Goal: Task Accomplishment & Management: Manage account settings

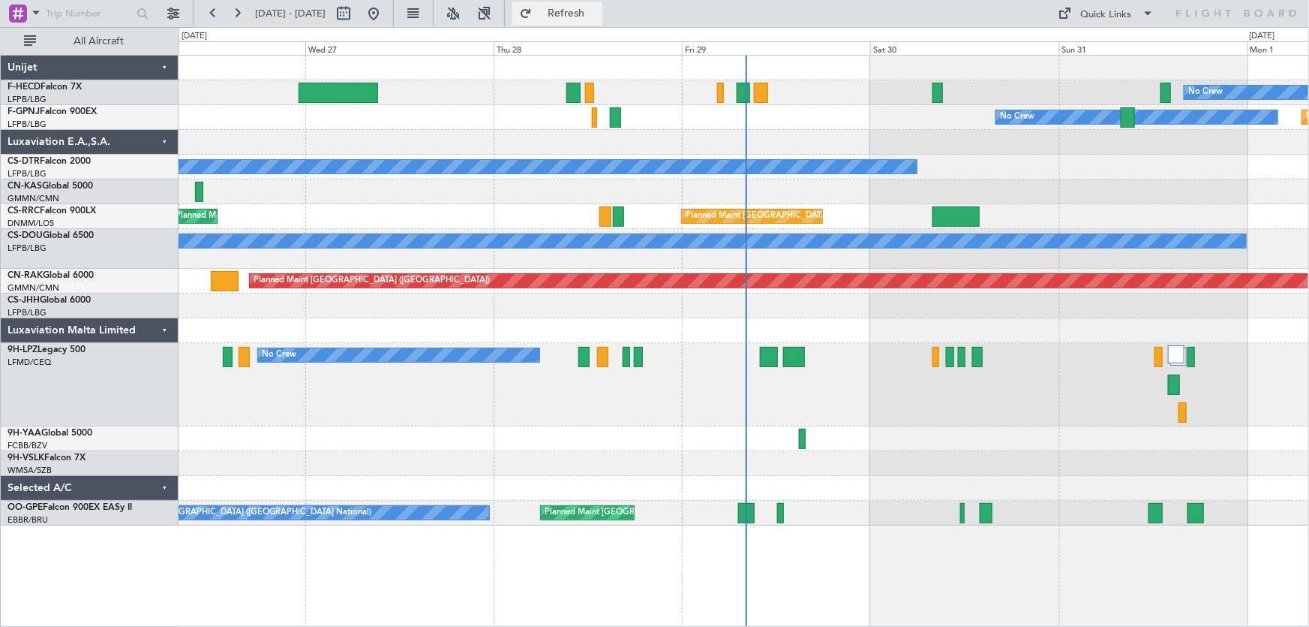
click at [582, 15] on button "Refresh" at bounding box center [558, 14] width 90 height 24
click at [386, 15] on button at bounding box center [374, 14] width 24 height 24
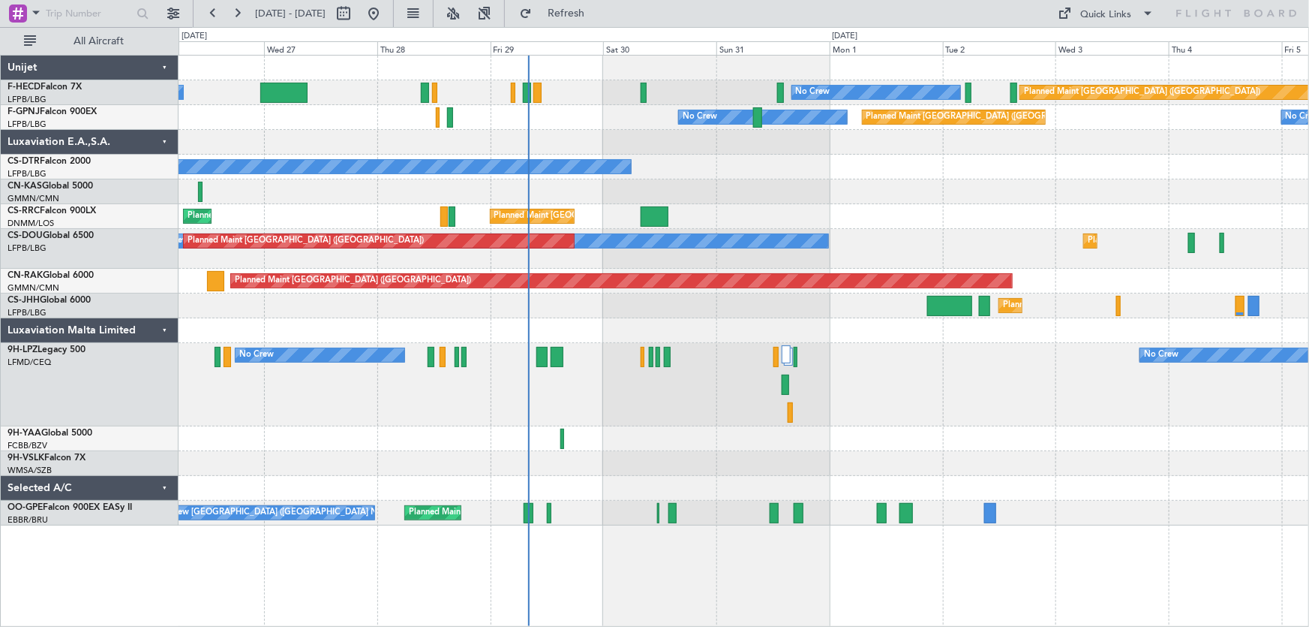
click at [449, 182] on div "Planned Maint Paris (Le Bourget) No Crew No Crew Planned Maint Paris (Le Bourge…" at bounding box center [744, 291] width 1131 height 470
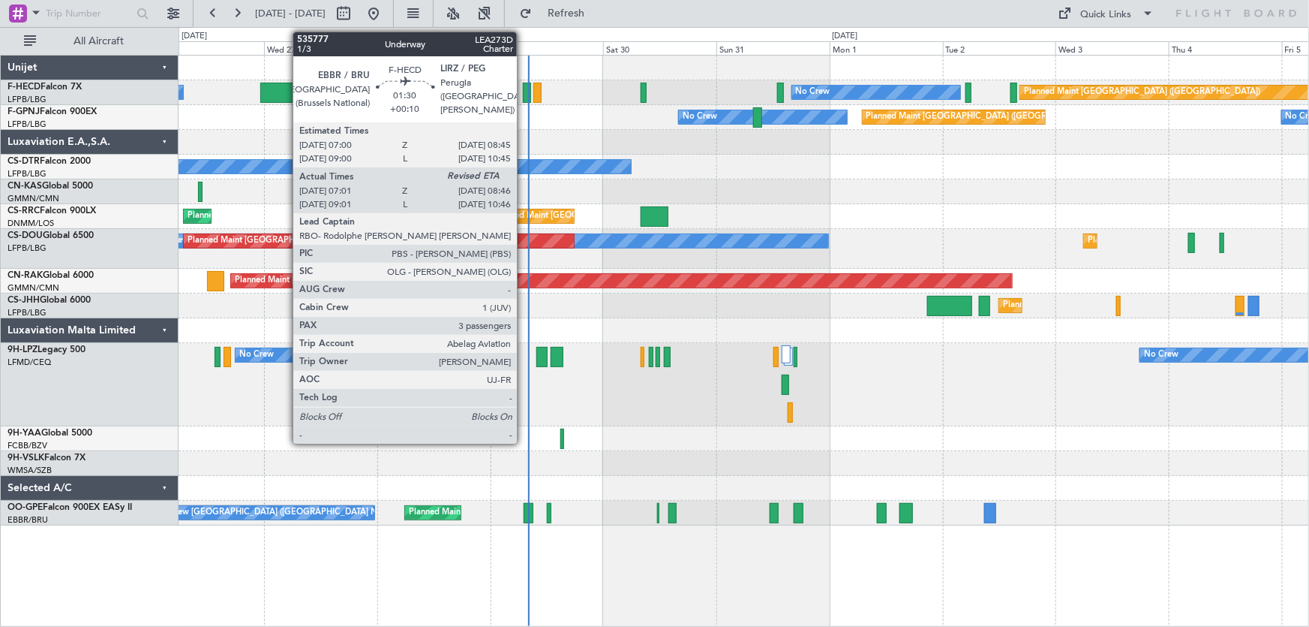
click at [524, 86] on div at bounding box center [527, 93] width 8 height 20
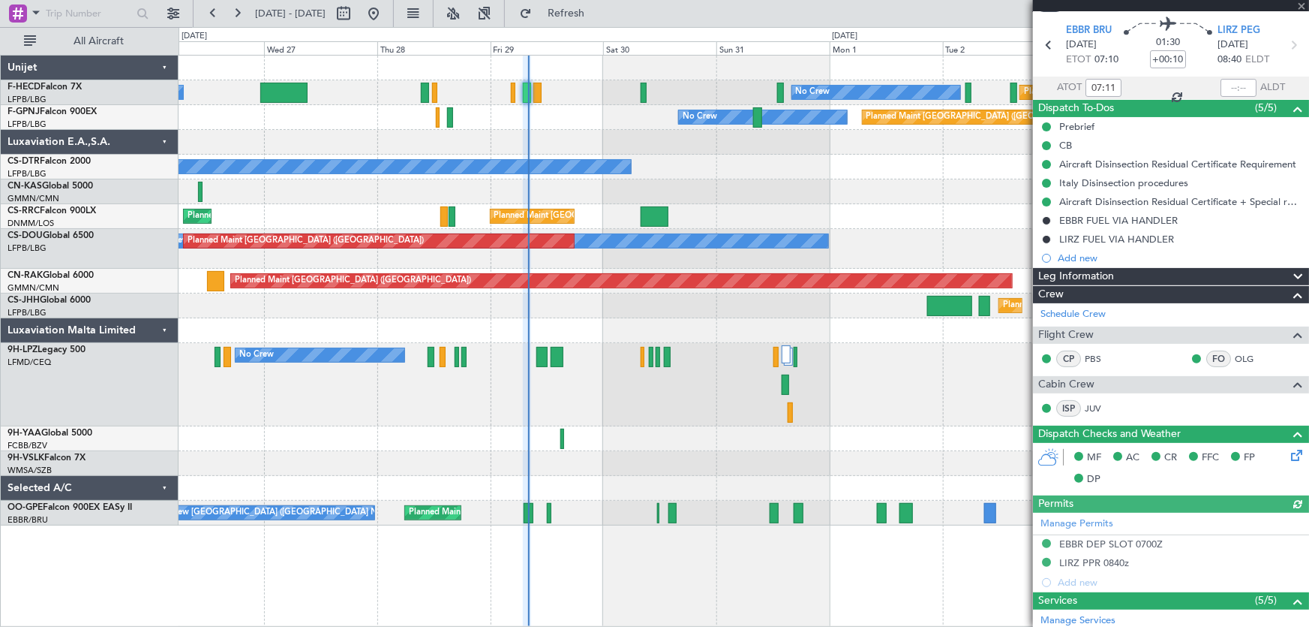
scroll to position [68, 0]
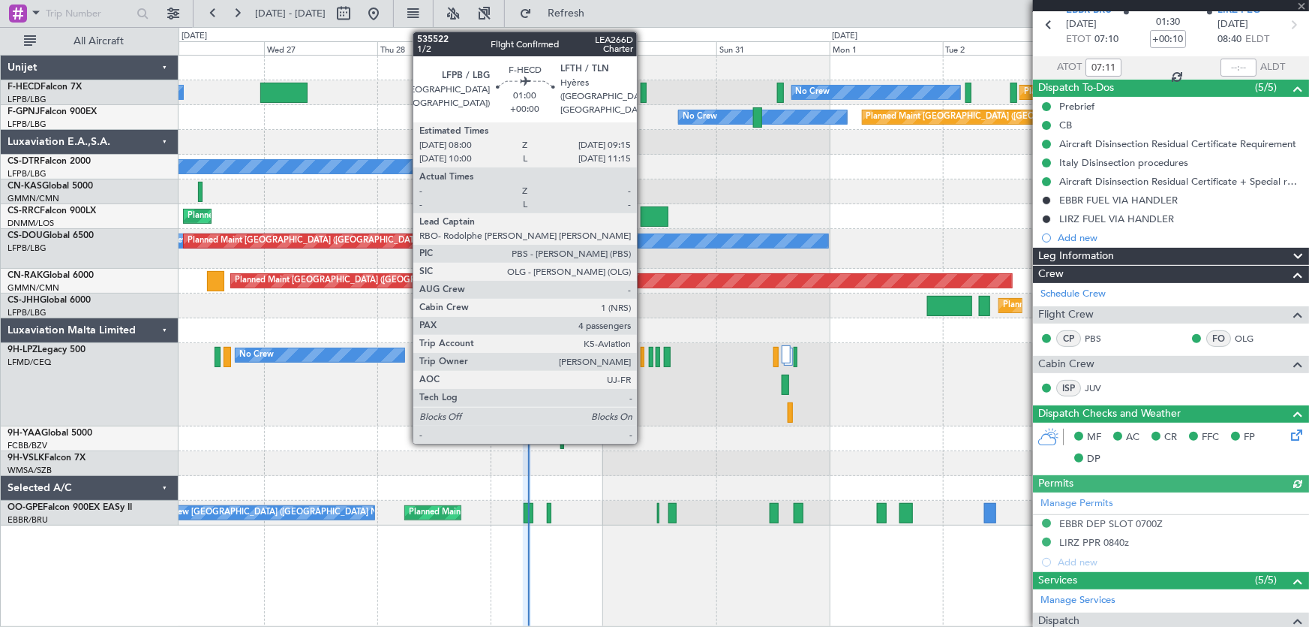
click at [644, 96] on div at bounding box center [644, 93] width 6 height 20
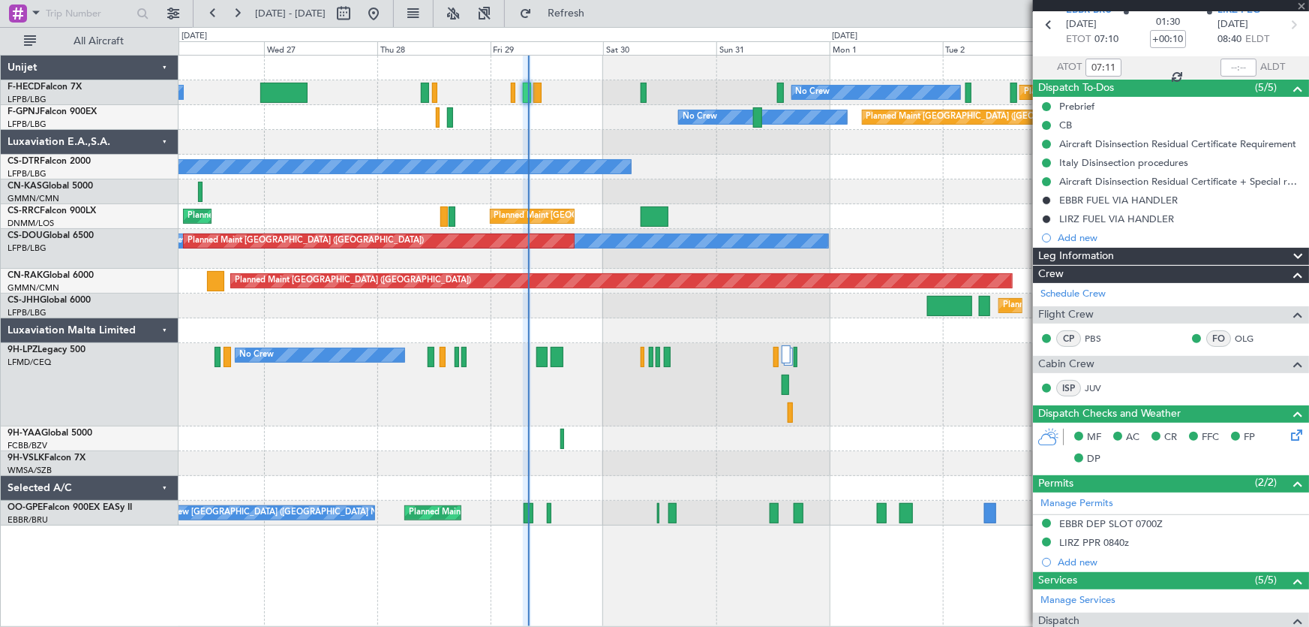
type input "4"
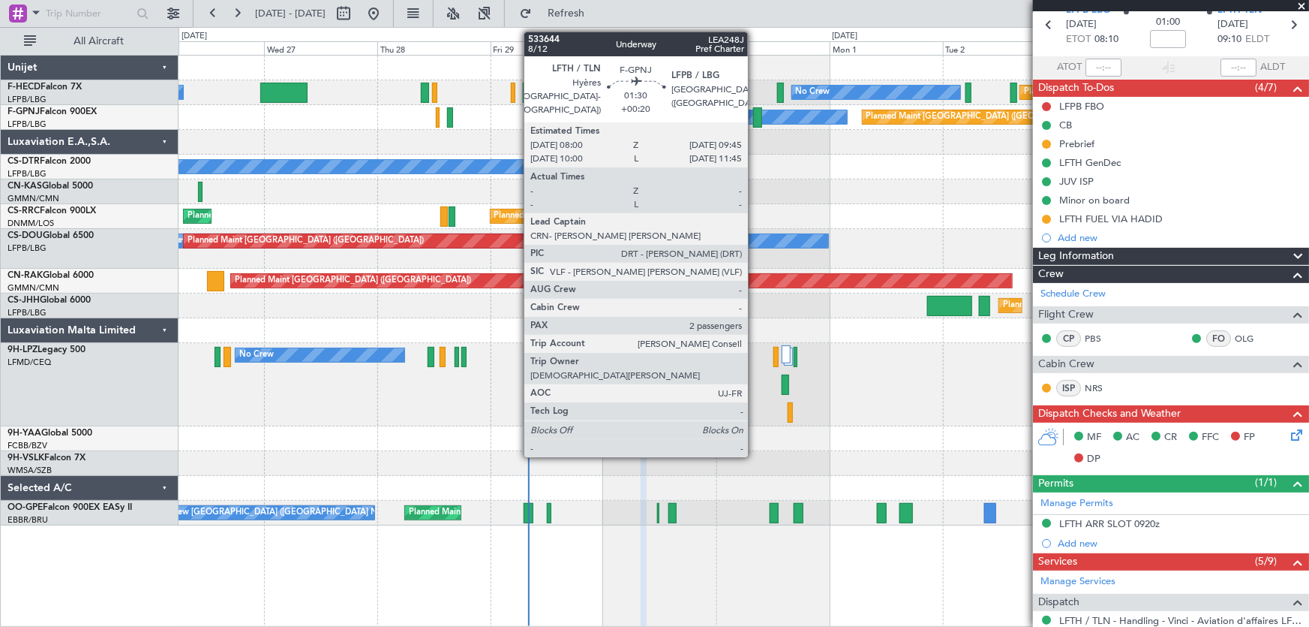
click at [755, 122] on div at bounding box center [757, 117] width 8 height 20
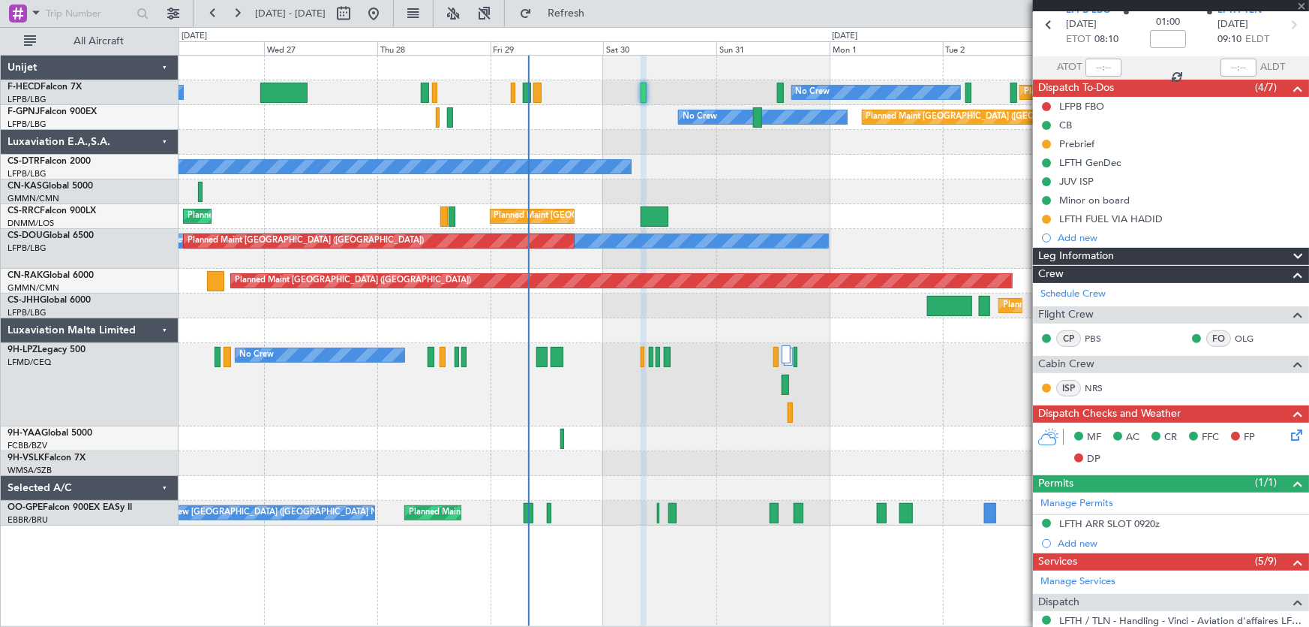
type input "+00:20"
type input "2"
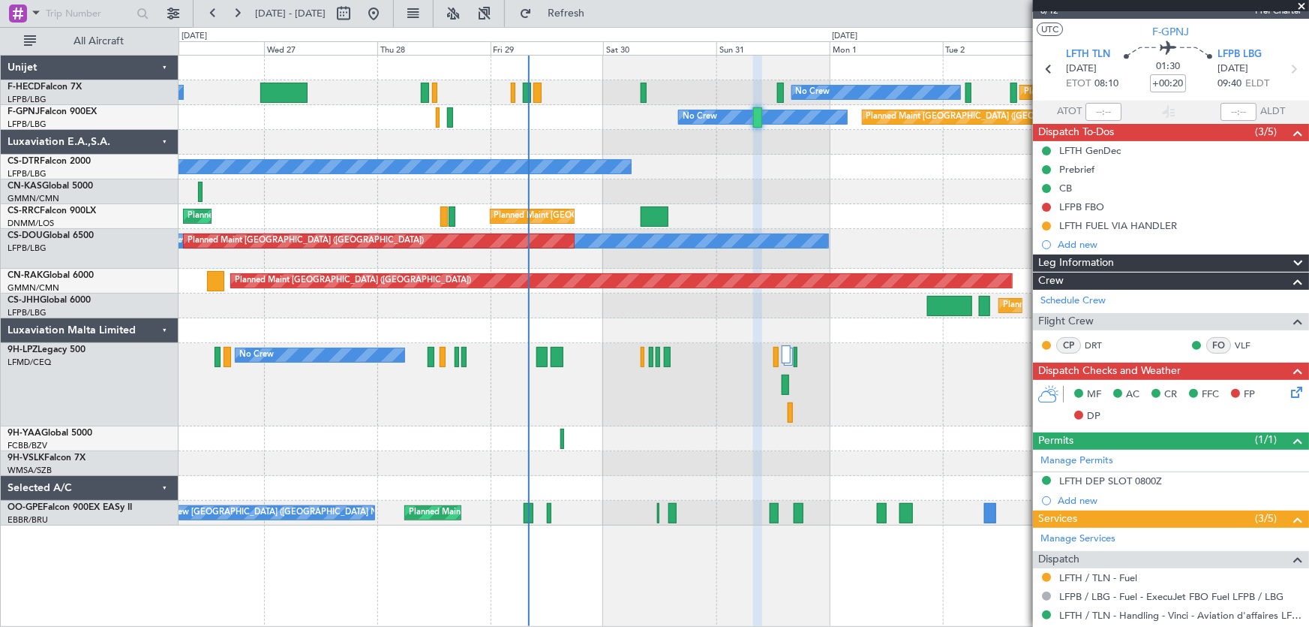
scroll to position [0, 0]
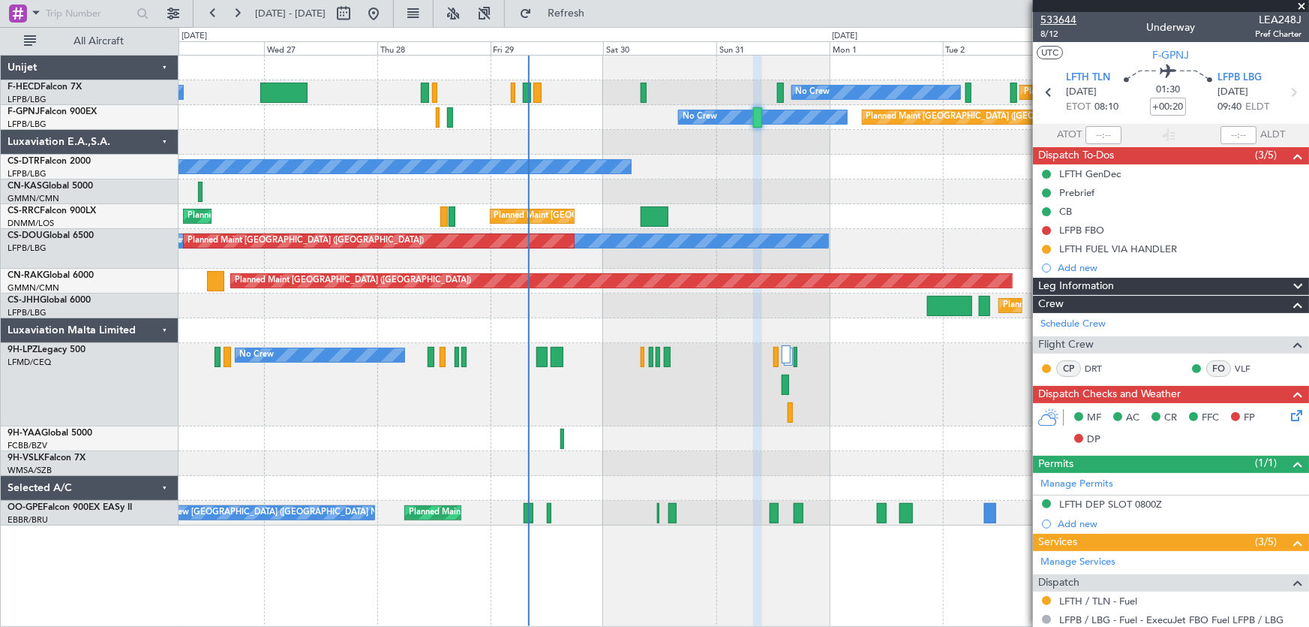
click at [1066, 18] on span "533644" at bounding box center [1059, 20] width 36 height 16
click at [1072, 22] on span "533644" at bounding box center [1059, 20] width 36 height 16
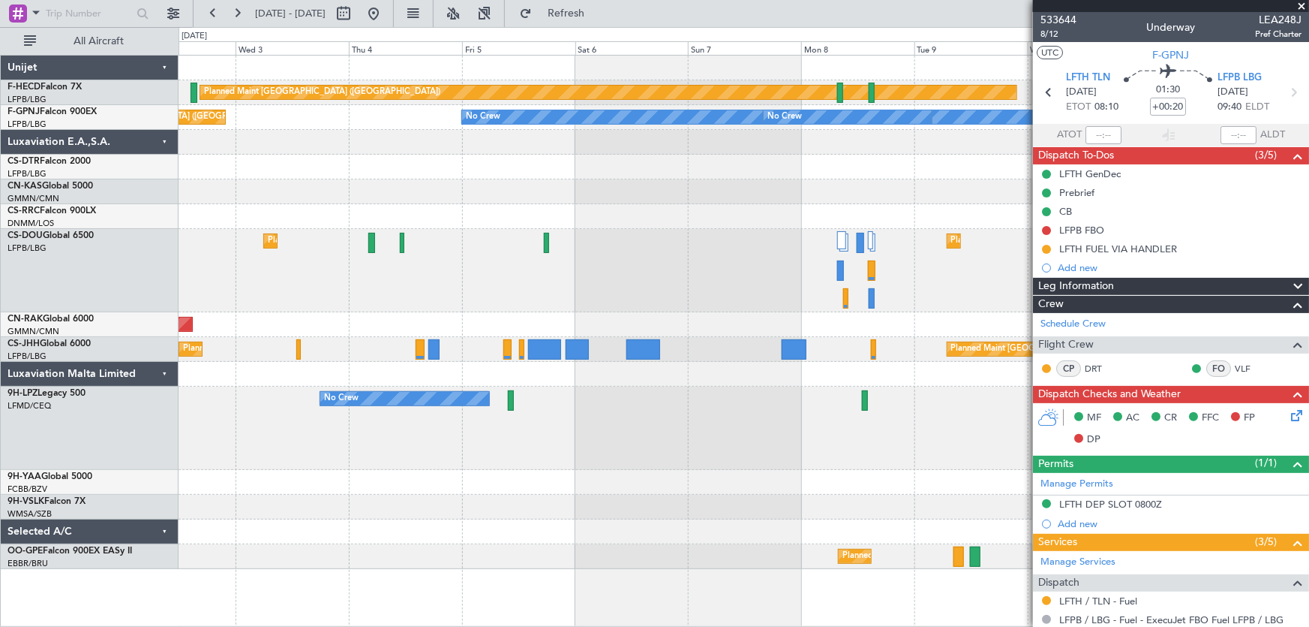
click at [464, 300] on div "Planned Maint Paris (Le Bourget) Planned Maint Paris (Le Bourget) No Crew" at bounding box center [744, 270] width 1131 height 83
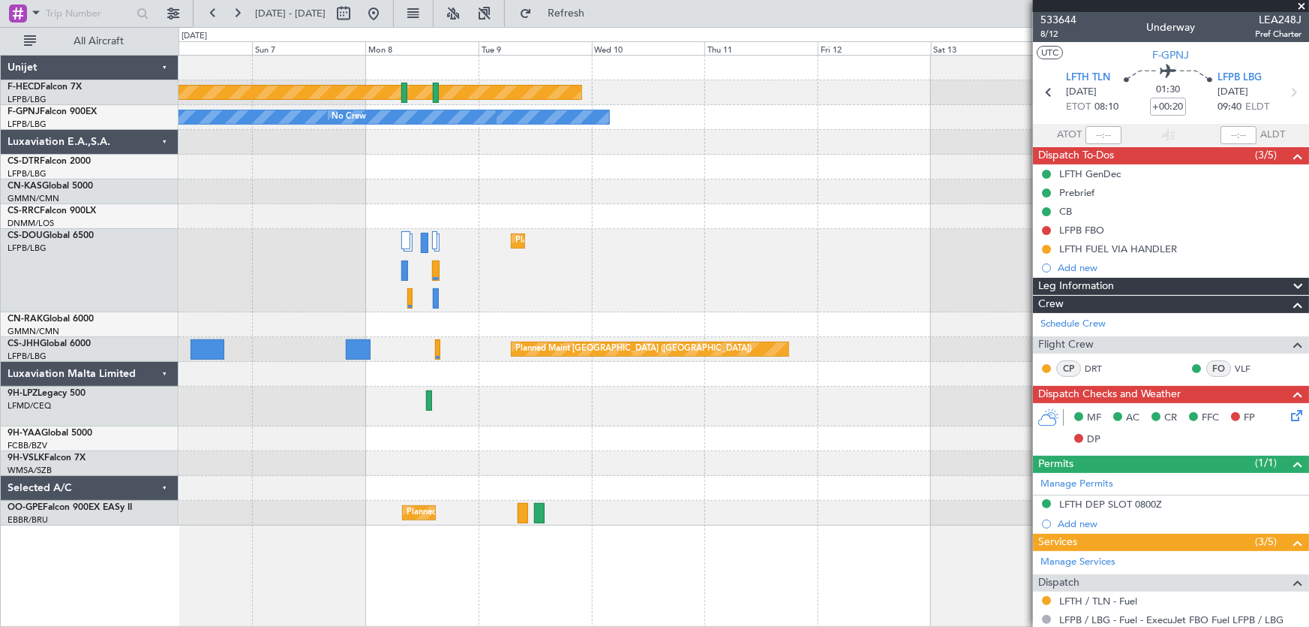
click at [441, 245] on div "Planned Maint [GEOGRAPHIC_DATA] ([GEOGRAPHIC_DATA])" at bounding box center [744, 270] width 1131 height 83
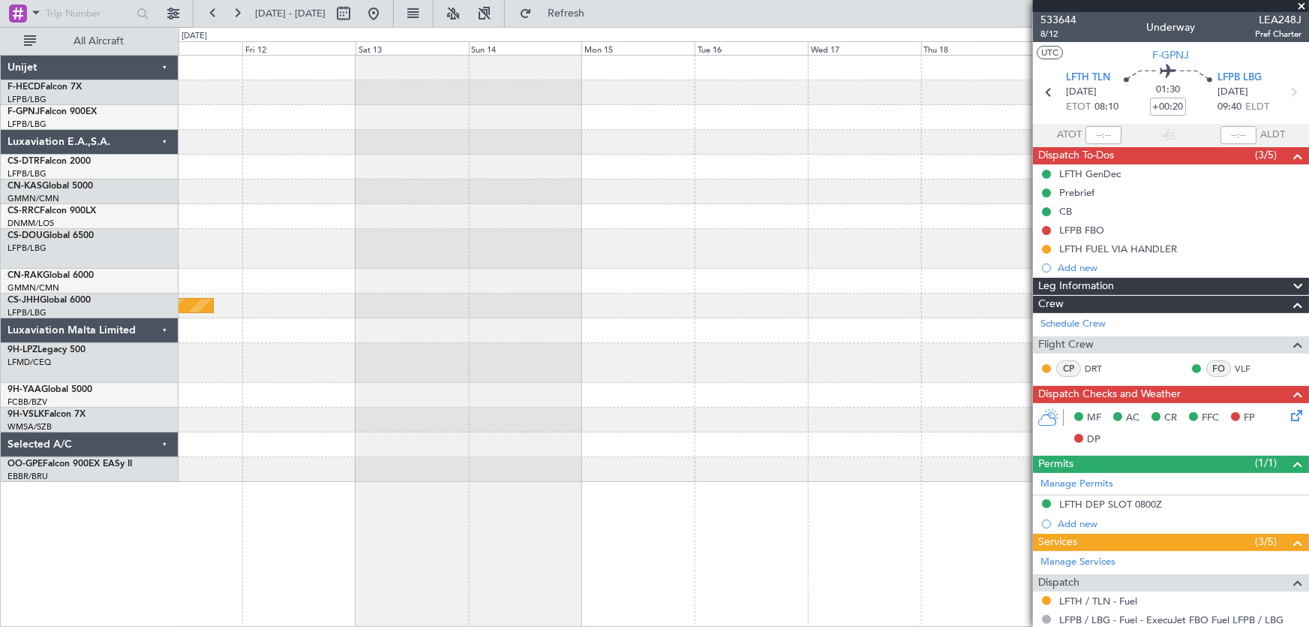
click at [450, 239] on div "Planned Maint [GEOGRAPHIC_DATA] ([GEOGRAPHIC_DATA])" at bounding box center [744, 249] width 1131 height 40
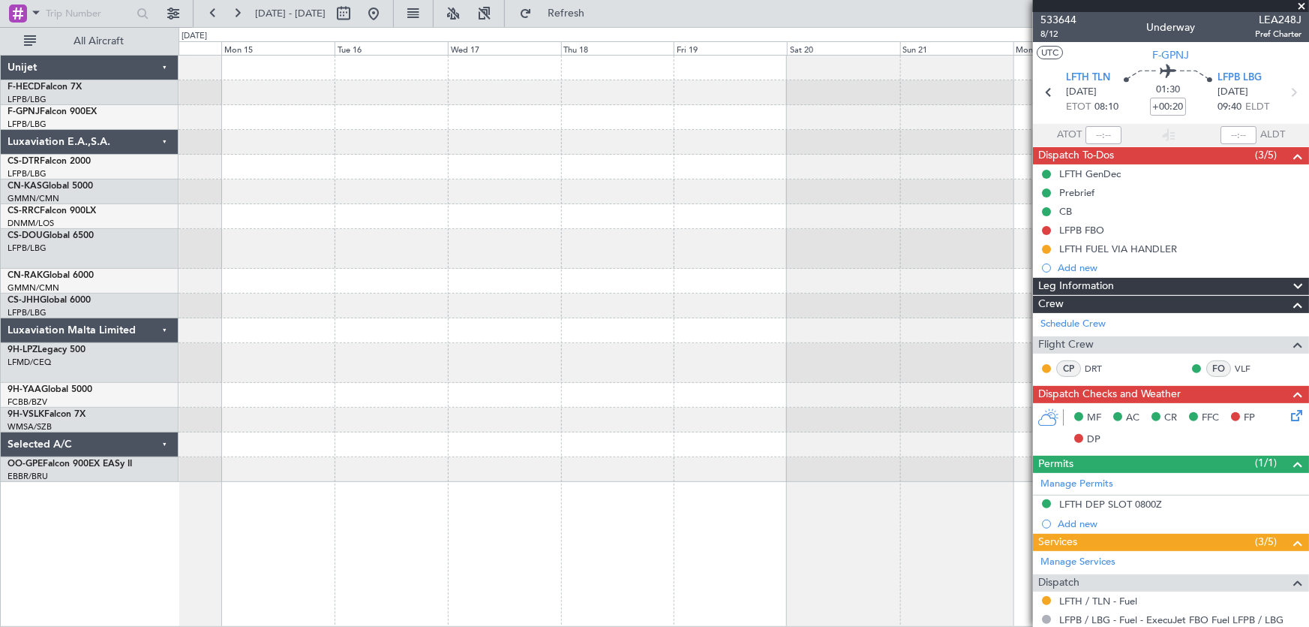
click at [630, 234] on div at bounding box center [744, 269] width 1131 height 426
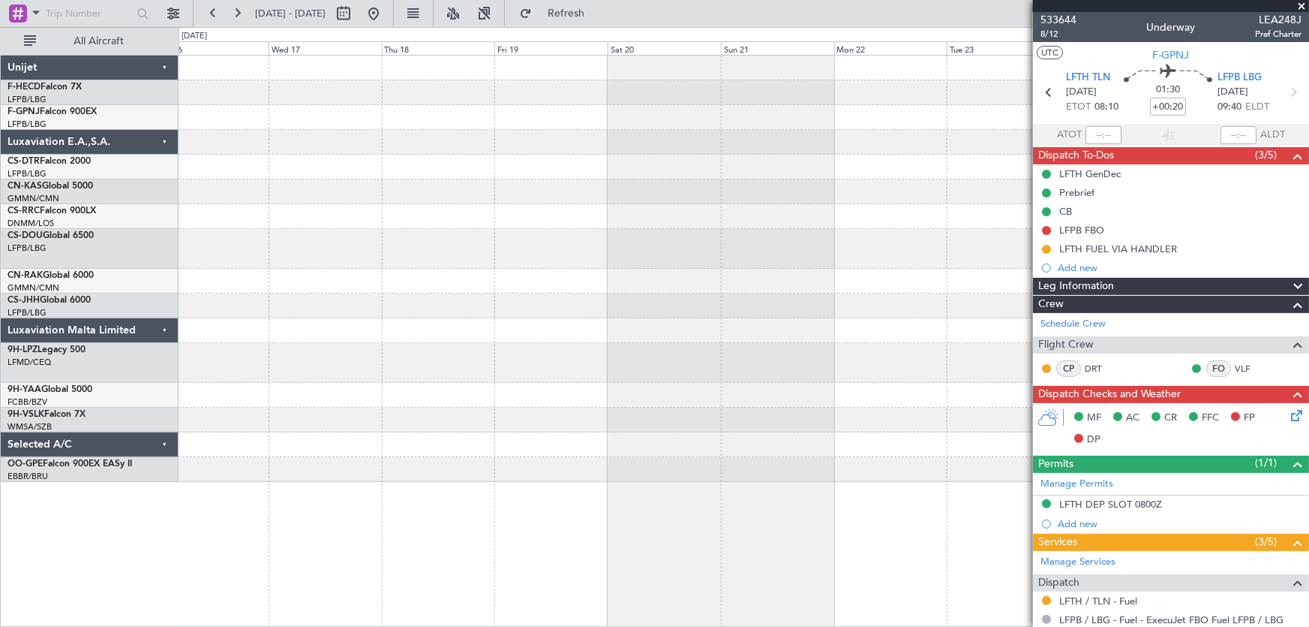
click at [723, 238] on div at bounding box center [744, 249] width 1131 height 40
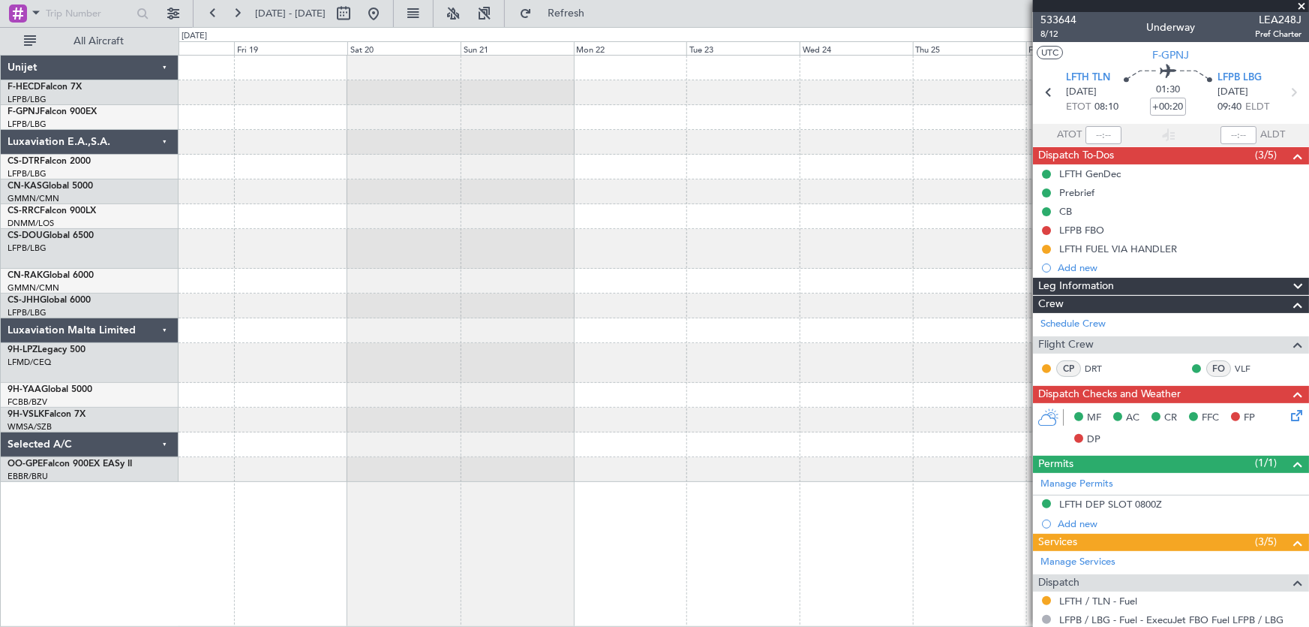
click at [705, 228] on div at bounding box center [744, 269] width 1131 height 426
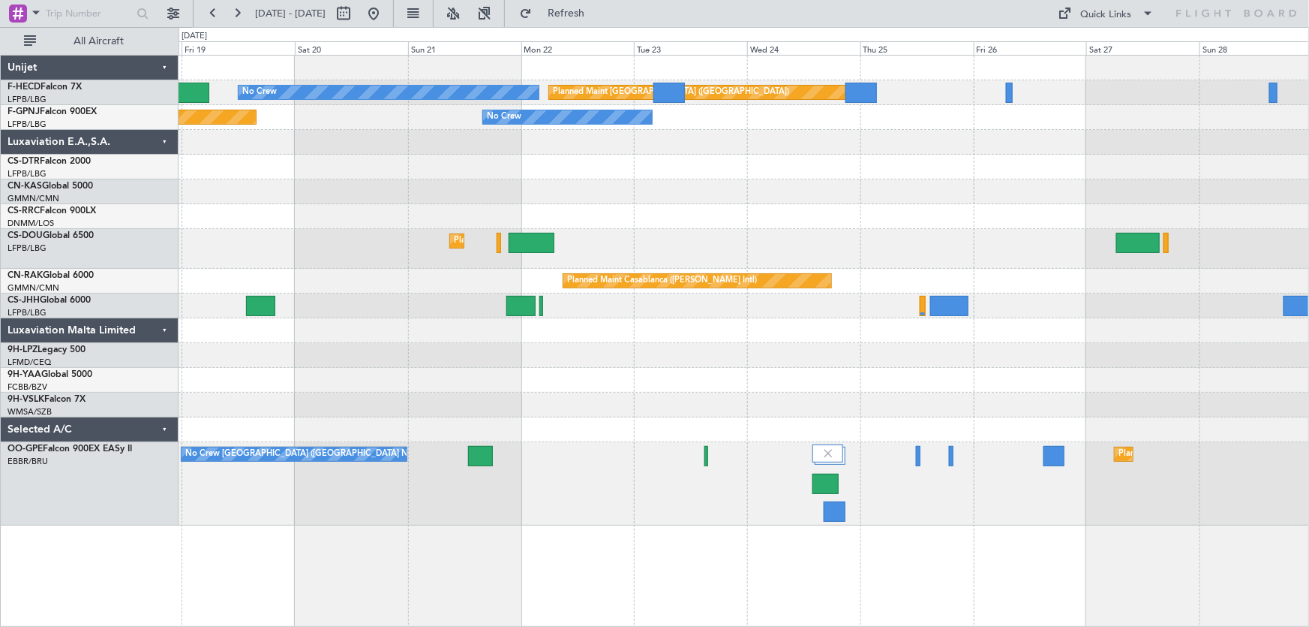
click at [349, 196] on div at bounding box center [744, 191] width 1131 height 25
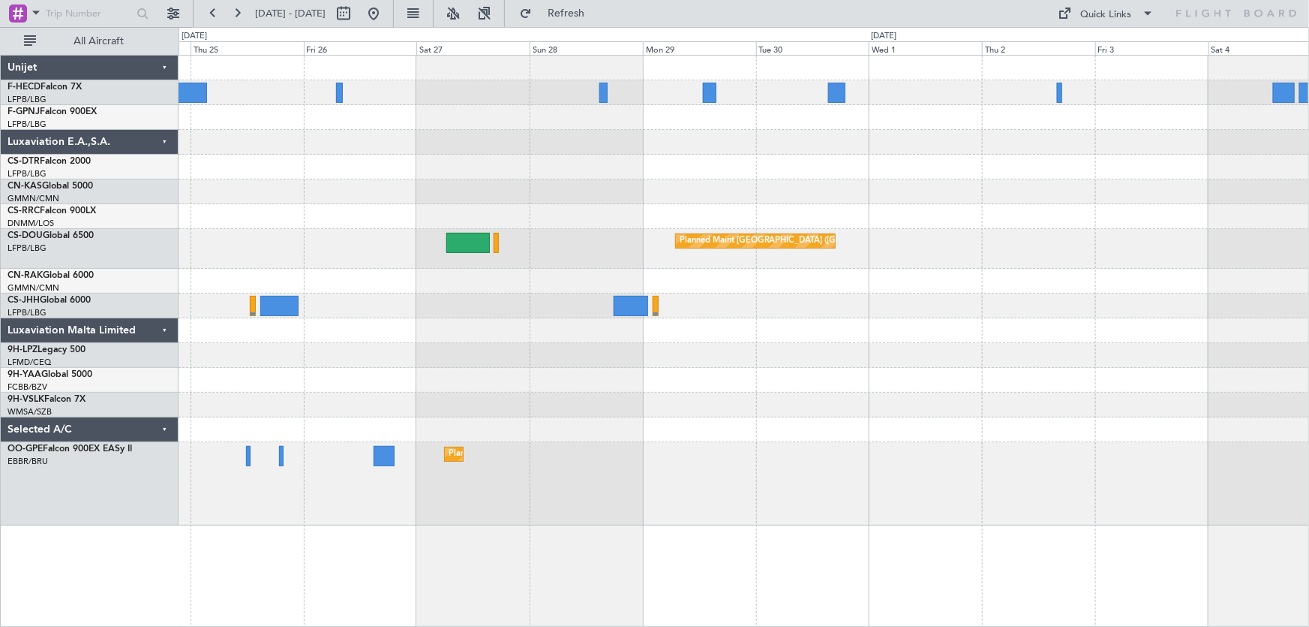
click at [527, 206] on div "Planned Maint Paris (Le Bourget) No Crew Planned Maint Paris (Le Bourget) Plann…" at bounding box center [744, 291] width 1131 height 470
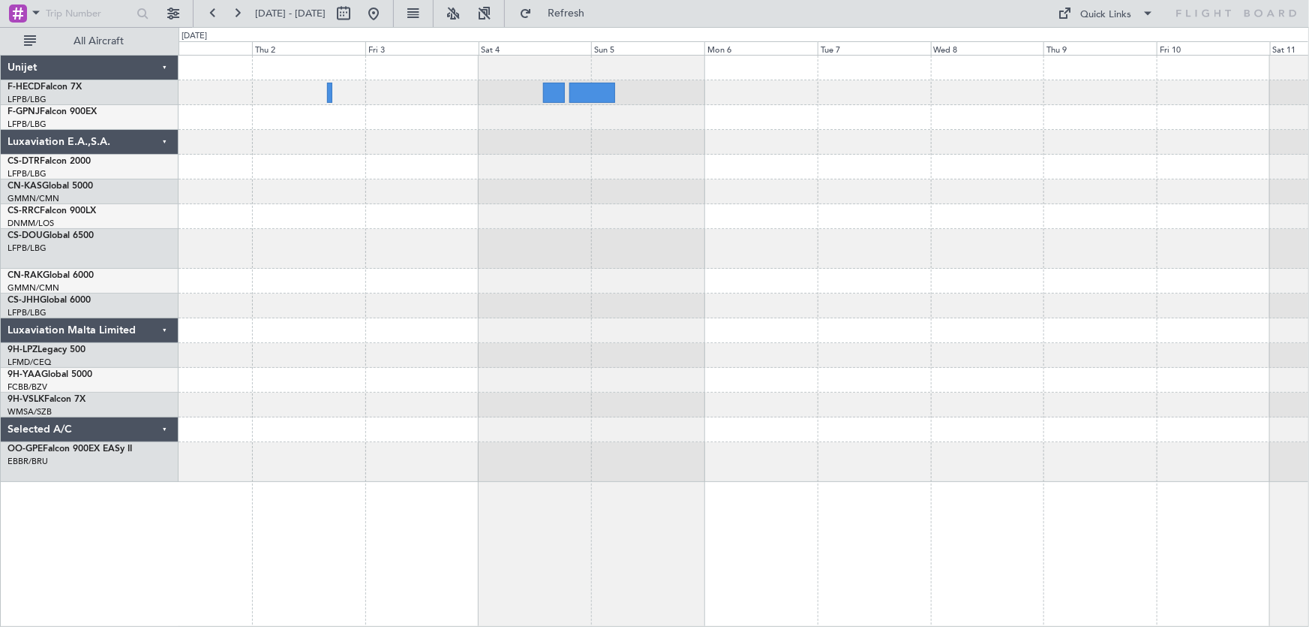
click at [373, 242] on div "Planned Maint [GEOGRAPHIC_DATA] ([GEOGRAPHIC_DATA])" at bounding box center [744, 249] width 1131 height 40
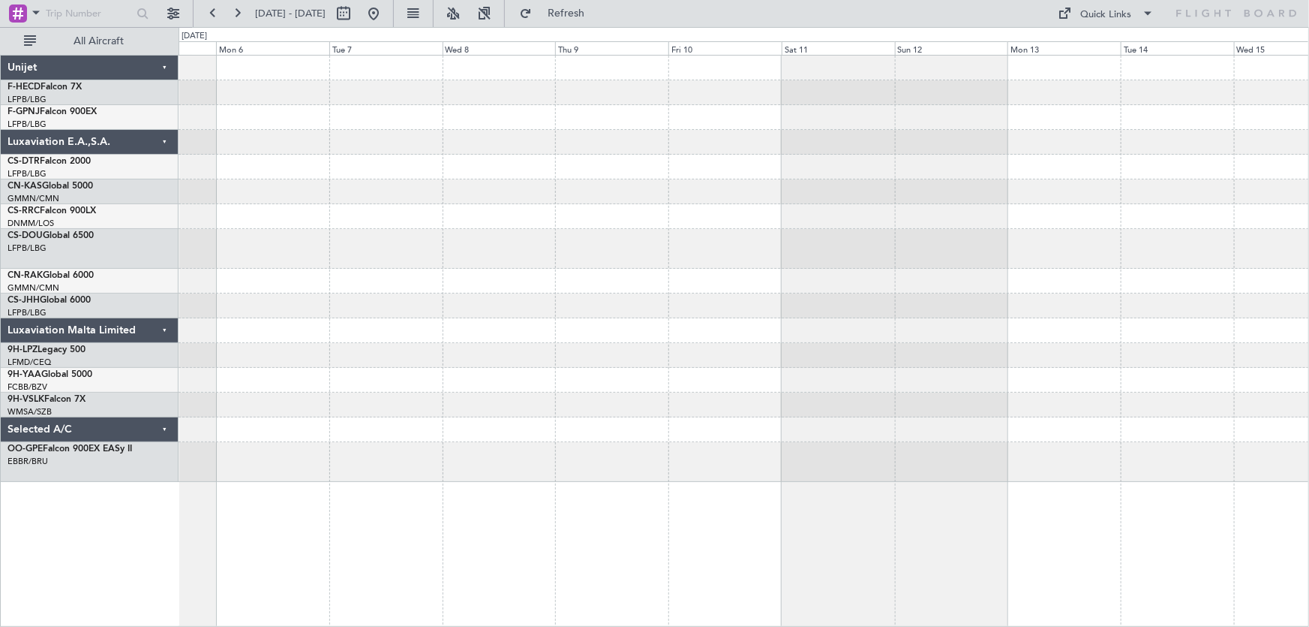
click at [438, 265] on div at bounding box center [744, 249] width 1131 height 40
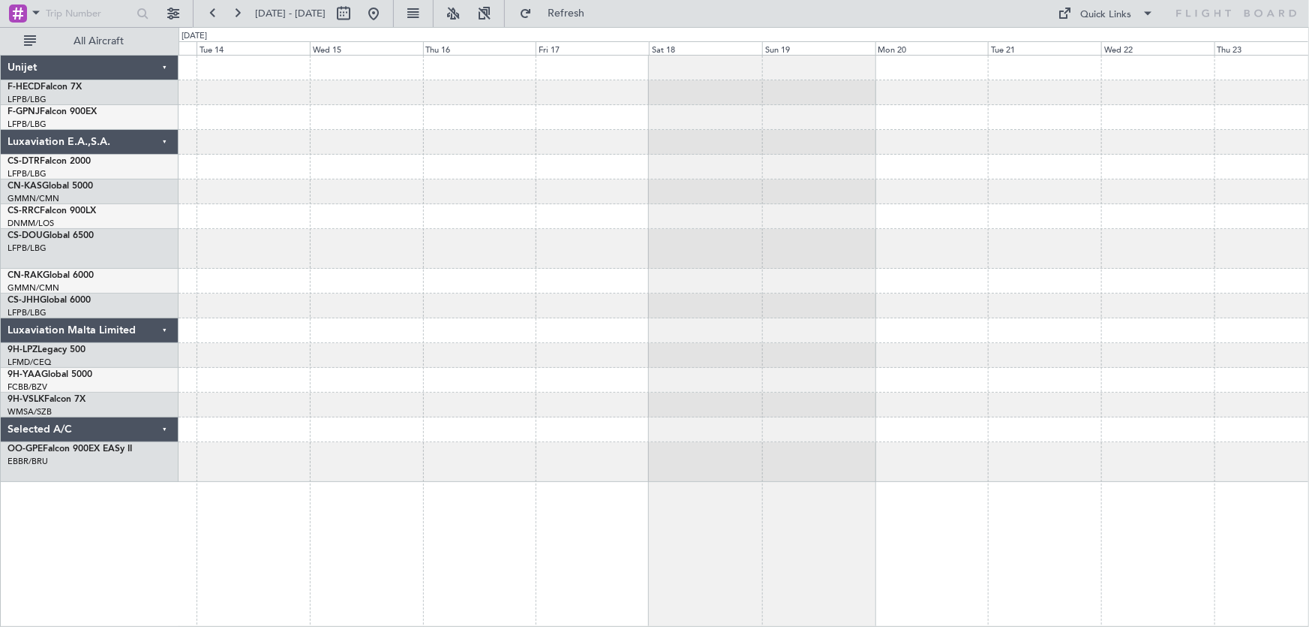
click at [616, 257] on div at bounding box center [744, 249] width 1131 height 40
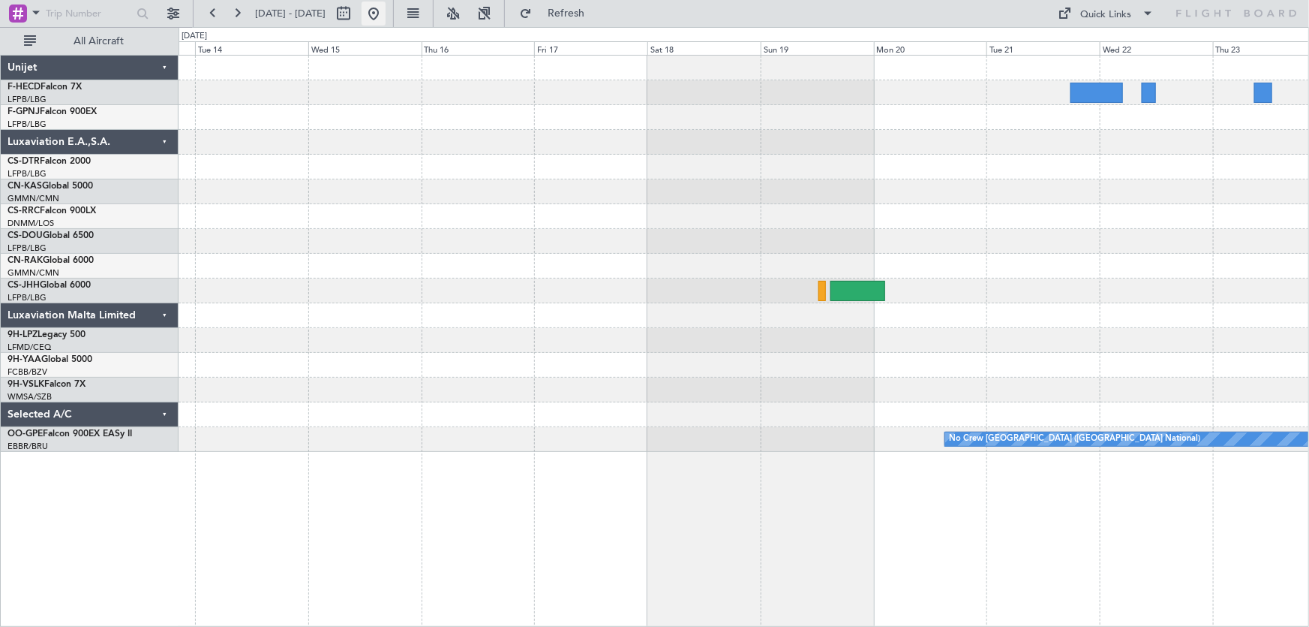
click at [386, 22] on button at bounding box center [374, 14] width 24 height 24
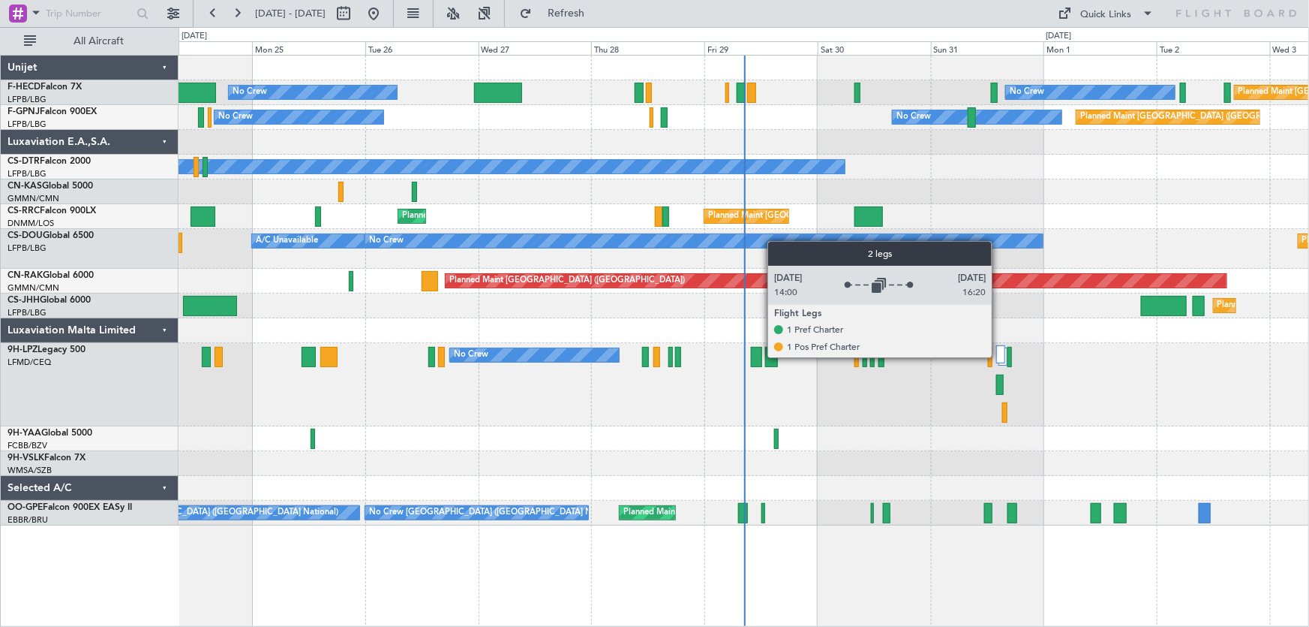
click at [999, 356] on div at bounding box center [1001, 354] width 9 height 18
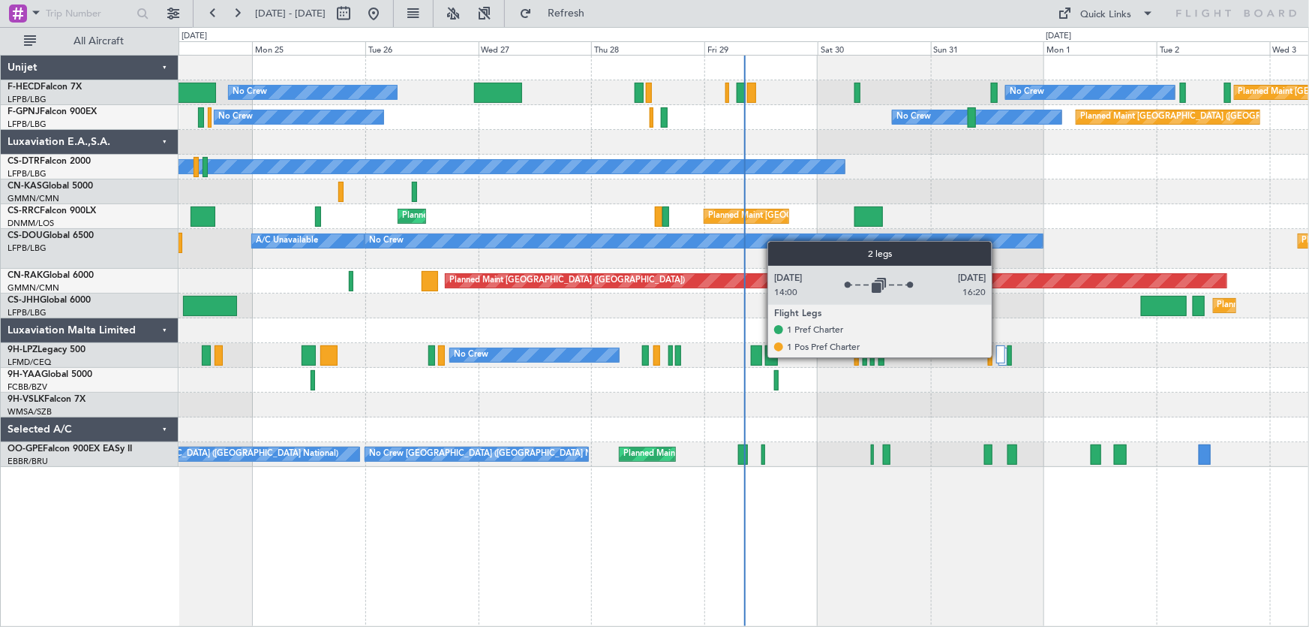
click at [999, 356] on div at bounding box center [1001, 354] width 9 height 18
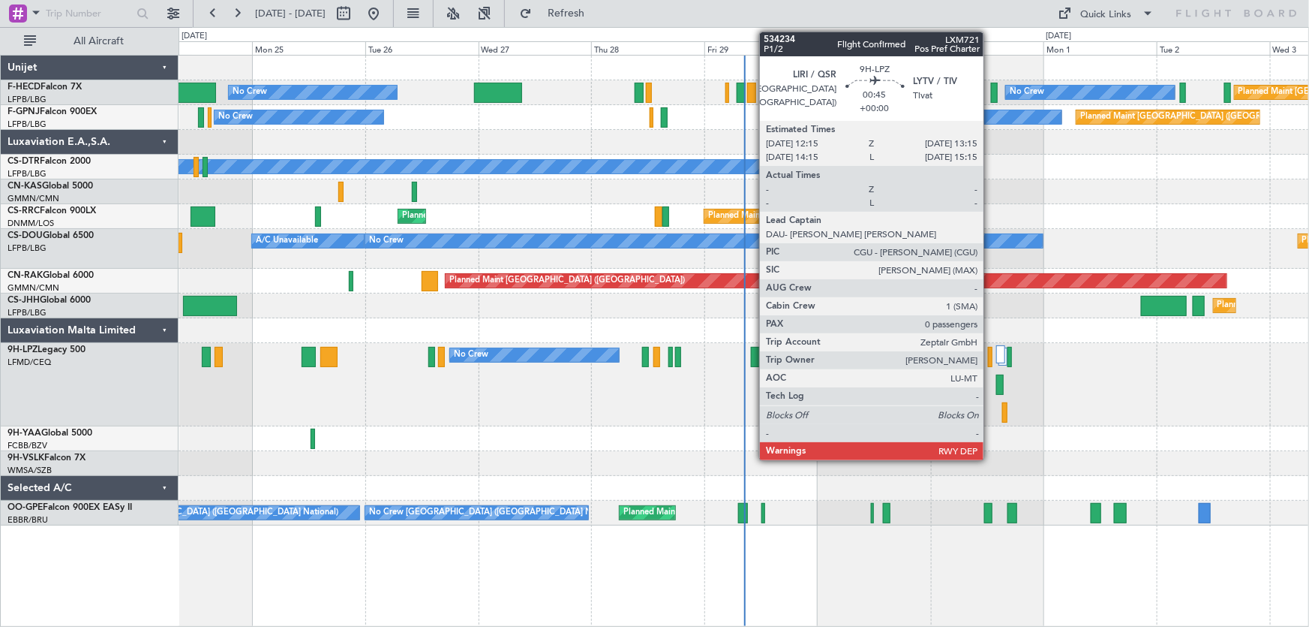
click at [991, 353] on div at bounding box center [990, 357] width 5 height 20
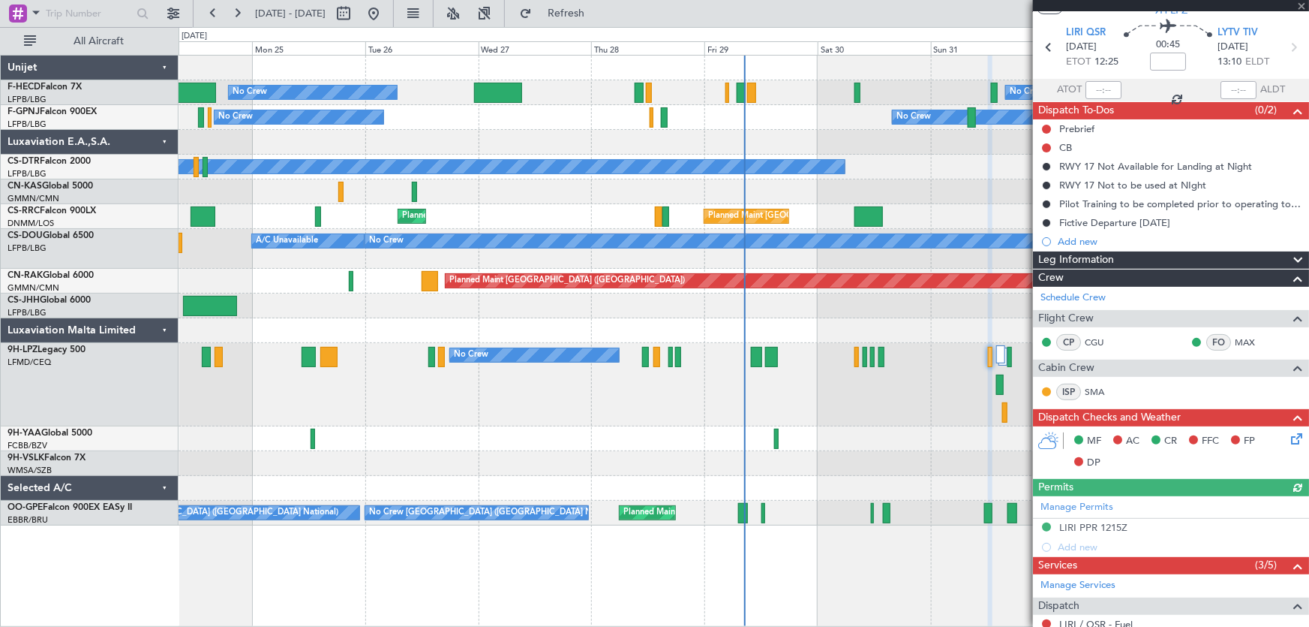
scroll to position [68, 0]
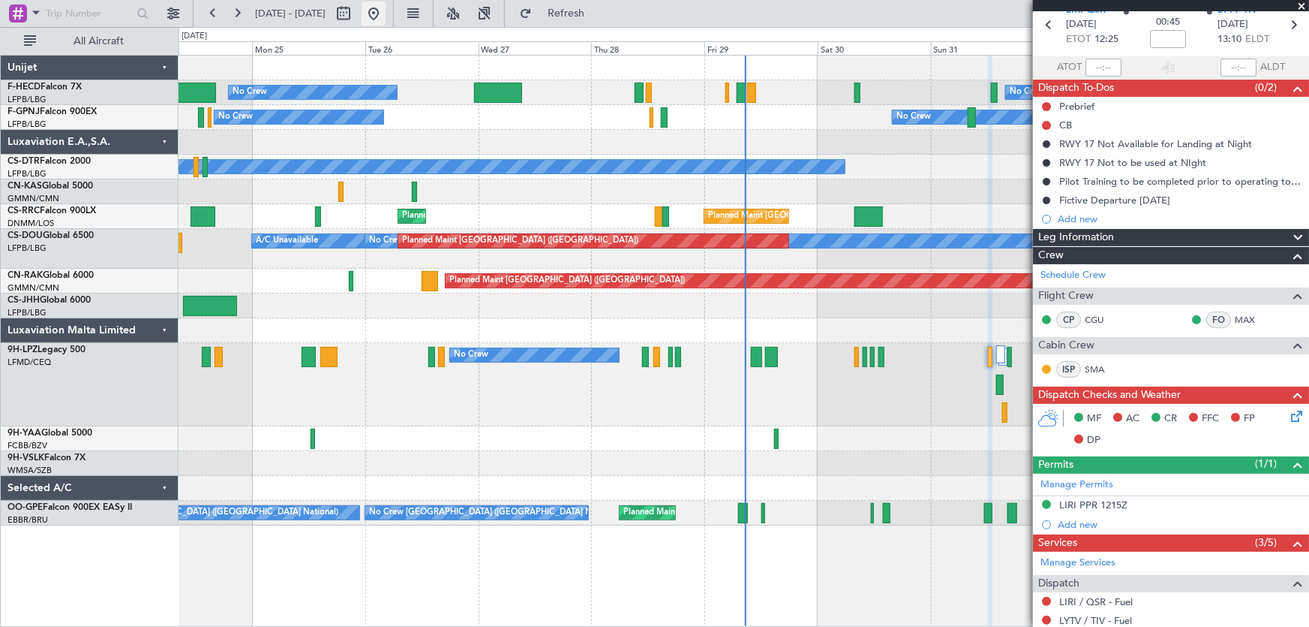
click at [386, 16] on button at bounding box center [374, 14] width 24 height 24
click at [386, 5] on button at bounding box center [374, 14] width 24 height 24
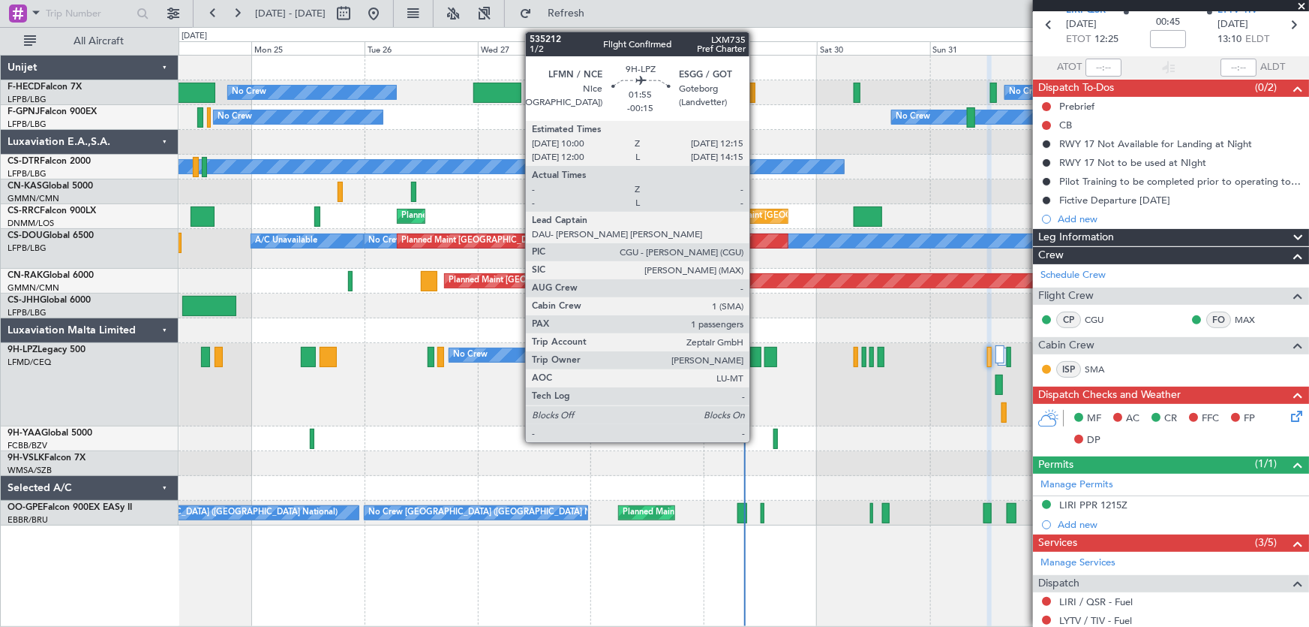
click at [756, 360] on div at bounding box center [755, 357] width 11 height 20
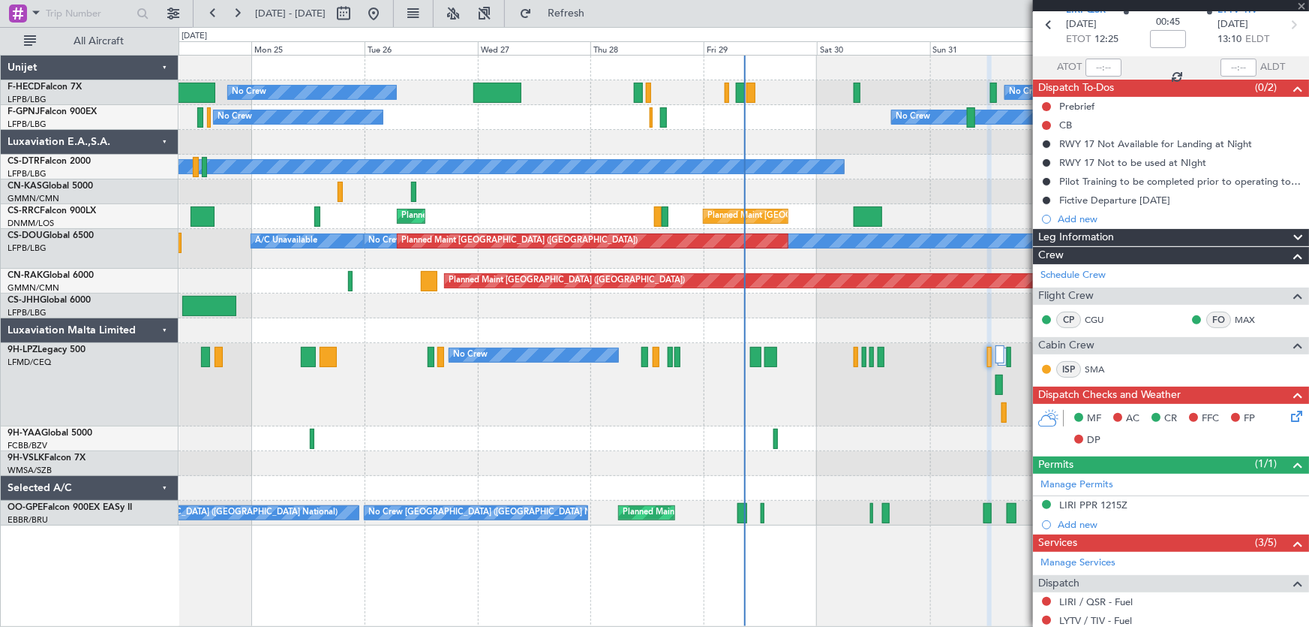
type input "-00:15"
type input "1"
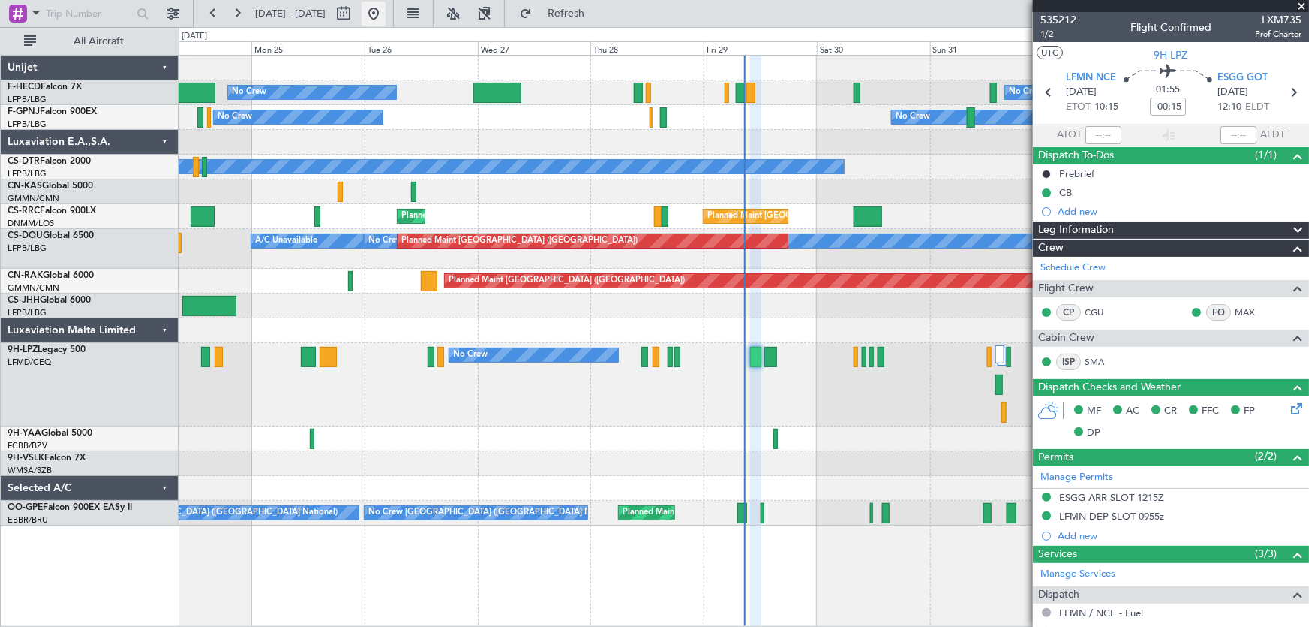
click at [386, 15] on button at bounding box center [374, 14] width 24 height 24
click at [579, 158] on div "Planned Maint Paris (Le Bourget) No Crew No Crew Planned Maint Paris (Le Bourge…" at bounding box center [744, 291] width 1131 height 470
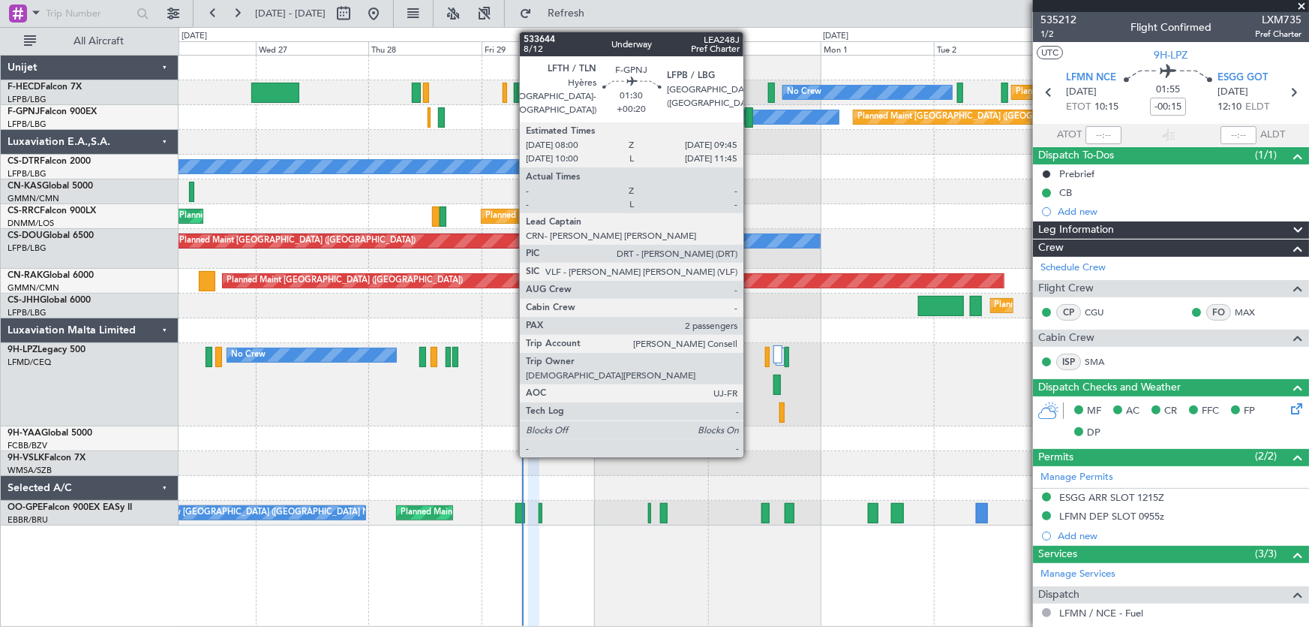
click at [750, 115] on div at bounding box center [749, 117] width 8 height 20
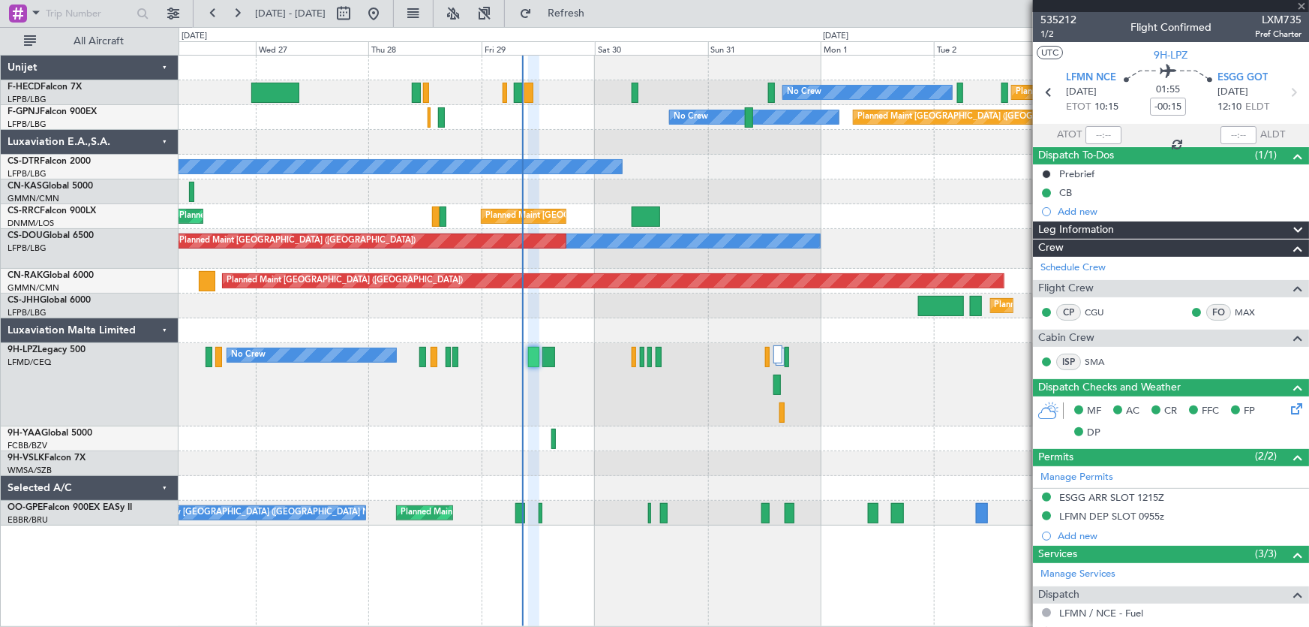
type input "+00:20"
type input "2"
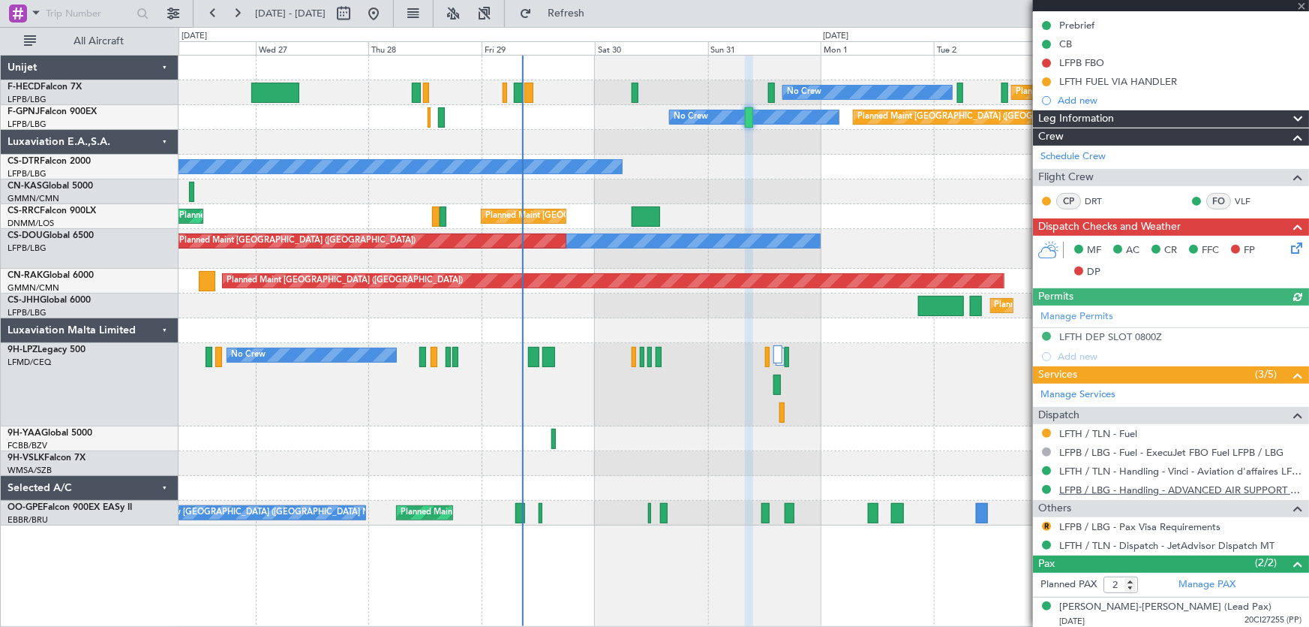
scroll to position [203, 0]
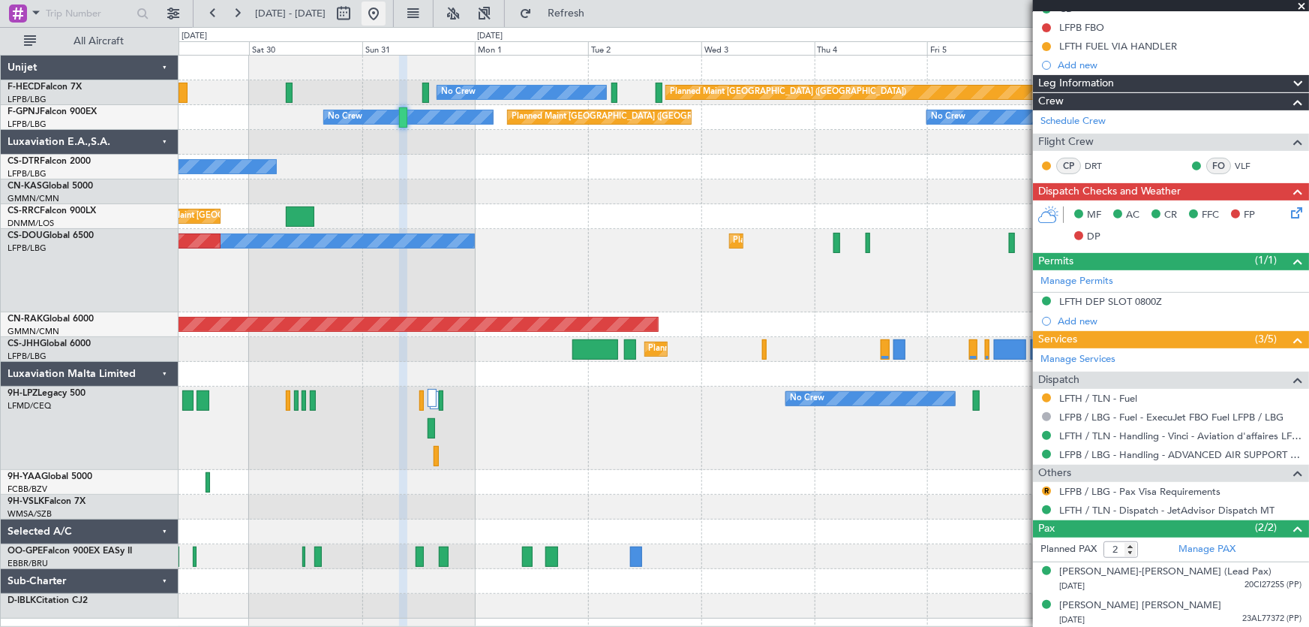
click at [810, 199] on div at bounding box center [744, 191] width 1131 height 25
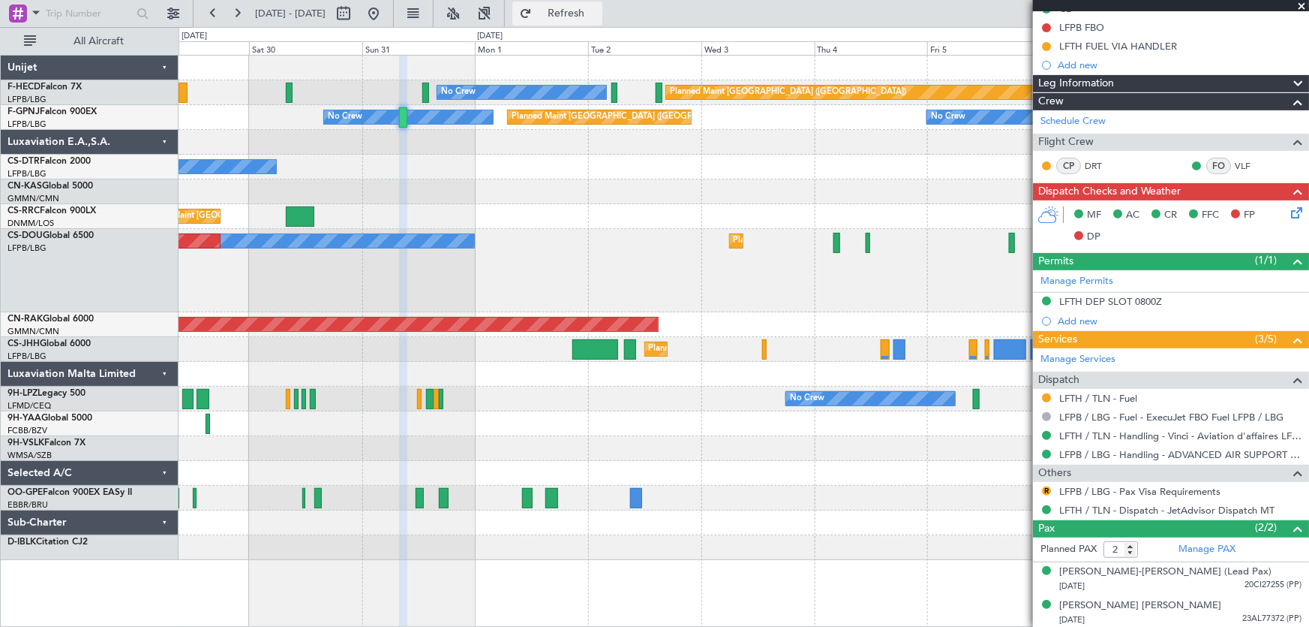
click at [590, 17] on span "Refresh" at bounding box center [566, 13] width 63 height 11
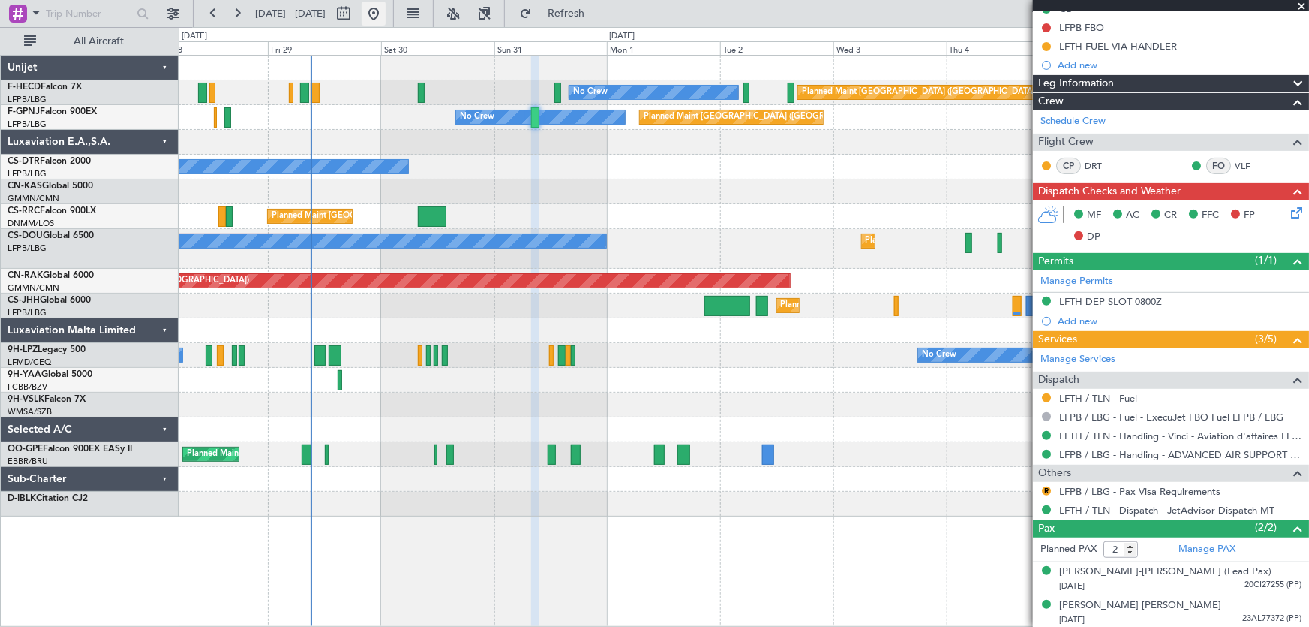
click at [386, 15] on button at bounding box center [374, 14] width 24 height 24
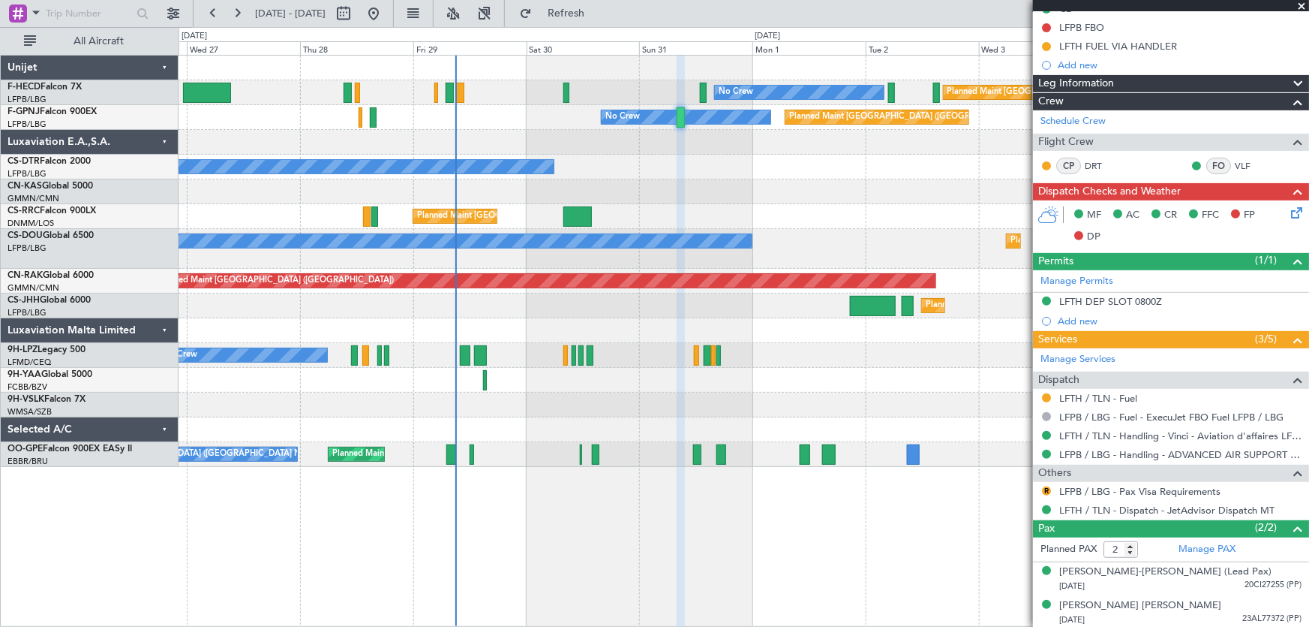
click at [432, 182] on div "No Crew Planned Maint Paris (Le Bourget) No Crew No Crew Planned Maint Paris (L…" at bounding box center [744, 261] width 1131 height 411
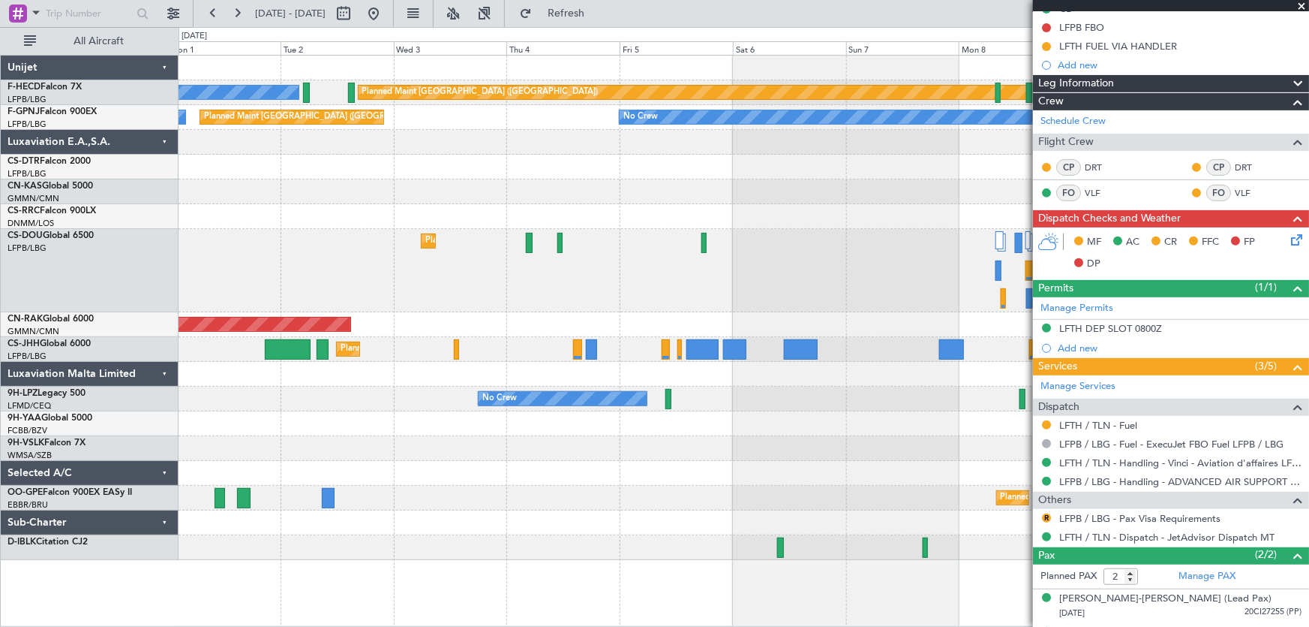
click at [434, 230] on div "No Crew Planned Maint Paris (Le Bourget) No Crew No Crew No Crew Planned Maint …" at bounding box center [744, 308] width 1131 height 504
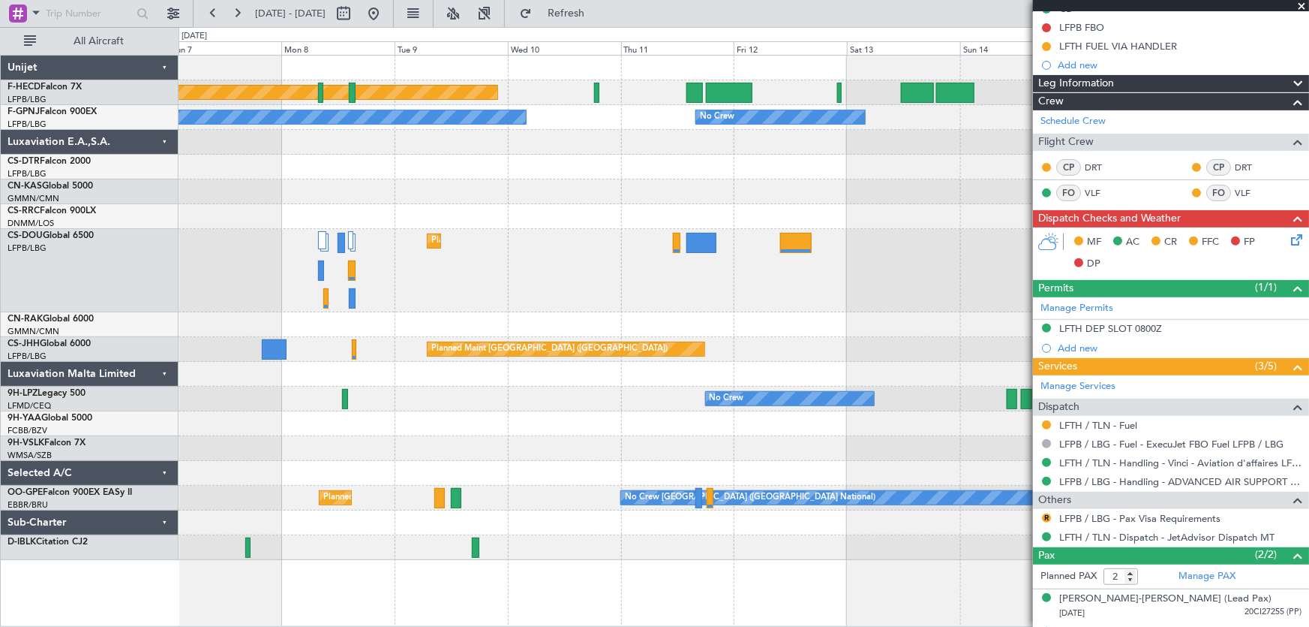
click at [352, 226] on div at bounding box center [744, 216] width 1131 height 25
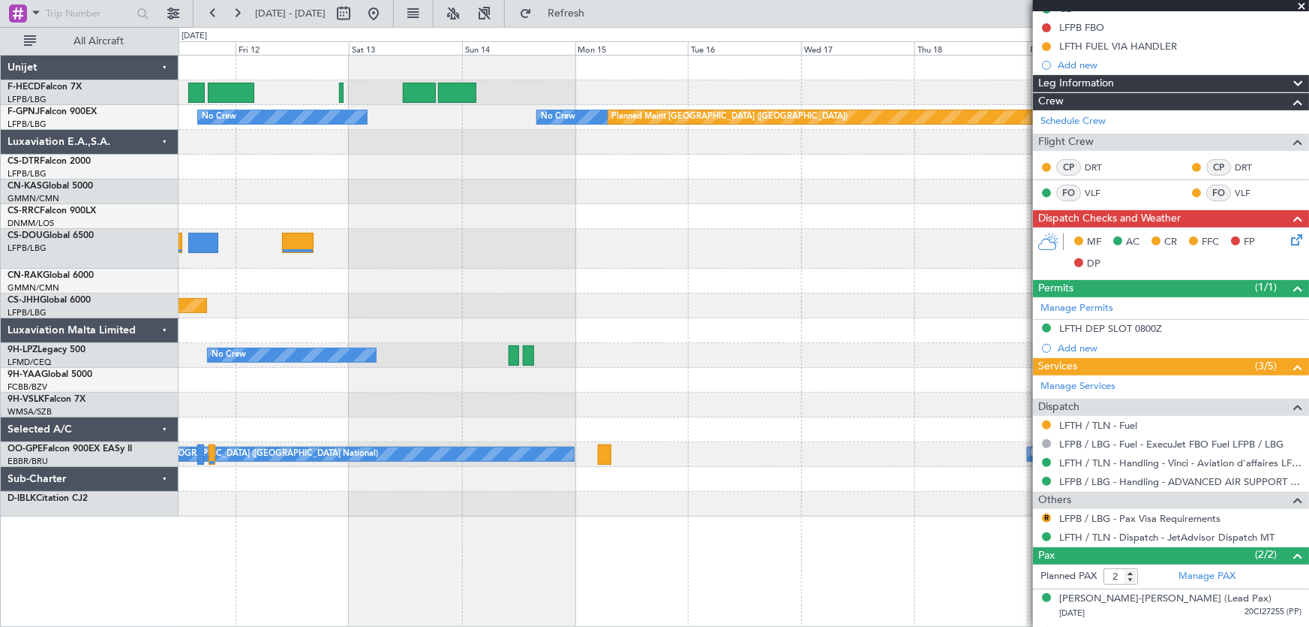
click at [555, 207] on div at bounding box center [744, 216] width 1131 height 25
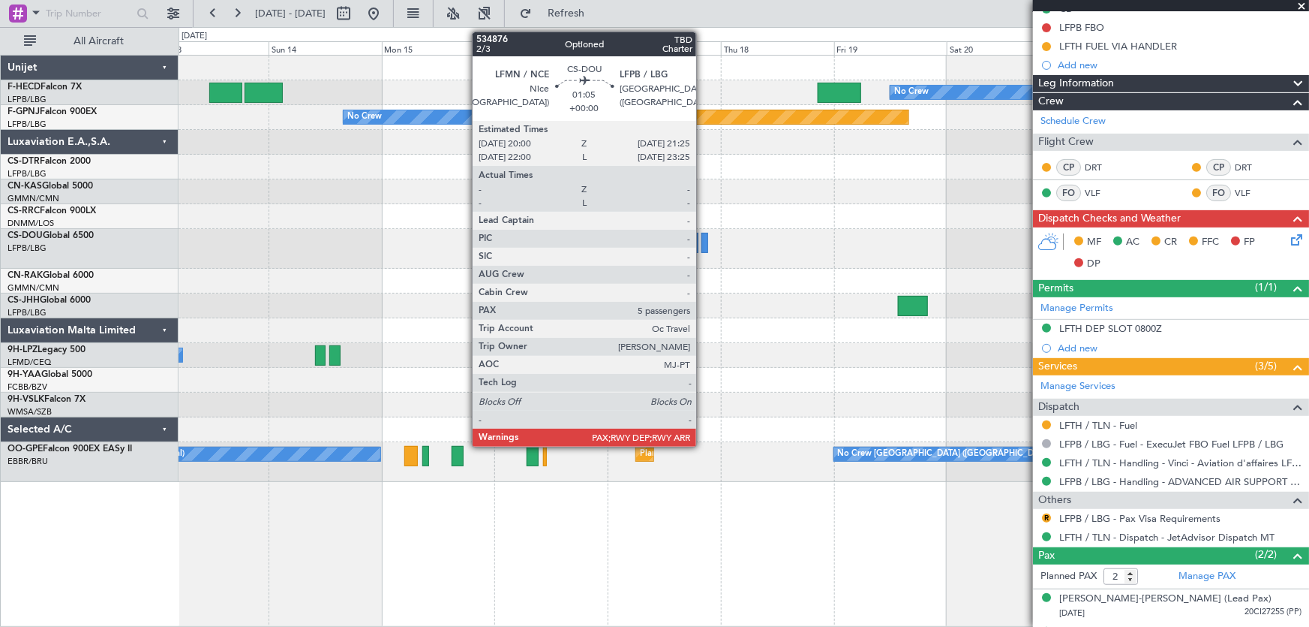
click at [703, 248] on div at bounding box center [705, 243] width 7 height 20
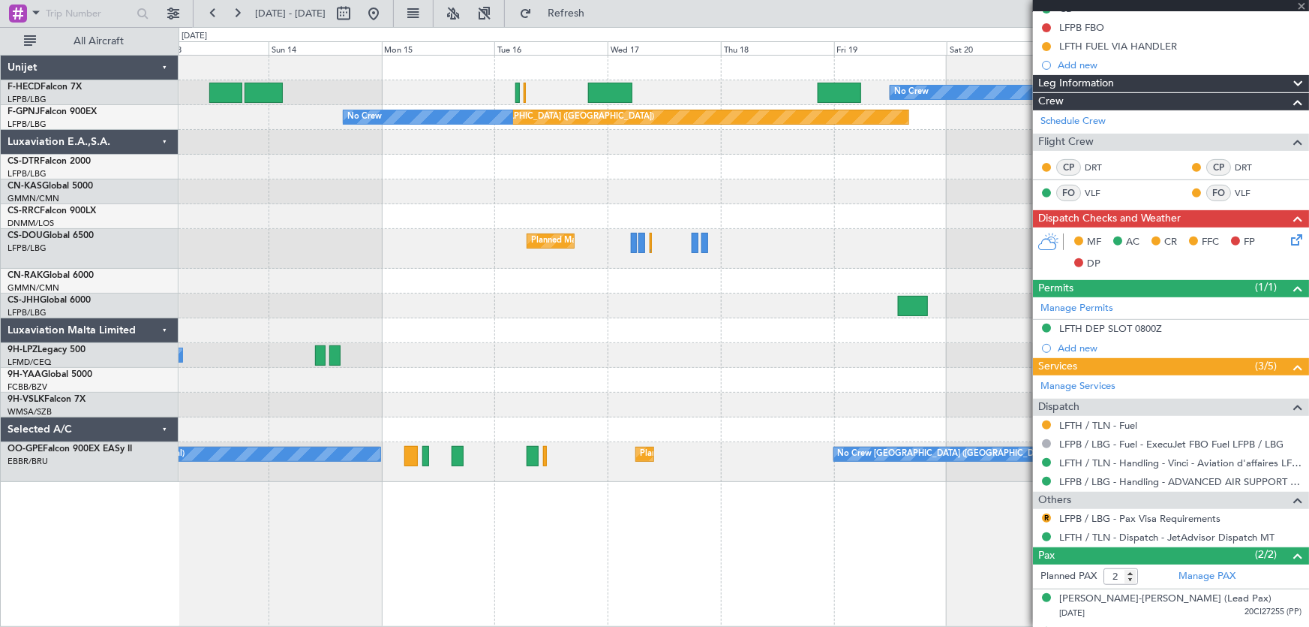
type input "5"
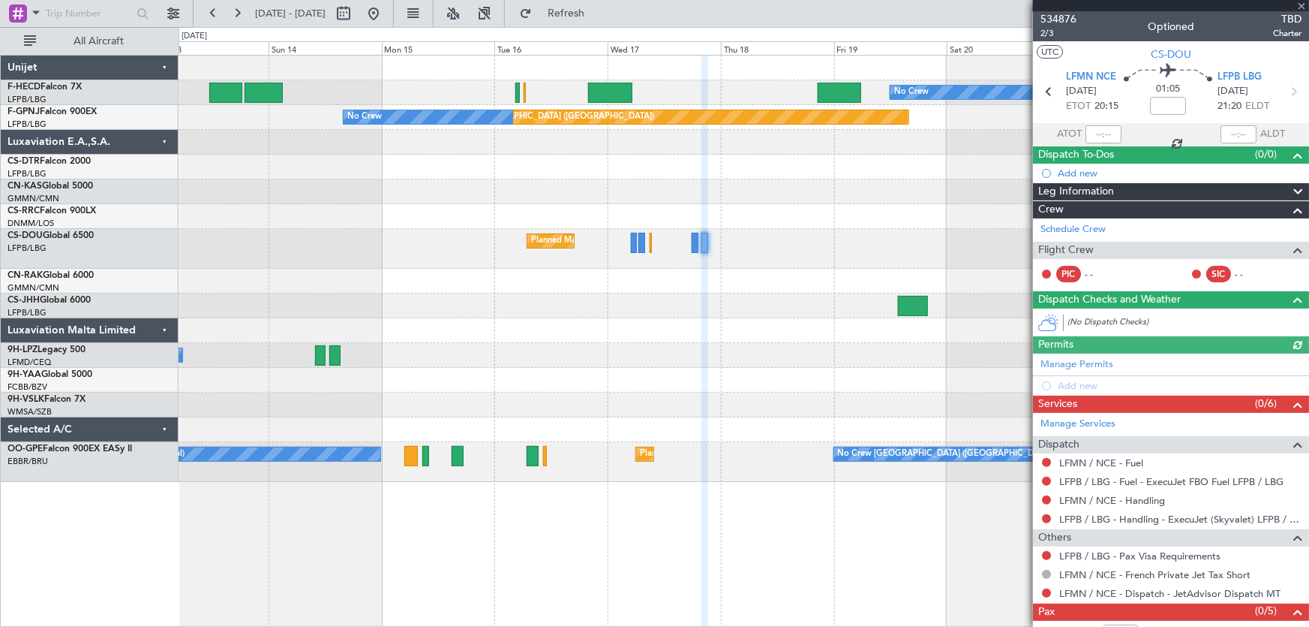
scroll to position [0, 0]
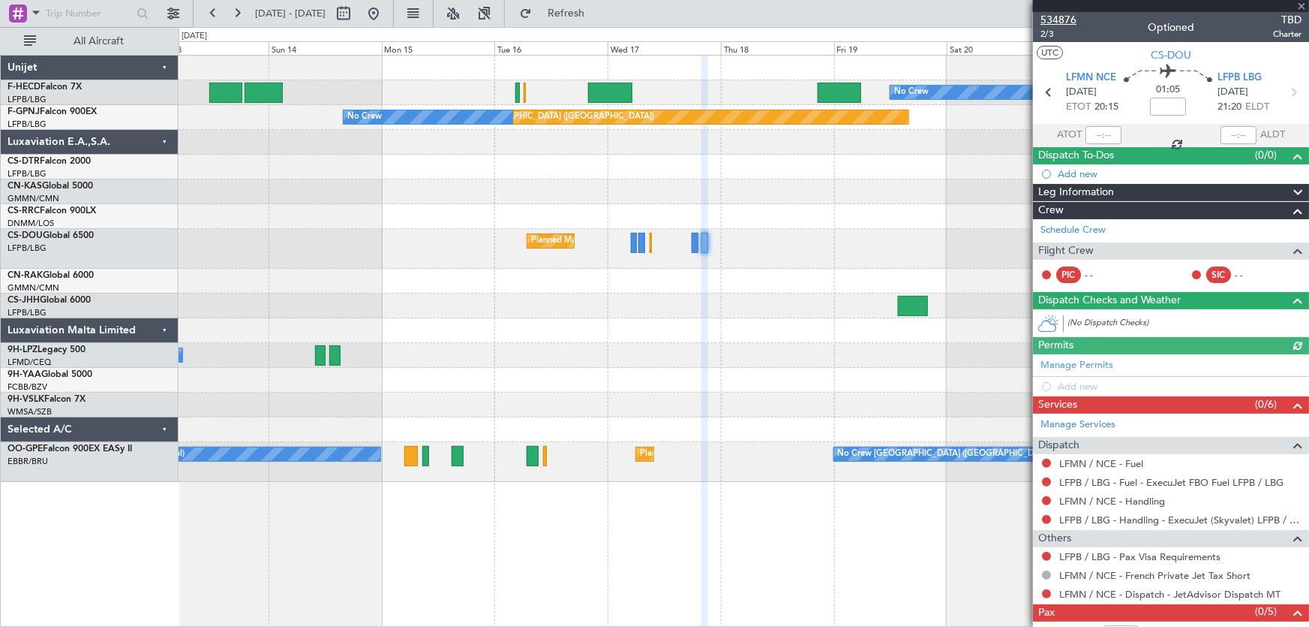
click at [1064, 22] on span "534876" at bounding box center [1059, 20] width 36 height 16
click at [594, 11] on span "Refresh" at bounding box center [566, 13] width 63 height 11
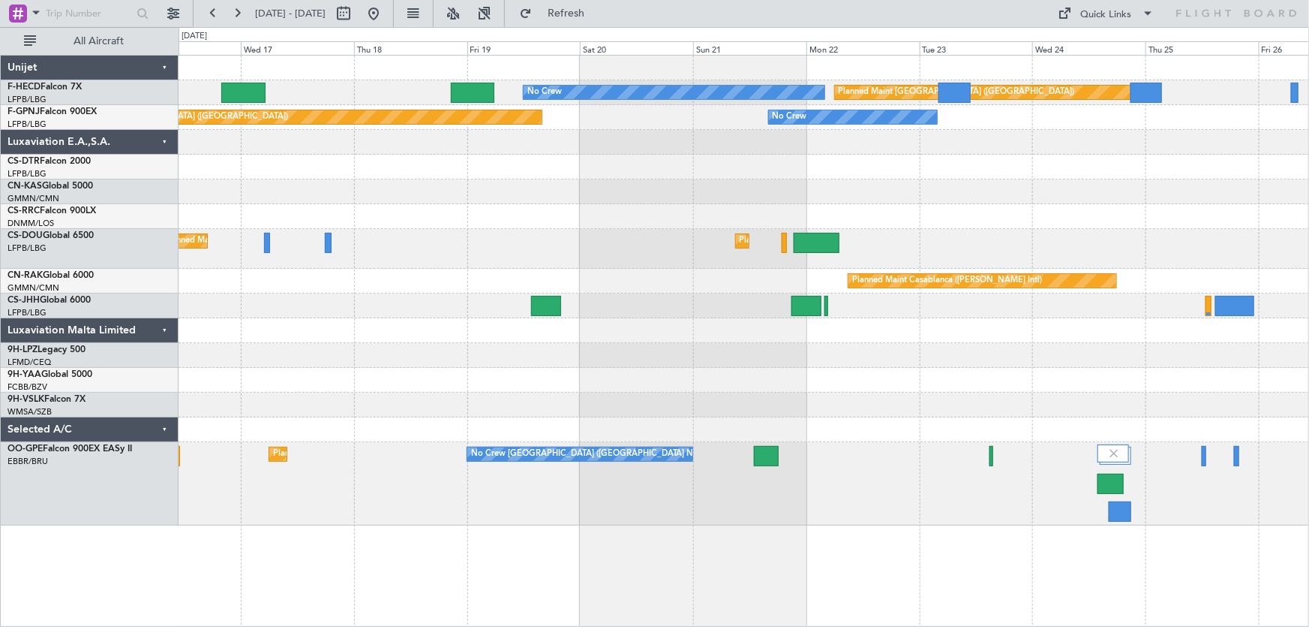
click at [800, 235] on div "No Crew Planned Maint Paris (Le Bourget) Planned Maint Paris (Le Bourget) No Cr…" at bounding box center [744, 291] width 1131 height 470
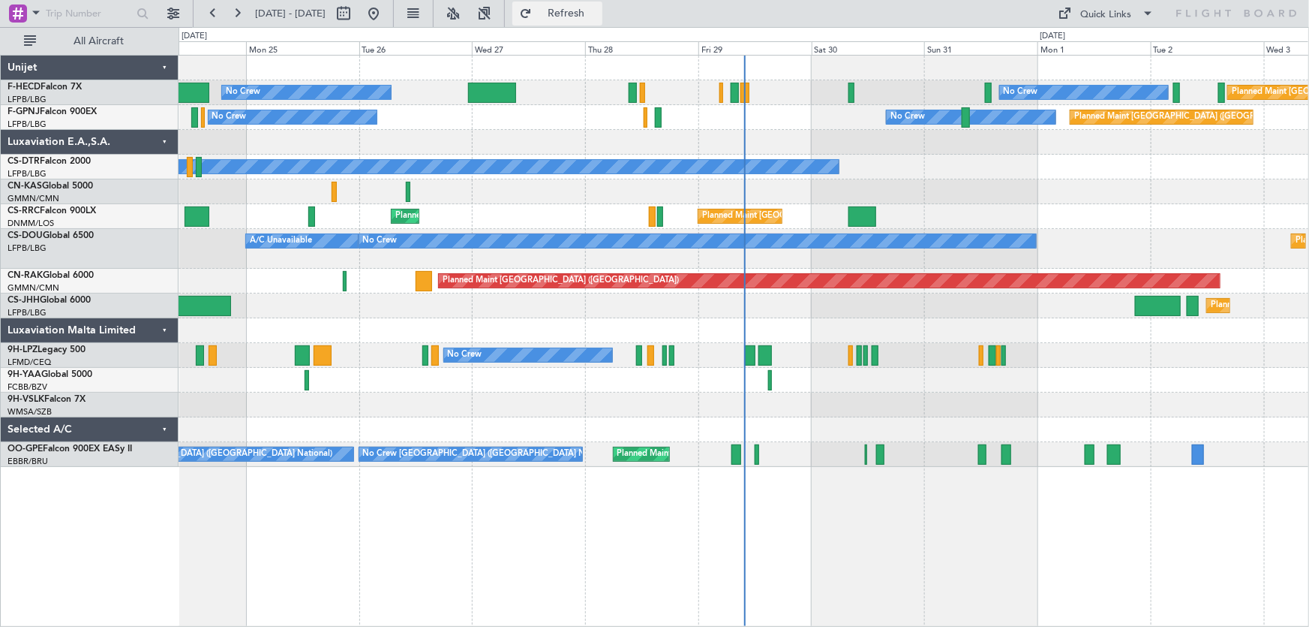
drag, startPoint x: 579, startPoint y: 17, endPoint x: 566, endPoint y: 15, distance: 13.6
click at [580, 17] on button "Refresh" at bounding box center [558, 14] width 90 height 24
click at [386, 19] on button at bounding box center [374, 14] width 24 height 24
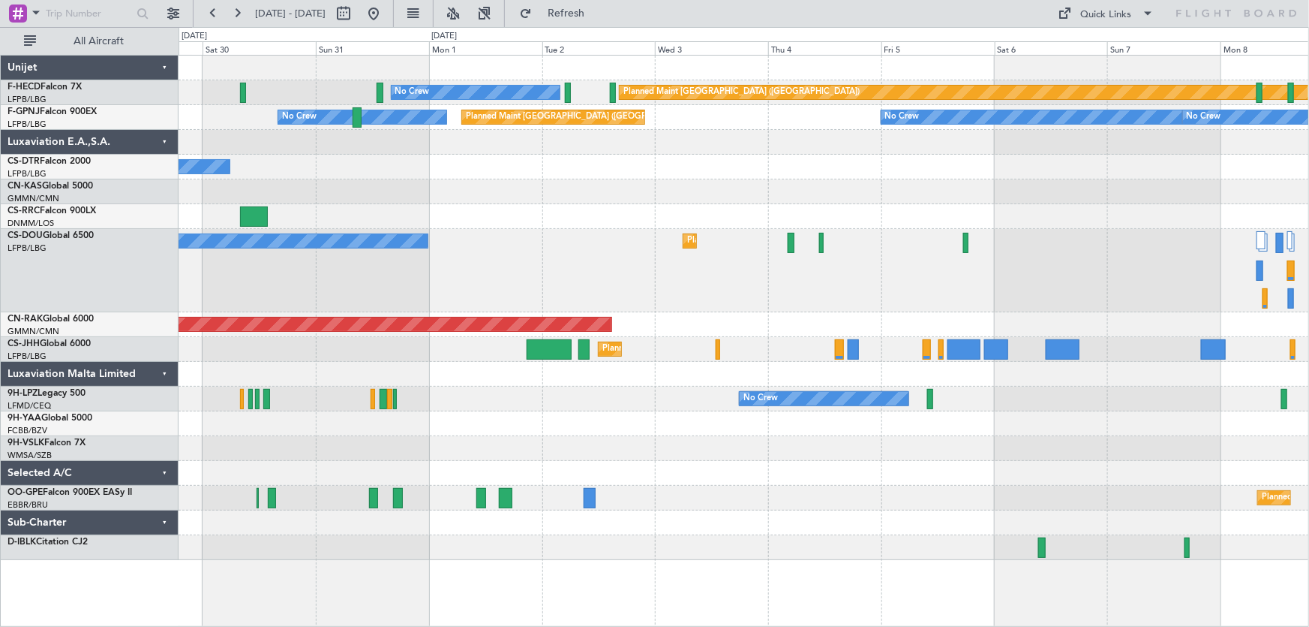
click at [850, 241] on div "No Crew Planned Maint Paris (Le Bourget) No Crew No Crew Planned Maint Paris (L…" at bounding box center [744, 308] width 1131 height 504
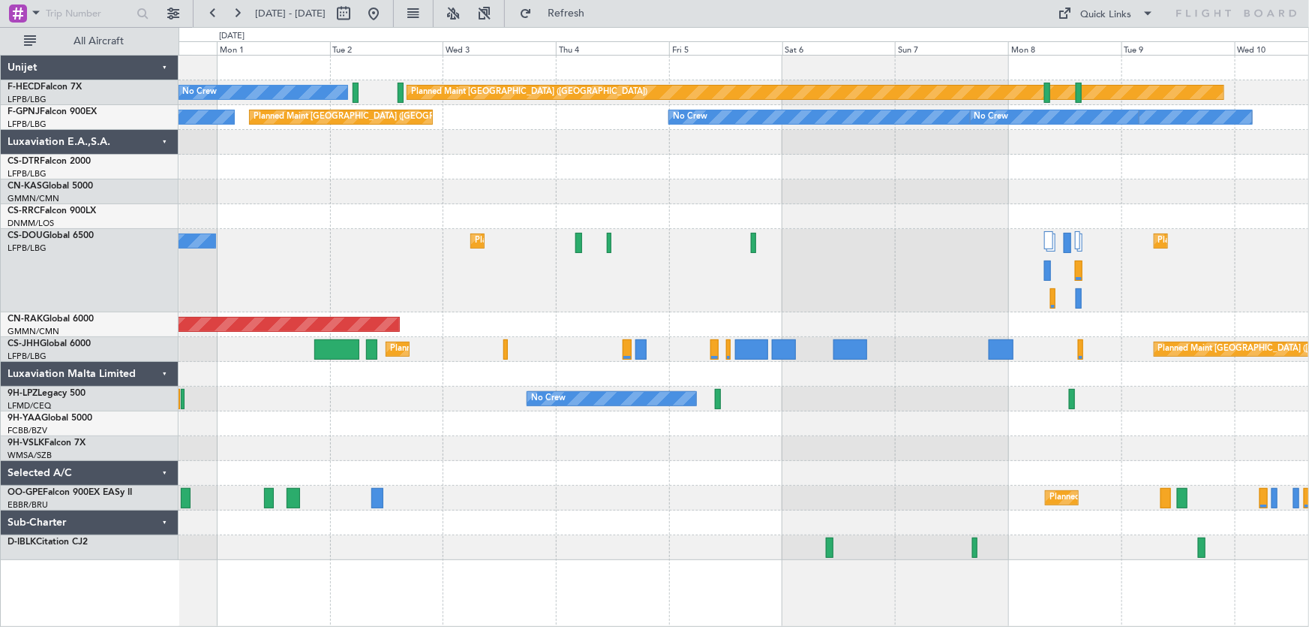
click at [664, 242] on div "No Crew Planned Maint Paris (Le Bourget) No Crew No Crew Planned Maint Paris (L…" at bounding box center [744, 308] width 1131 height 504
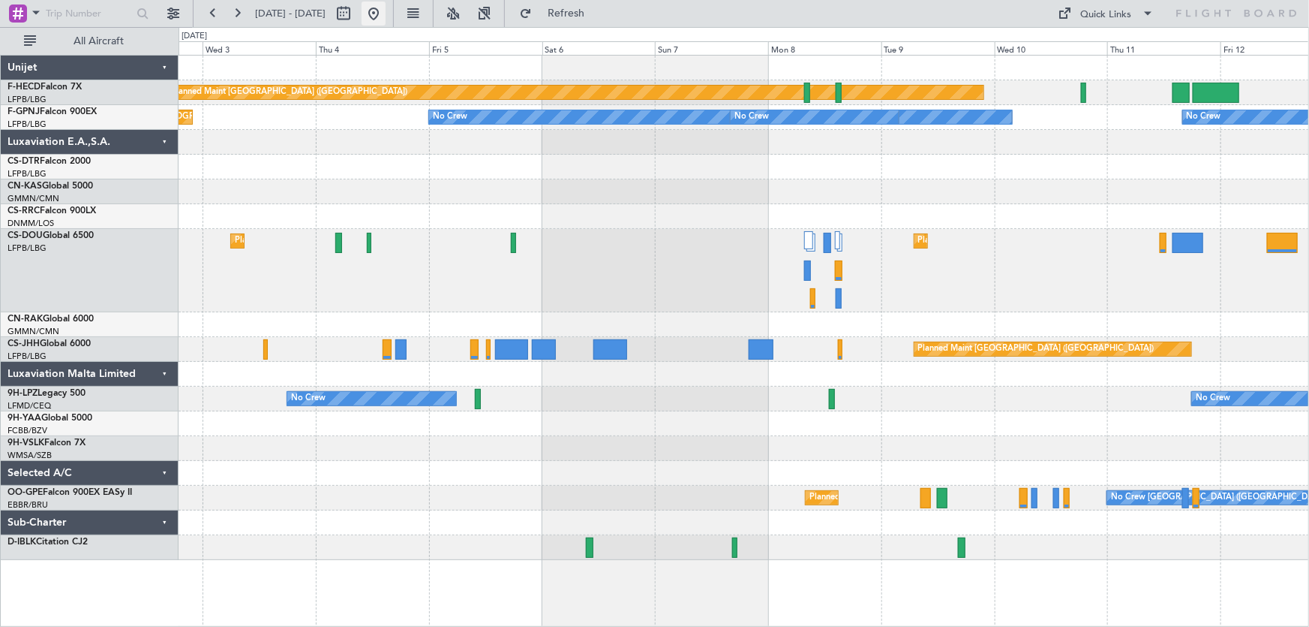
click at [386, 23] on button at bounding box center [374, 14] width 24 height 24
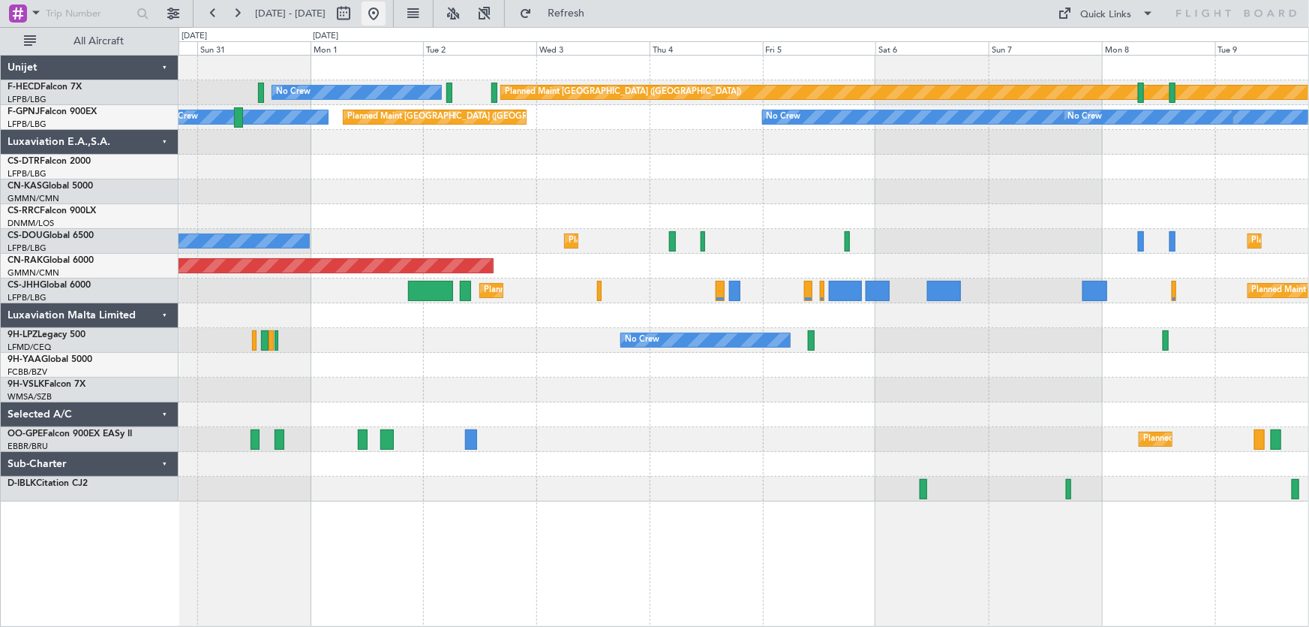
click at [386, 14] on button at bounding box center [374, 14] width 24 height 24
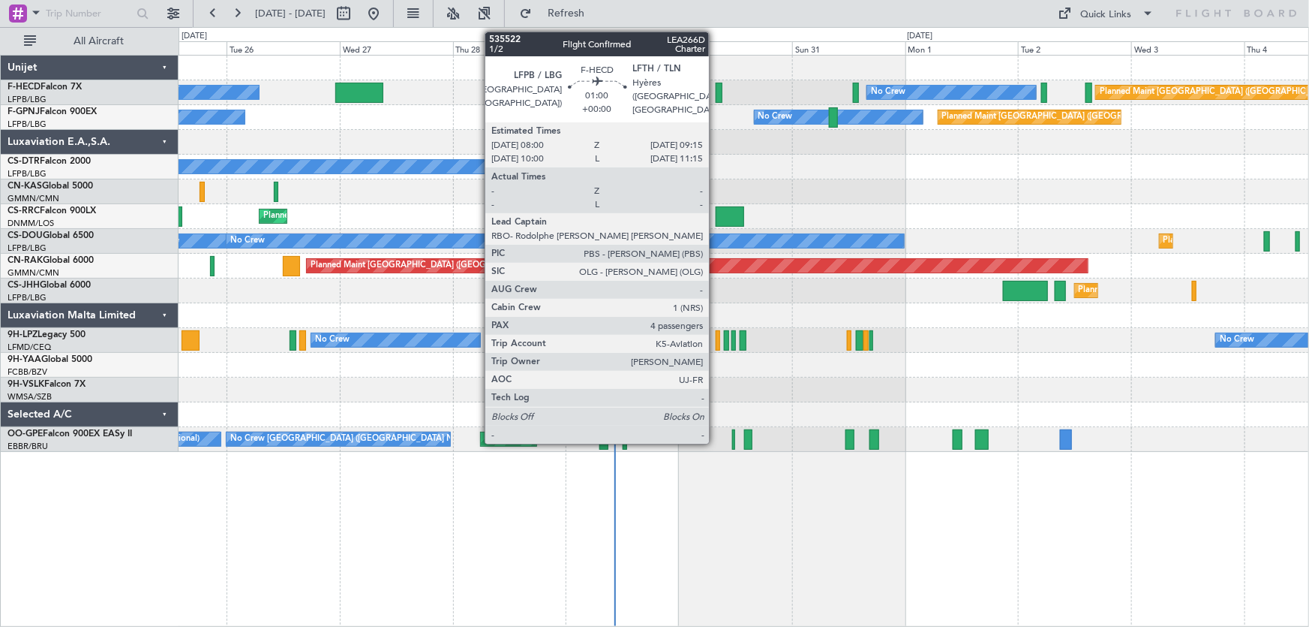
click at [716, 87] on div at bounding box center [719, 93] width 6 height 20
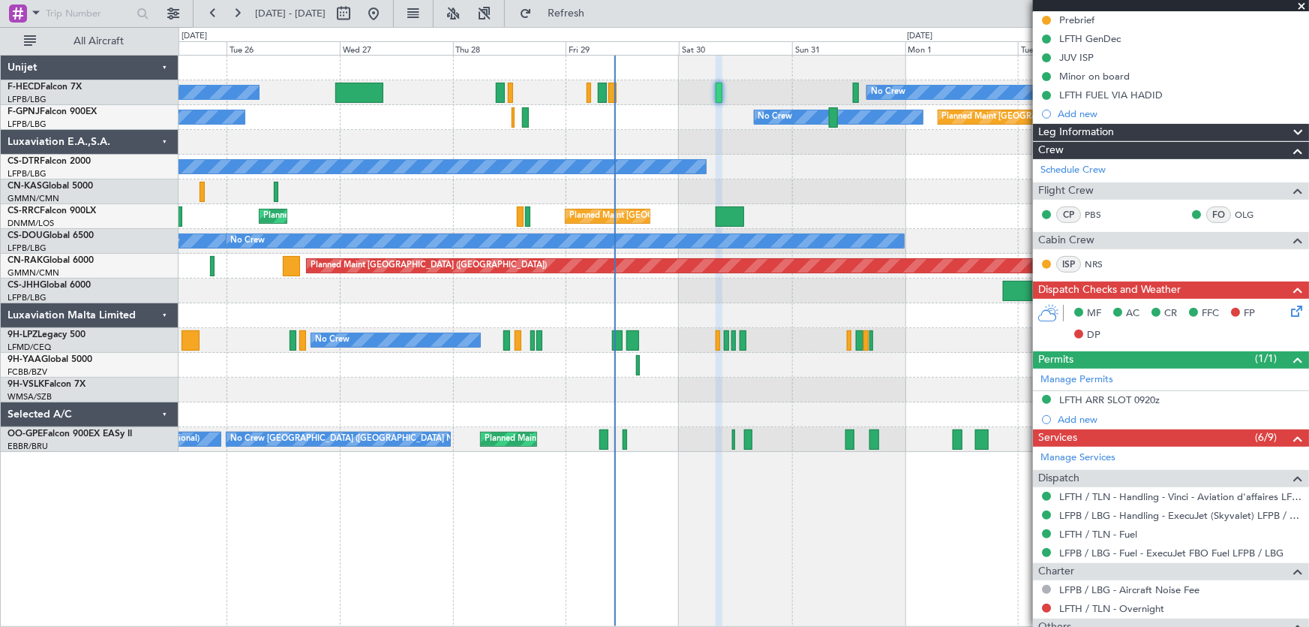
scroll to position [60, 0]
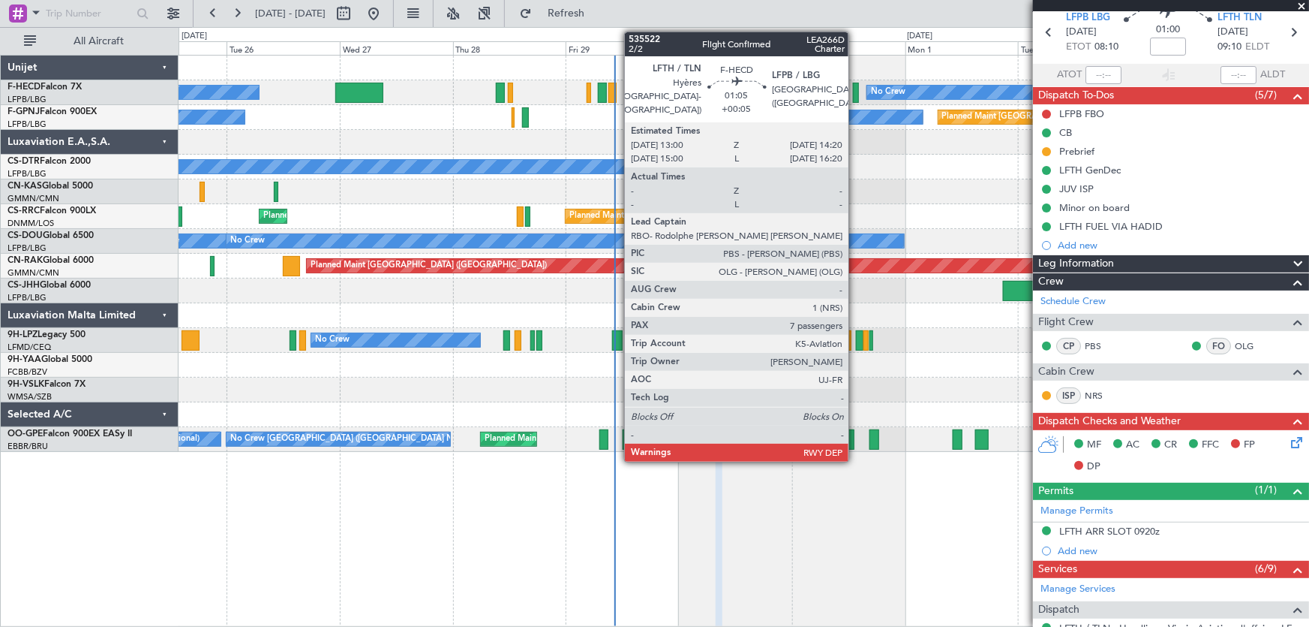
click at [855, 89] on div at bounding box center [856, 93] width 7 height 20
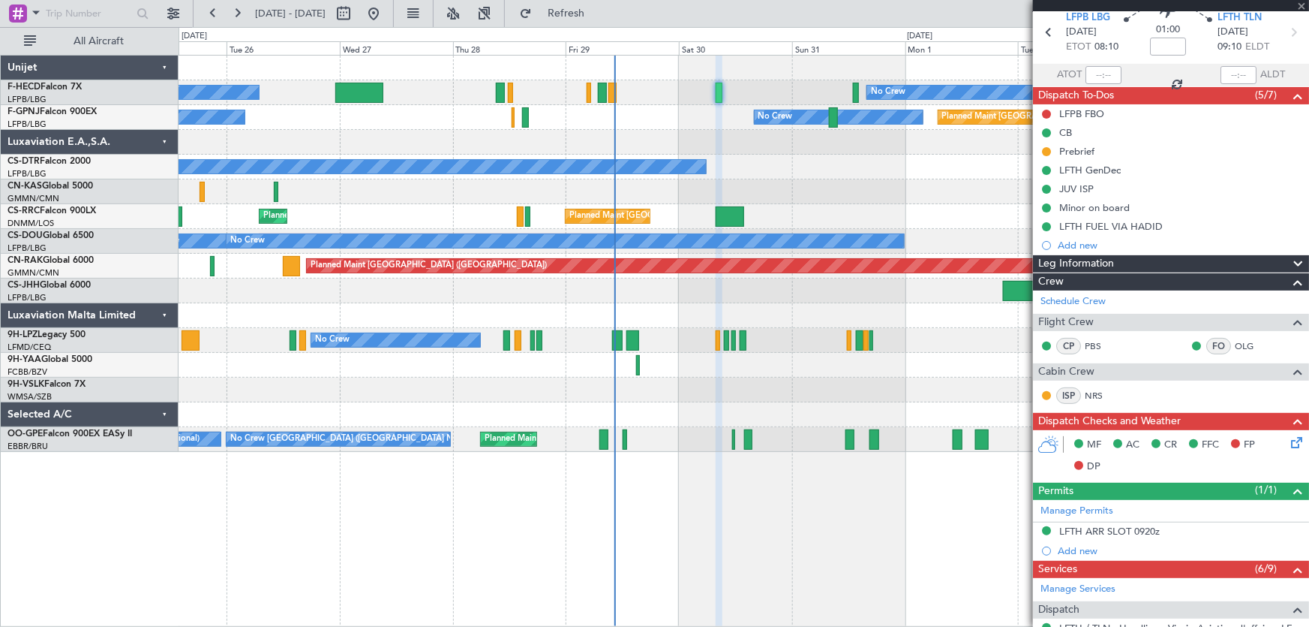
type input "+00:05"
type input "7"
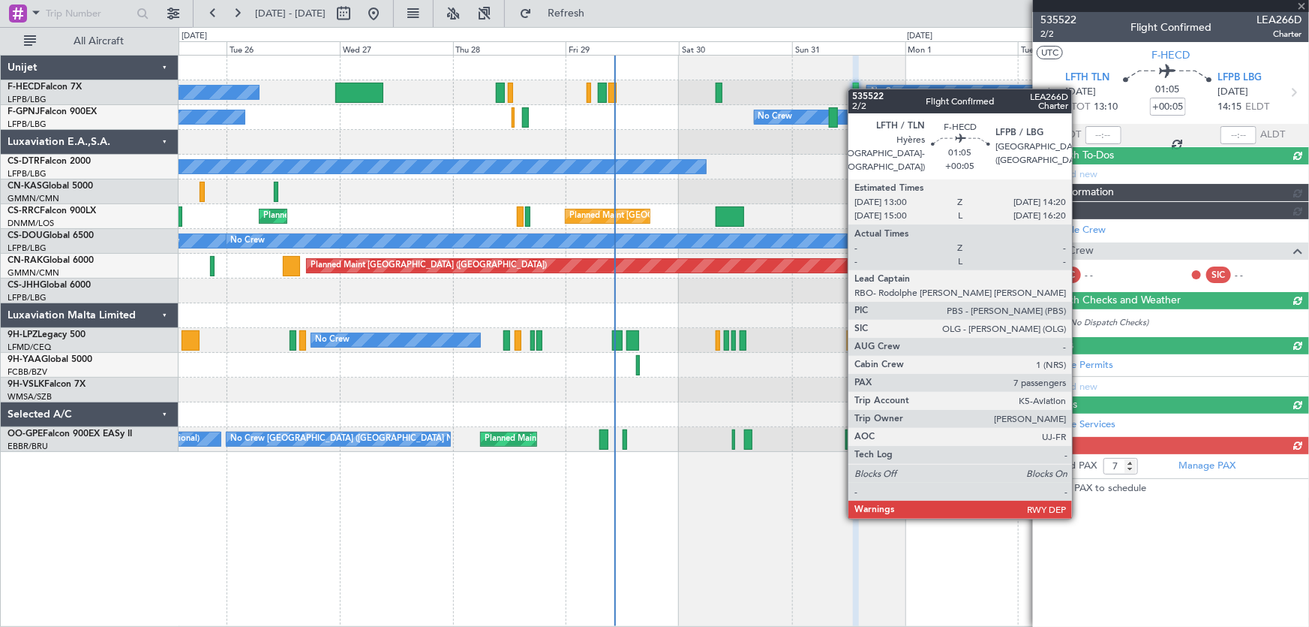
scroll to position [0, 0]
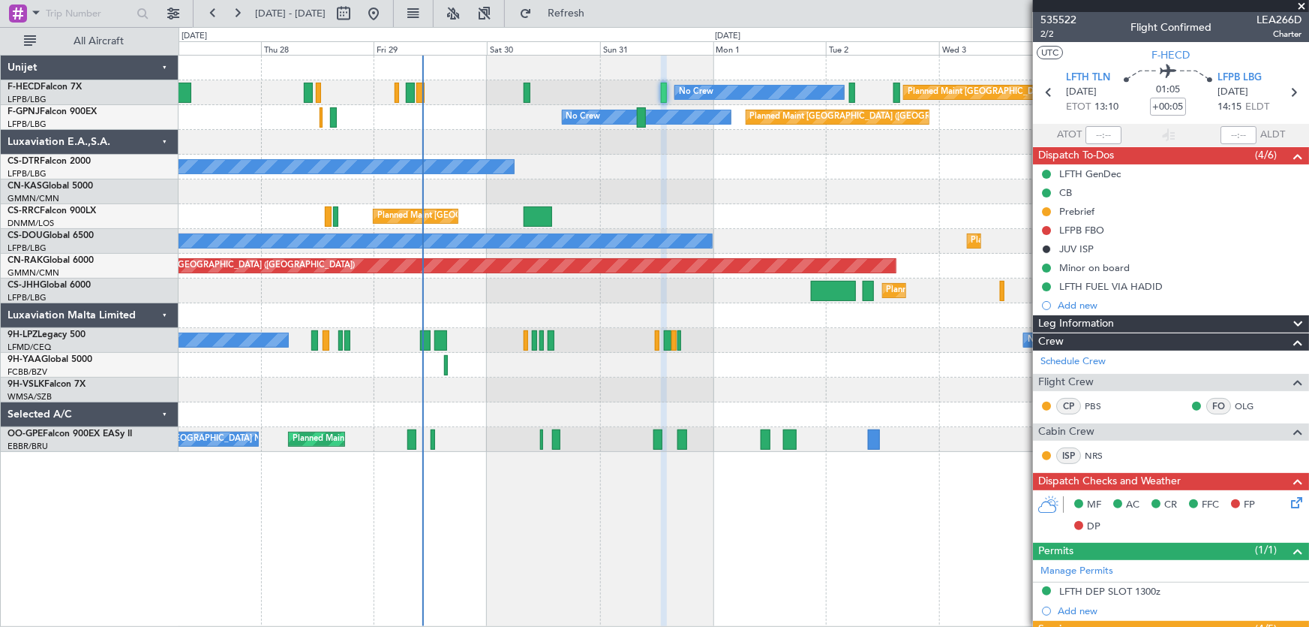
click at [702, 224] on div "No Crew Planned Maint Paris (Le Bourget) No Crew No Crew Planned Maint Paris (L…" at bounding box center [744, 254] width 1131 height 396
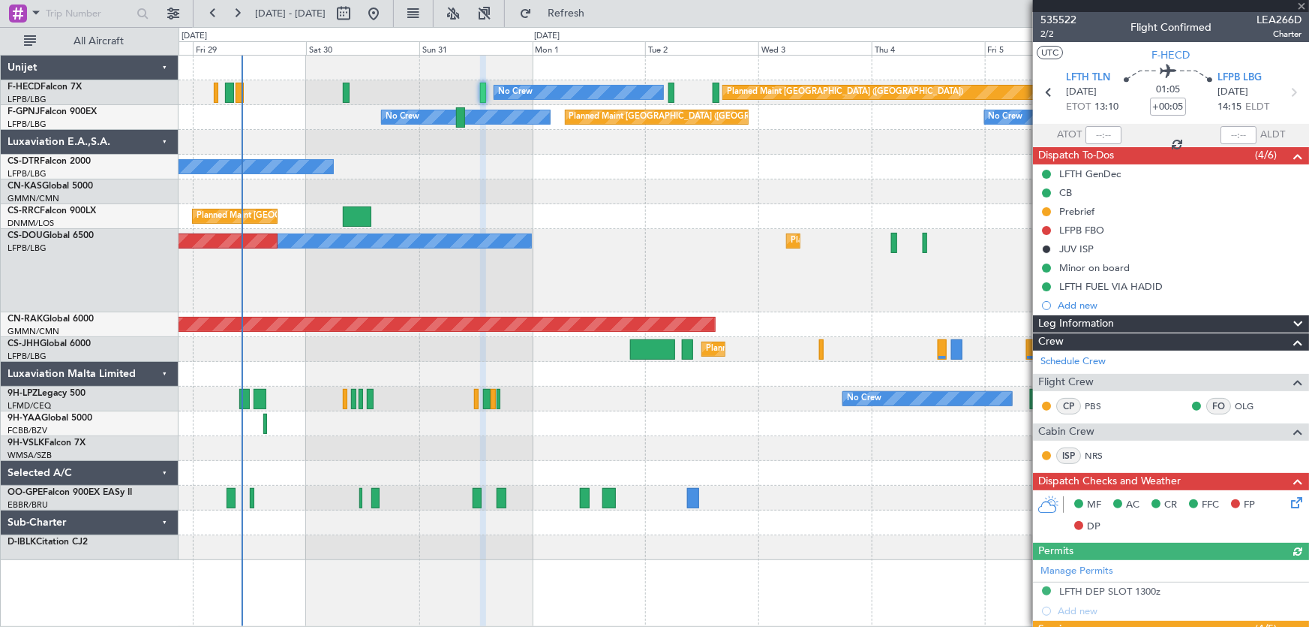
click at [698, 173] on div "No Crew" at bounding box center [744, 167] width 1131 height 25
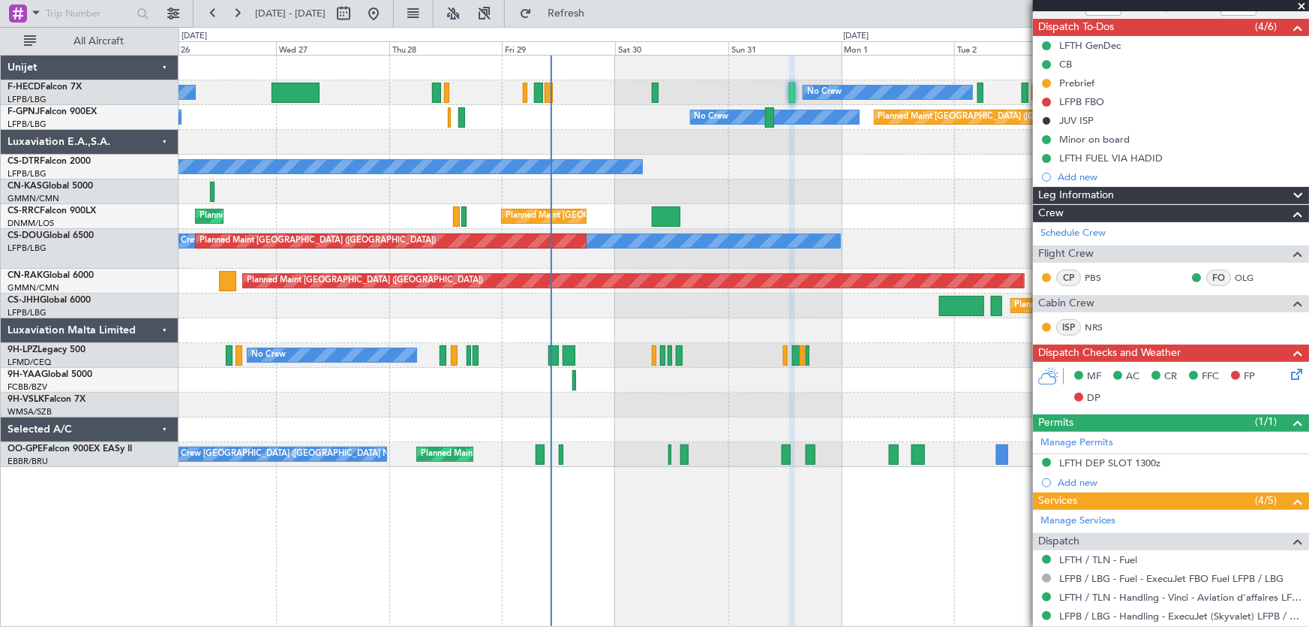
scroll to position [136, 0]
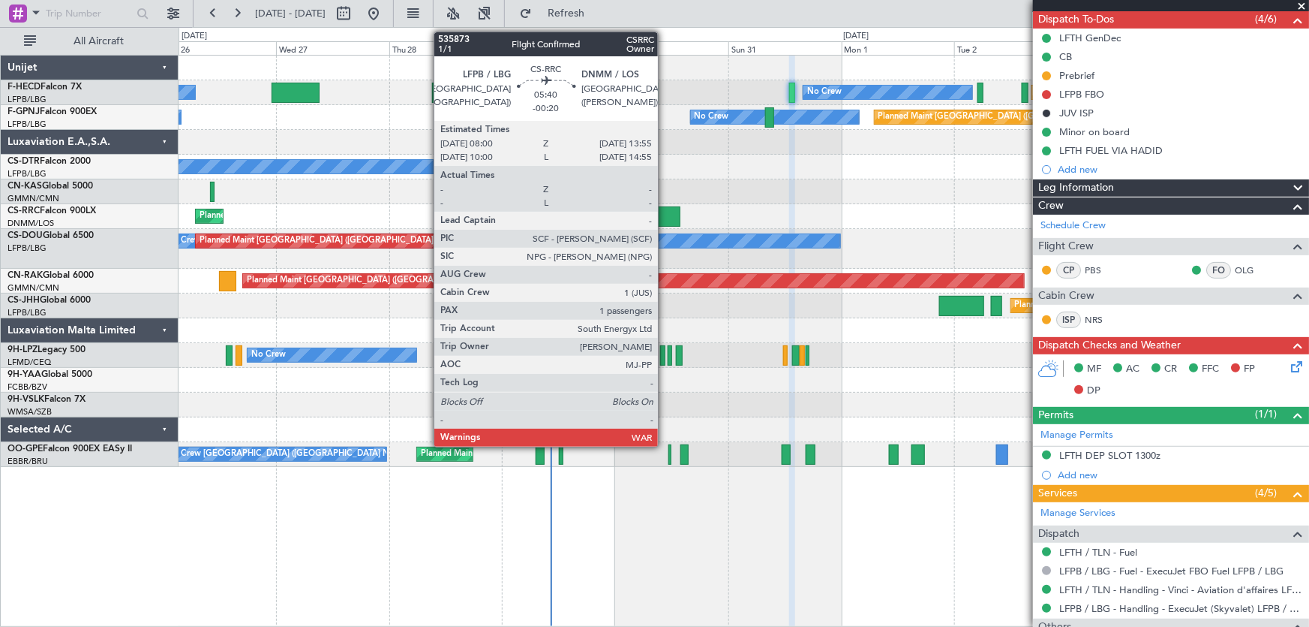
click at [665, 209] on div at bounding box center [666, 216] width 29 height 20
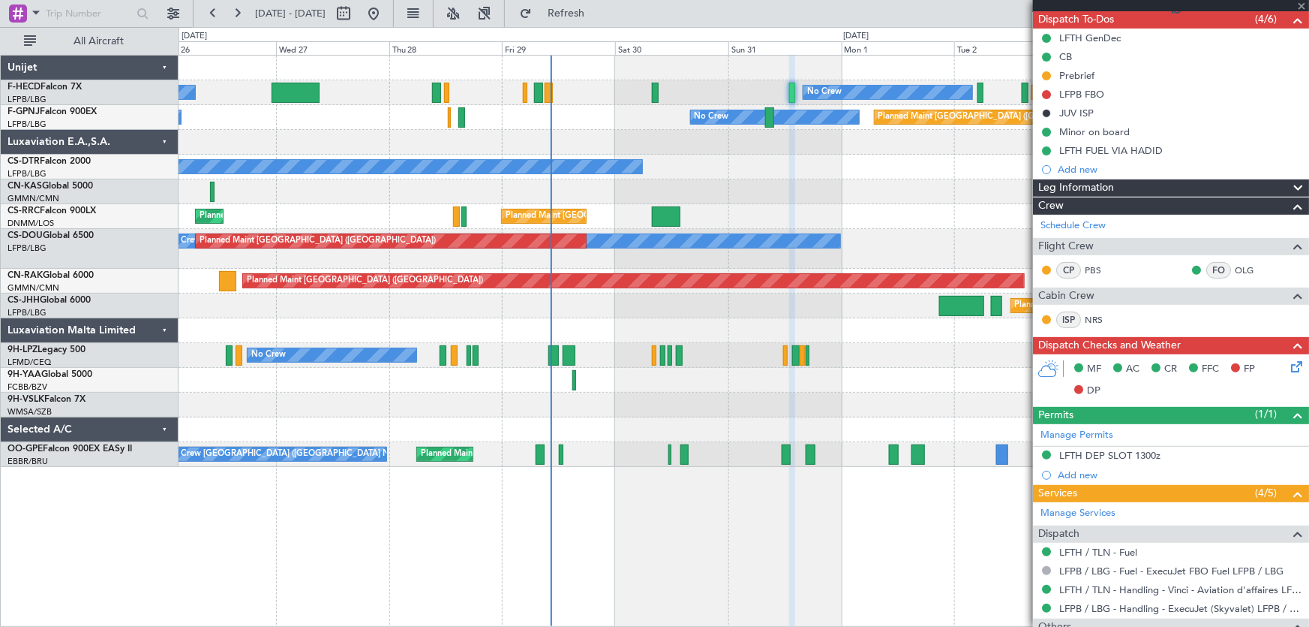
type input "-00:20"
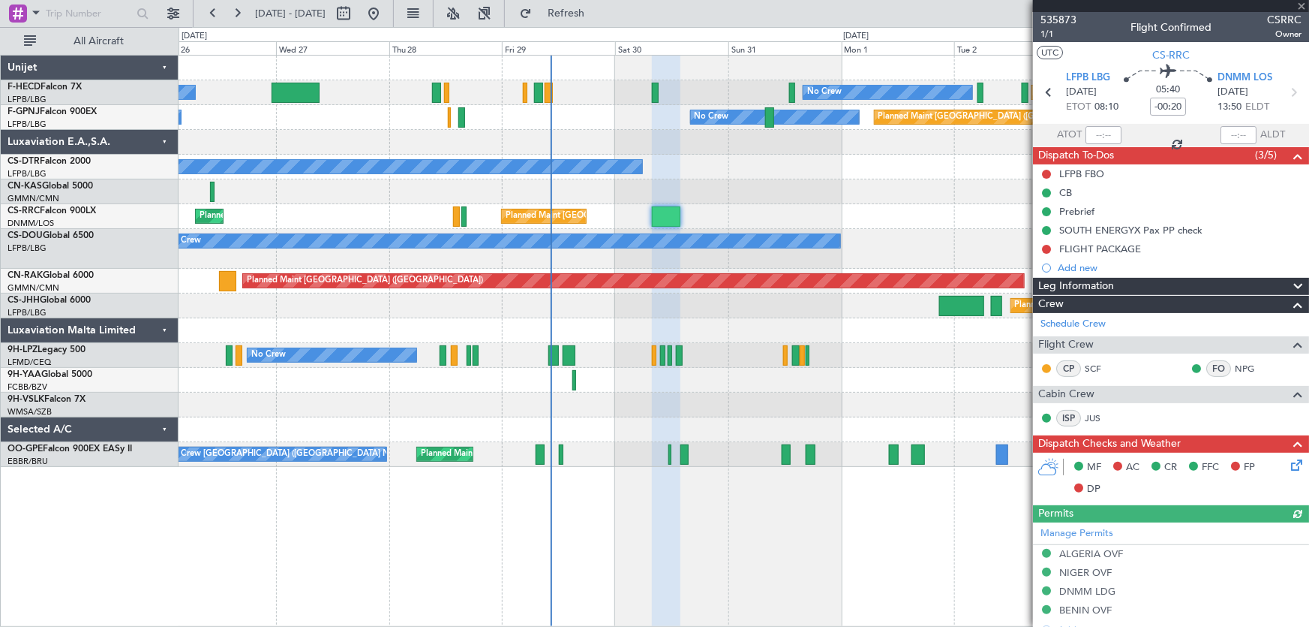
scroll to position [68, 0]
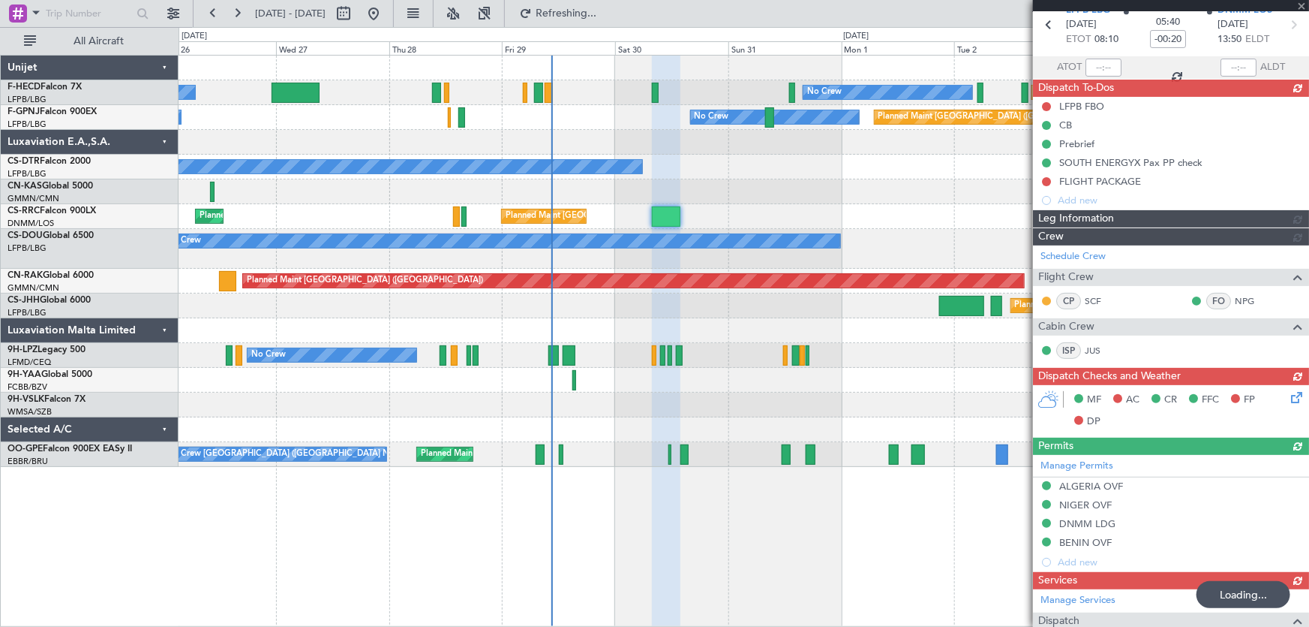
type input "4"
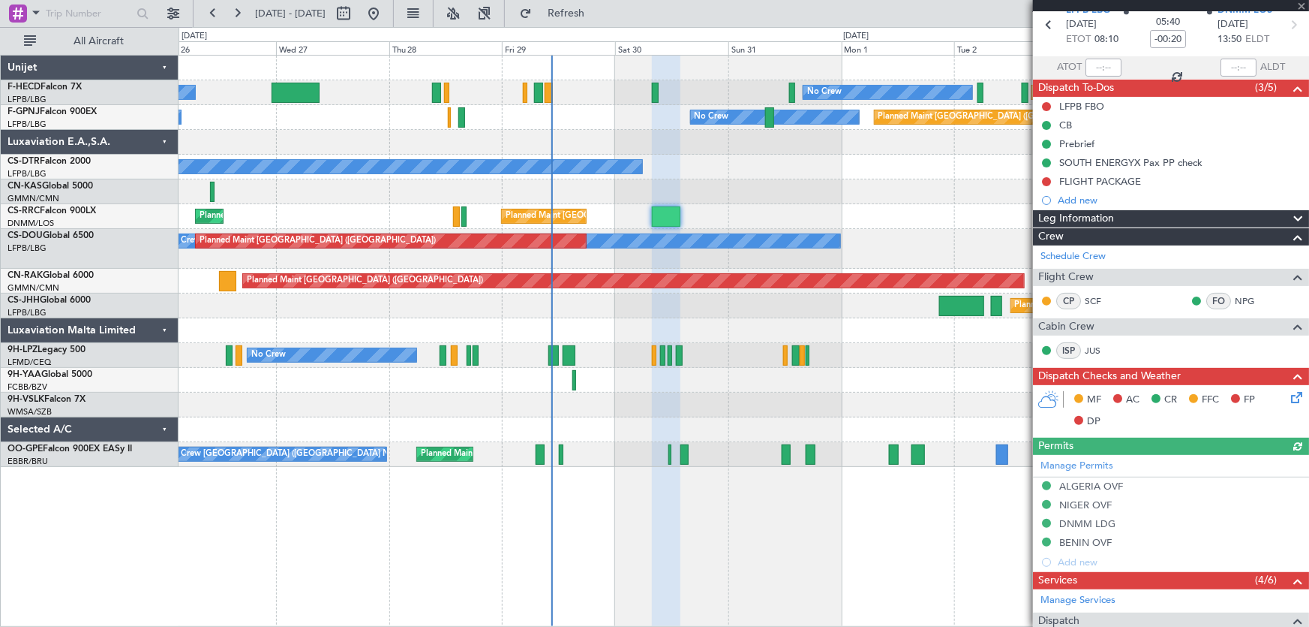
click at [690, 236] on div "Planned Maint Paris (Le Bourget) No Crew No Crew No Crew Planned Maint Paris (L…" at bounding box center [744, 261] width 1131 height 411
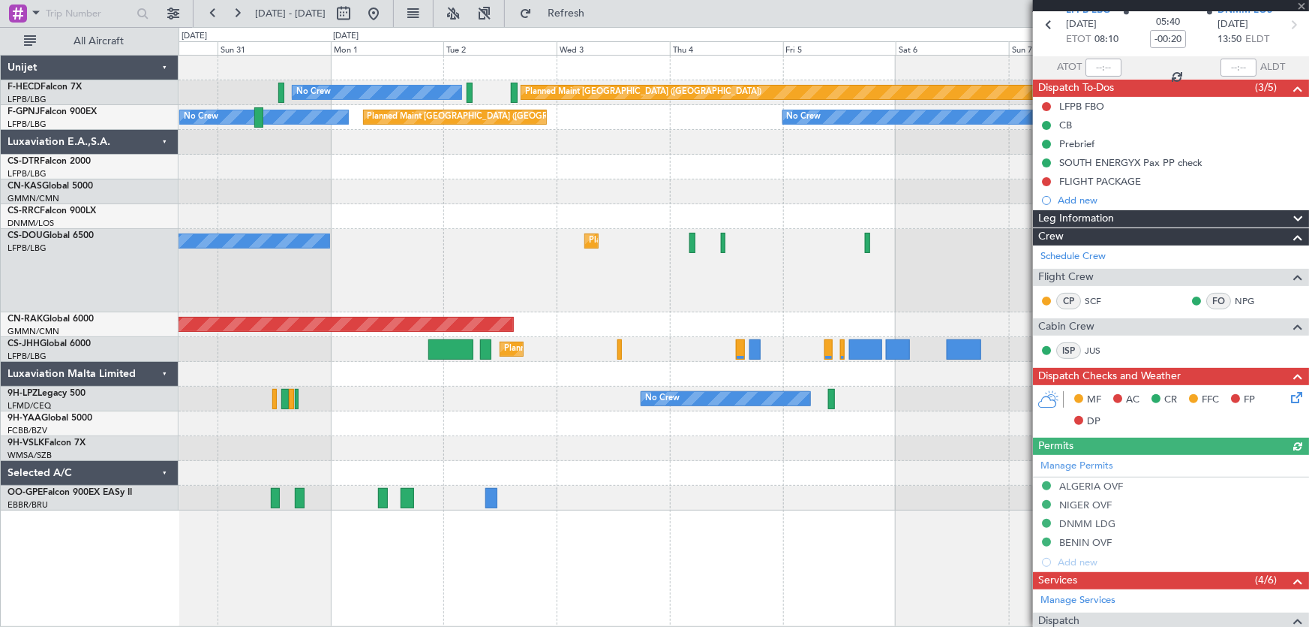
click at [526, 266] on div "Planned Maint [GEOGRAPHIC_DATA] ([GEOGRAPHIC_DATA]) No Crew Planned Maint [GEOG…" at bounding box center [744, 270] width 1131 height 83
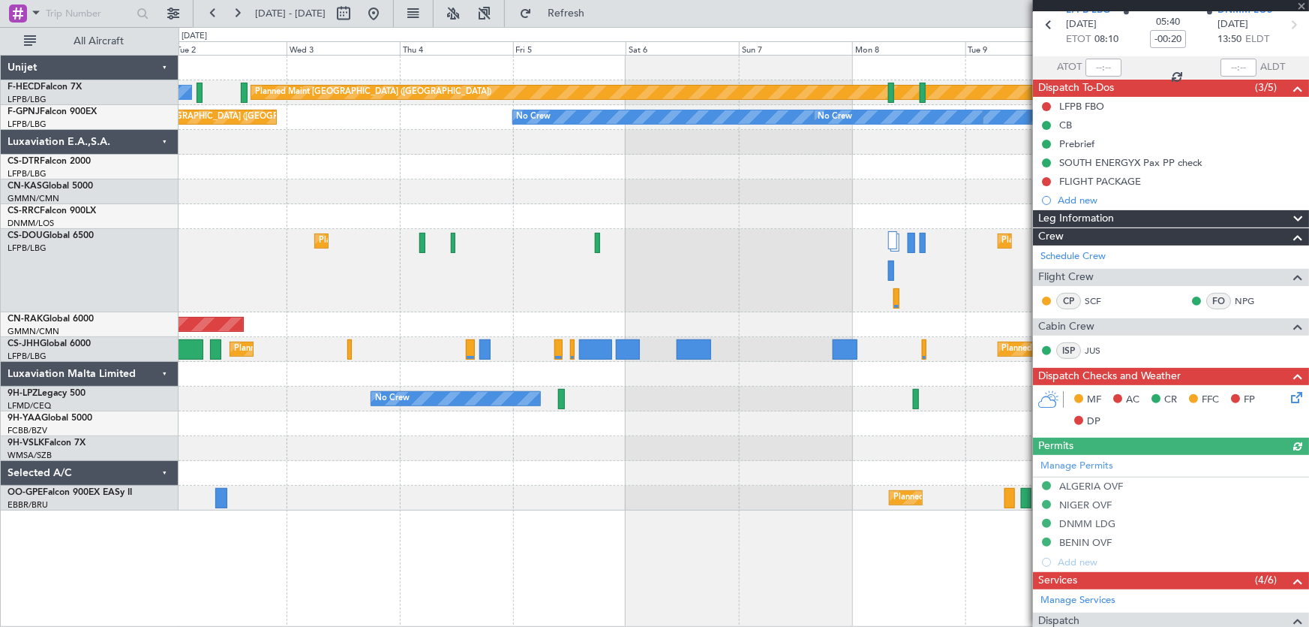
click at [625, 299] on div "Planned Maint [GEOGRAPHIC_DATA] ([GEOGRAPHIC_DATA]) Planned Maint [GEOGRAPHIC_D…" at bounding box center [744, 270] width 1131 height 83
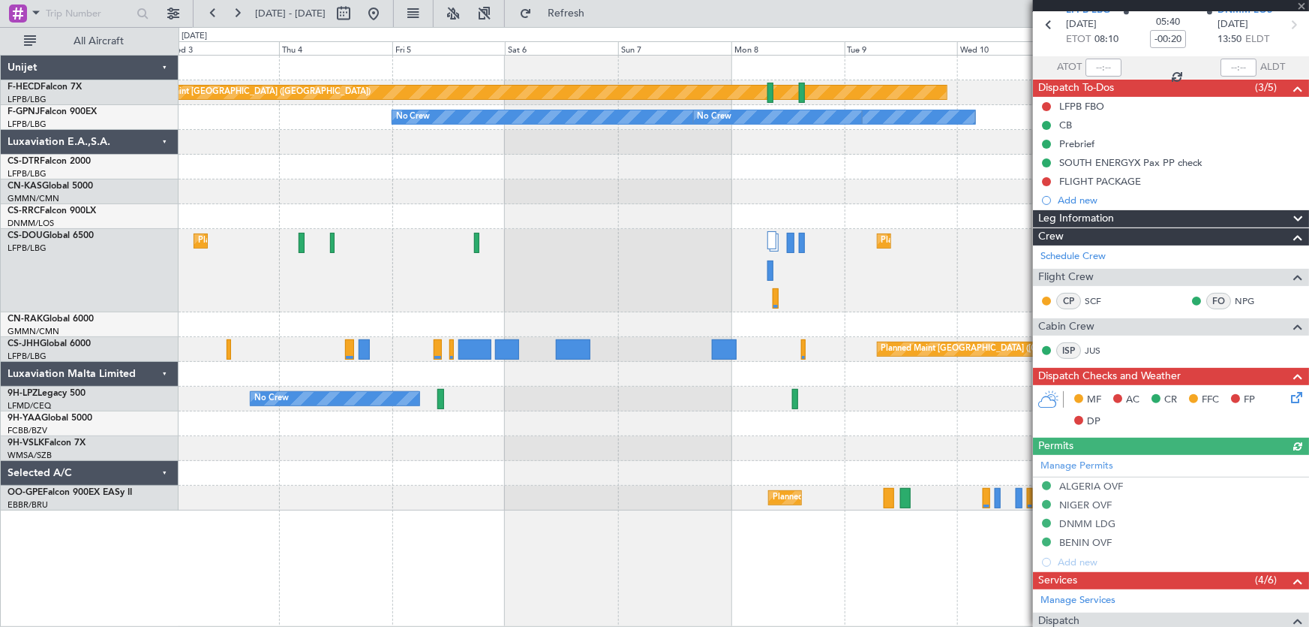
click at [667, 341] on div "Planned Maint Paris (Le Bourget) Planned Maint London (Luton)" at bounding box center [744, 349] width 1131 height 25
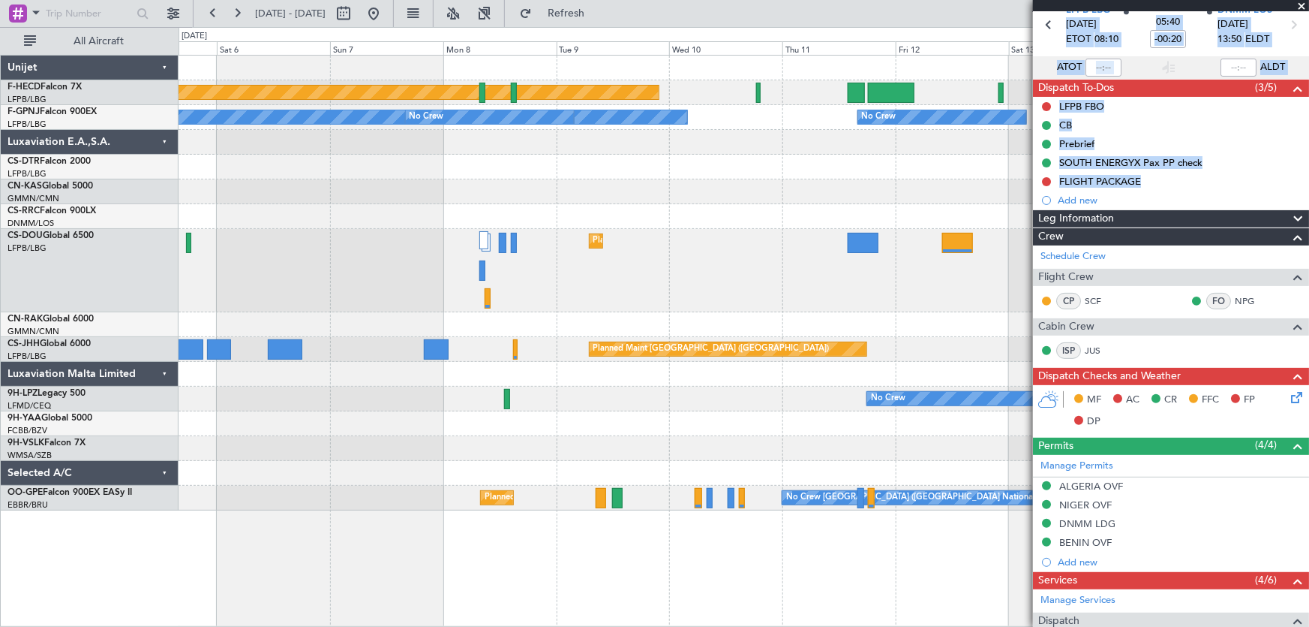
drag, startPoint x: 793, startPoint y: 365, endPoint x: 684, endPoint y: 366, distance: 108.8
click at [685, 367] on fb-app "26 Aug 2025 - 05 Sep 2025 Refresh Quick Links All Aircraft Planned Maint Paris …" at bounding box center [654, 318] width 1309 height 615
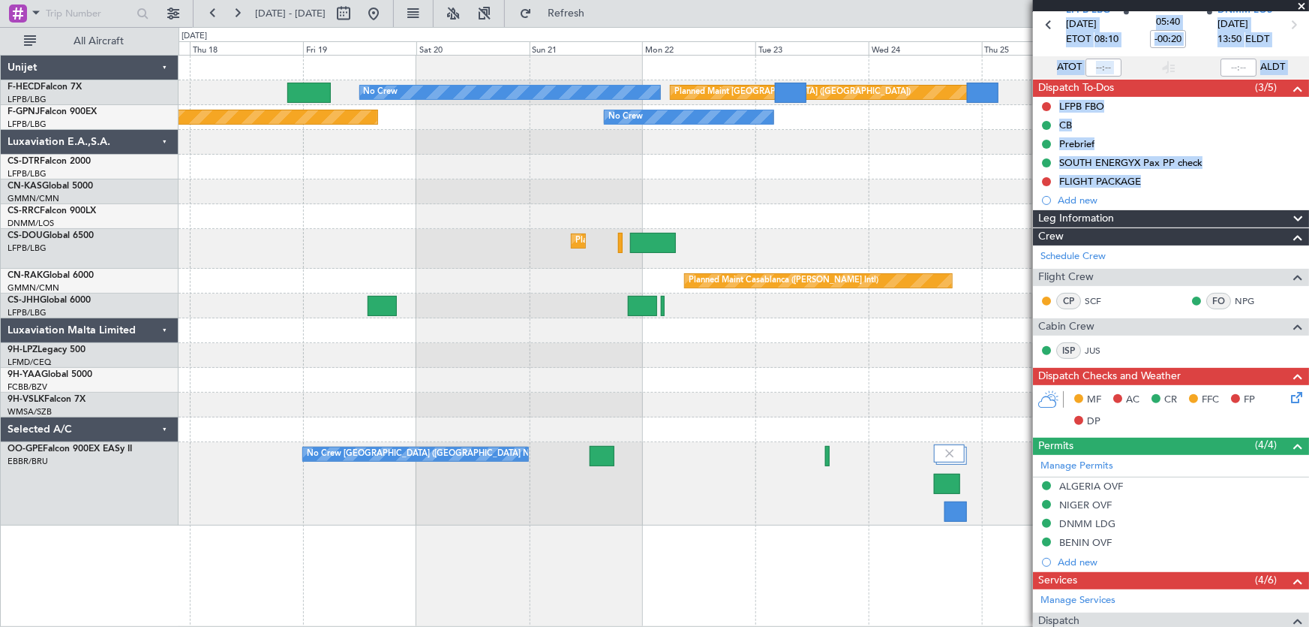
click at [507, 224] on div "No Crew Planned Maint [GEOGRAPHIC_DATA] ([GEOGRAPHIC_DATA]) Planned Maint [GEOG…" at bounding box center [744, 291] width 1131 height 470
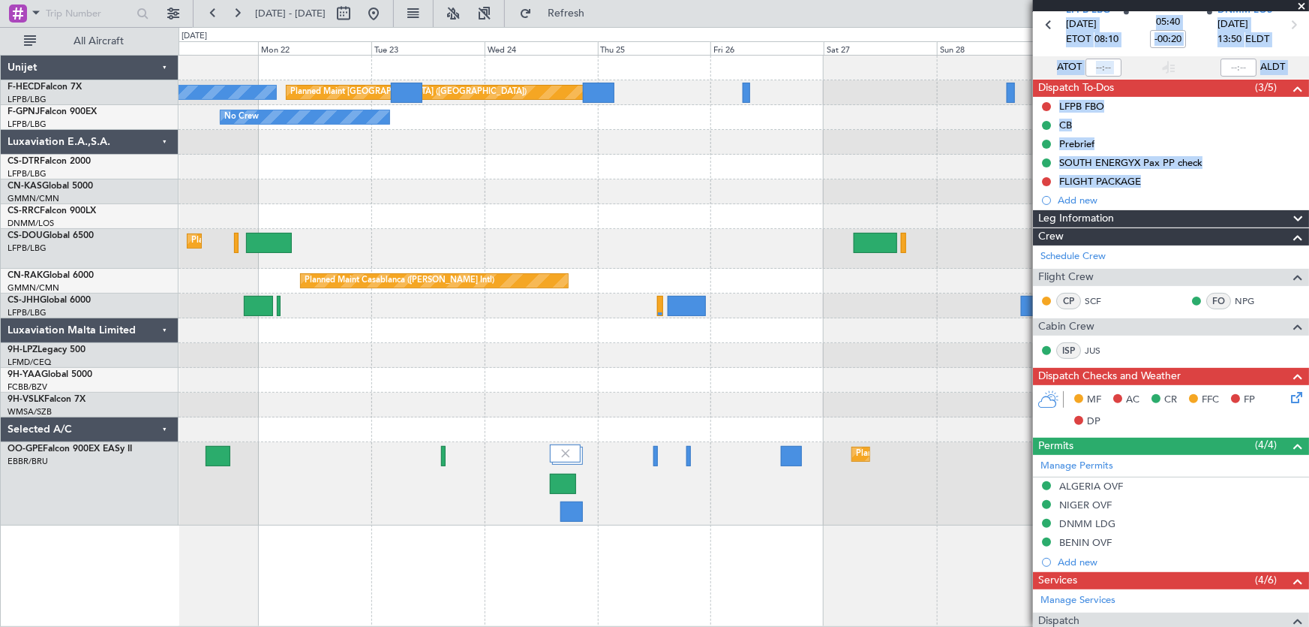
click at [680, 229] on div "No Crew Planned Maint Paris (Le Bourget) No Crew Planned Maint Paris (Le Bourge…" at bounding box center [744, 291] width 1131 height 470
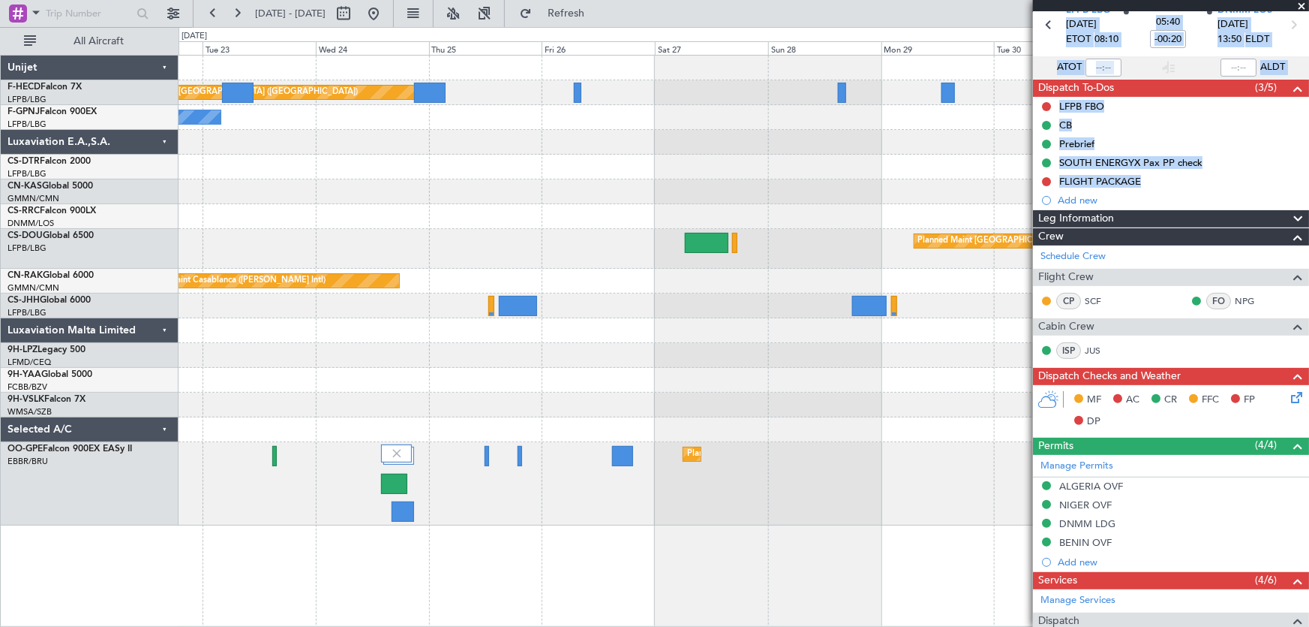
click at [610, 181] on div "Planned Maint Paris (Le Bourget) No Crew No Crew Planned Maint Paris (Le Bourge…" at bounding box center [744, 291] width 1131 height 470
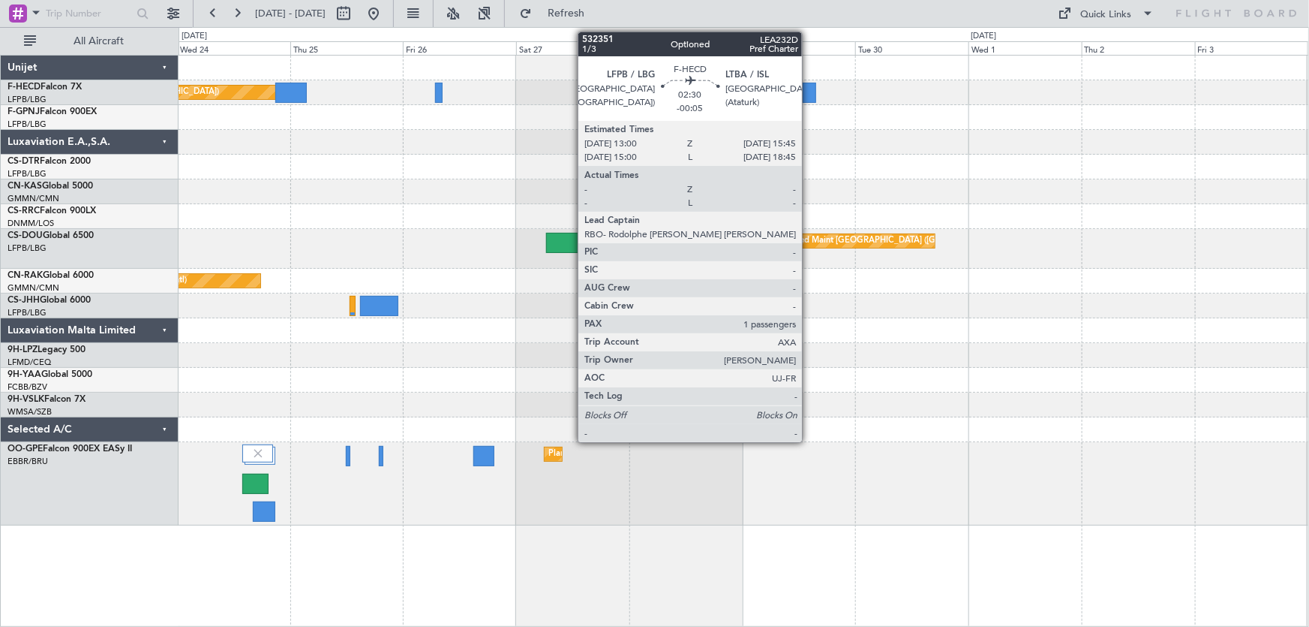
scroll to position [0, 0]
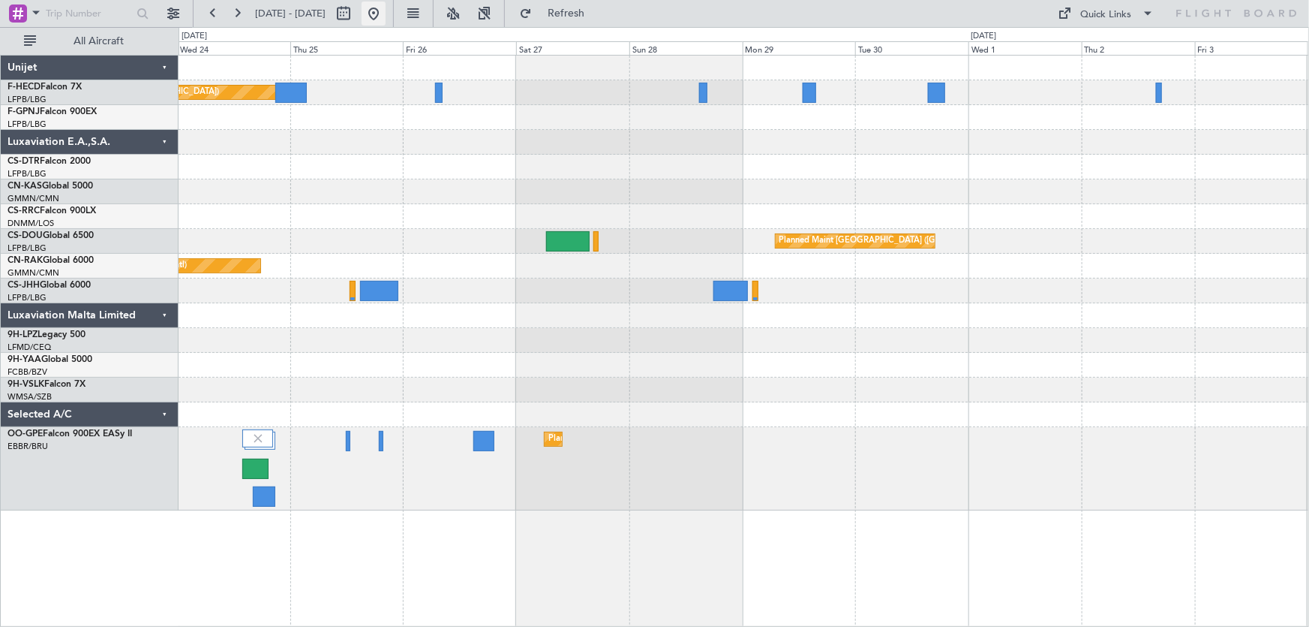
click at [386, 20] on button at bounding box center [374, 14] width 24 height 24
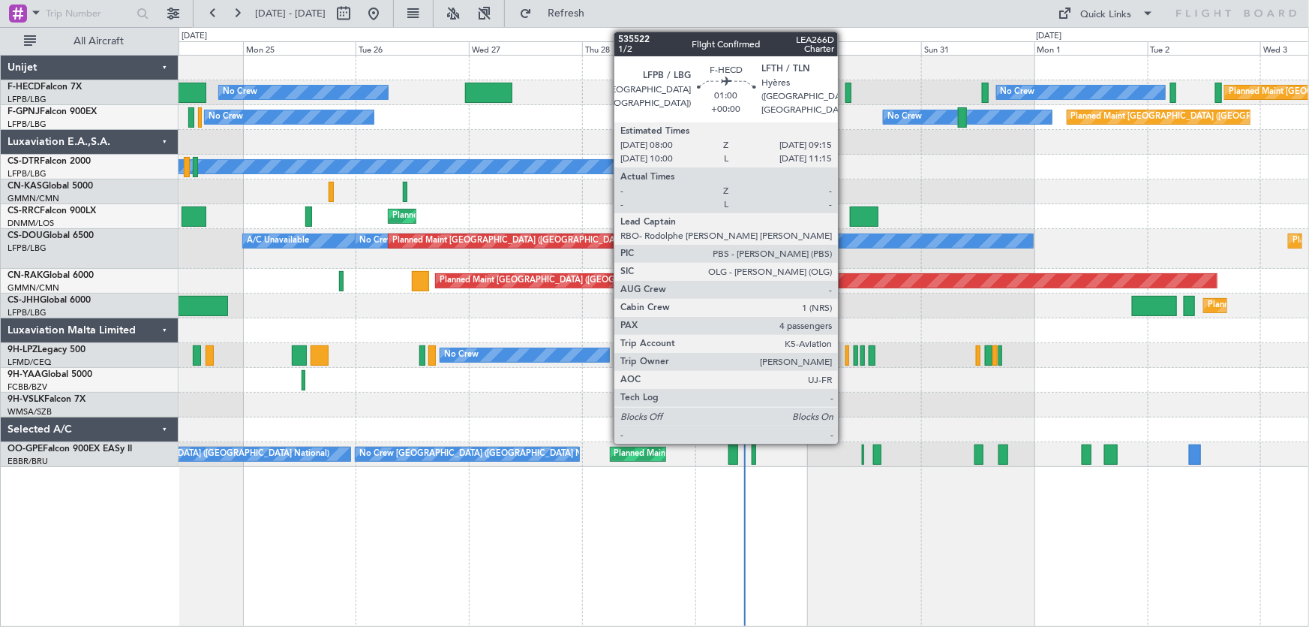
click at [846, 89] on div at bounding box center [849, 93] width 6 height 20
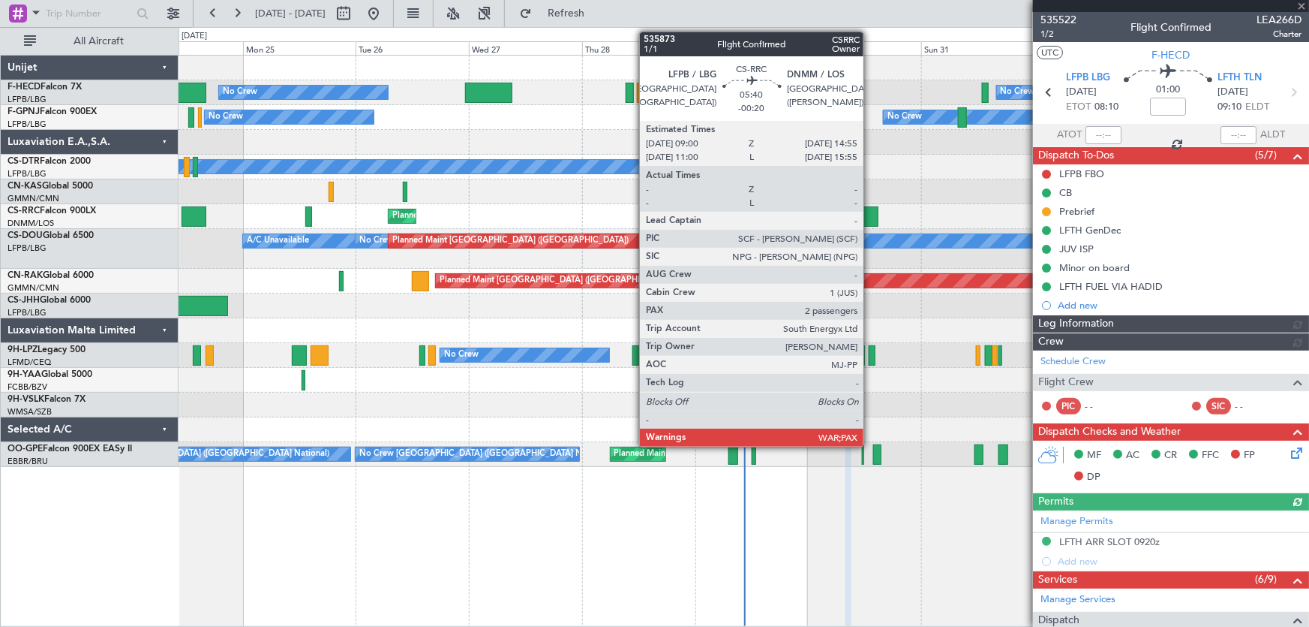
click at [870, 214] on div at bounding box center [864, 216] width 29 height 20
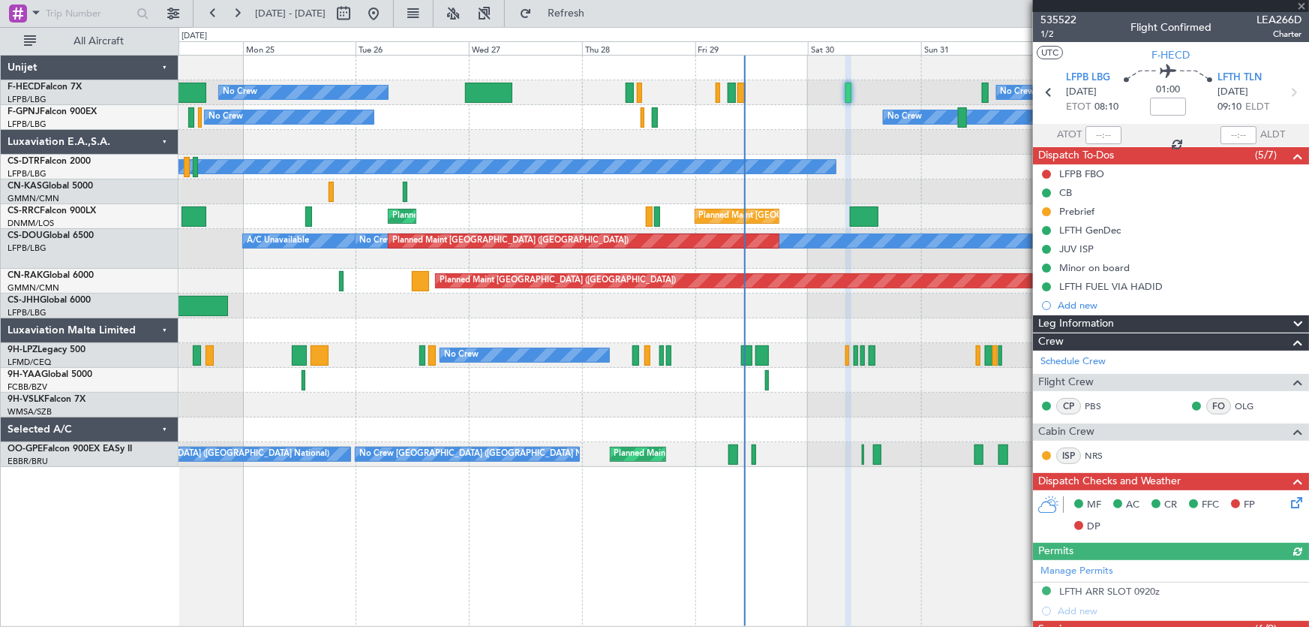
type input "-00:20"
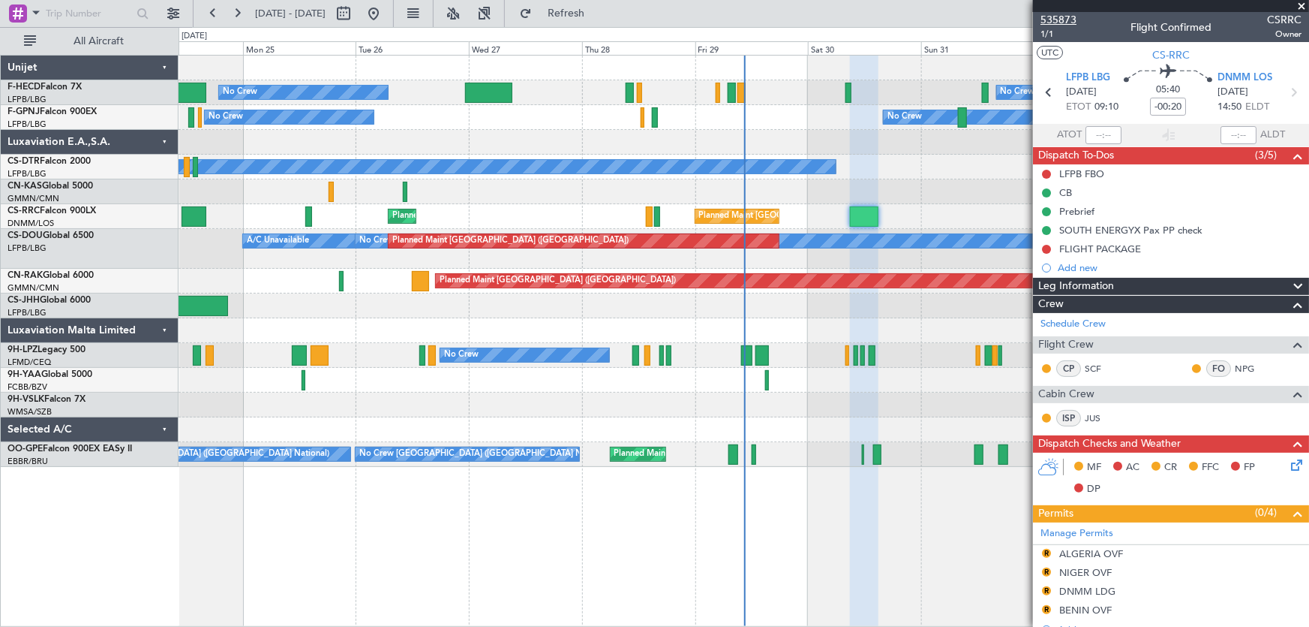
click at [1063, 17] on span "535873" at bounding box center [1059, 20] width 36 height 16
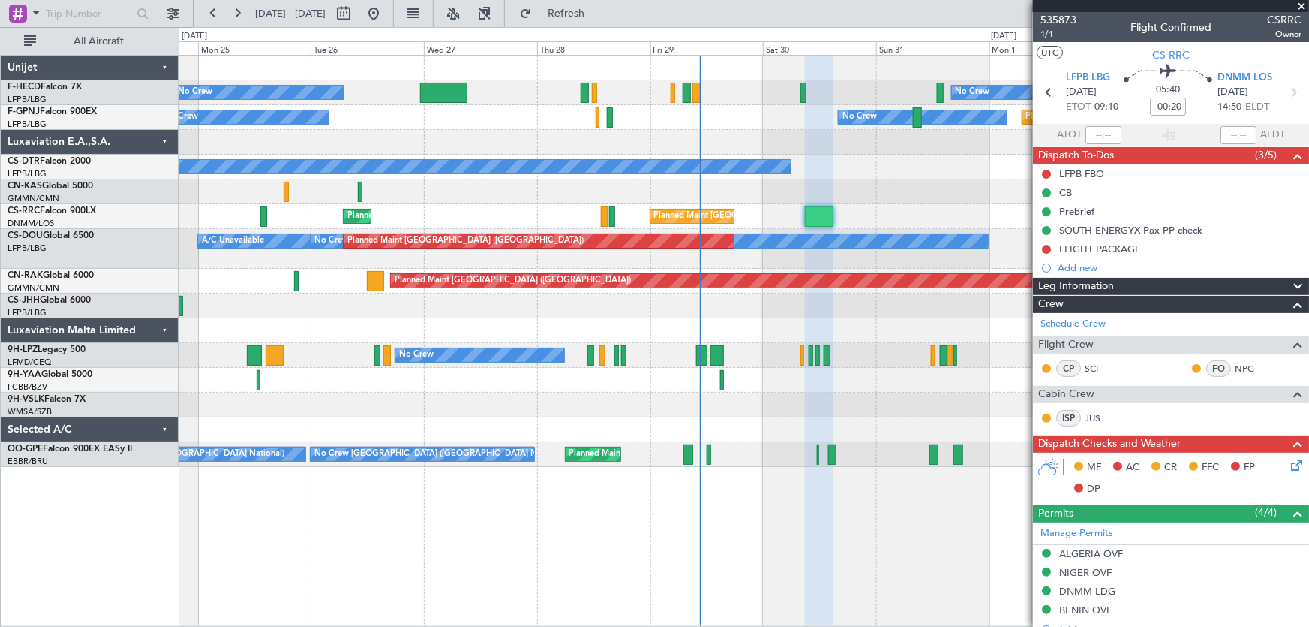
click at [635, 443] on div "Planned Maint Paris (Le Bourget) No Crew No Crew Planned Maint Paris (Le Bourge…" at bounding box center [744, 261] width 1131 height 411
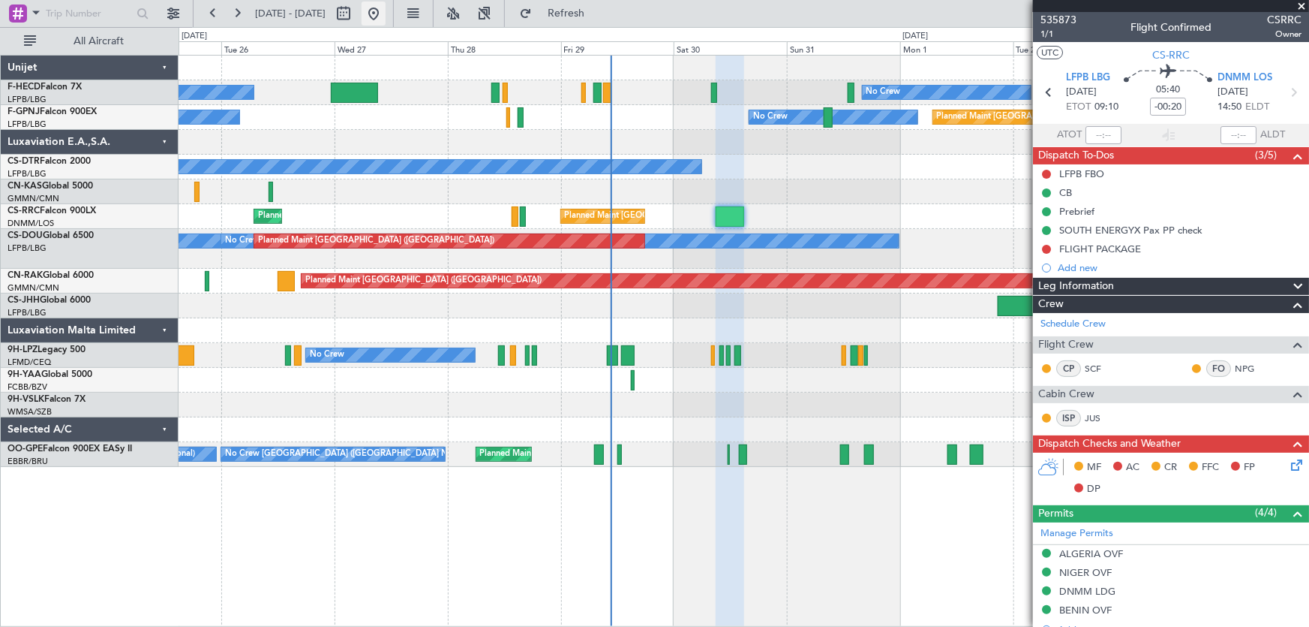
click at [386, 7] on button at bounding box center [374, 14] width 24 height 24
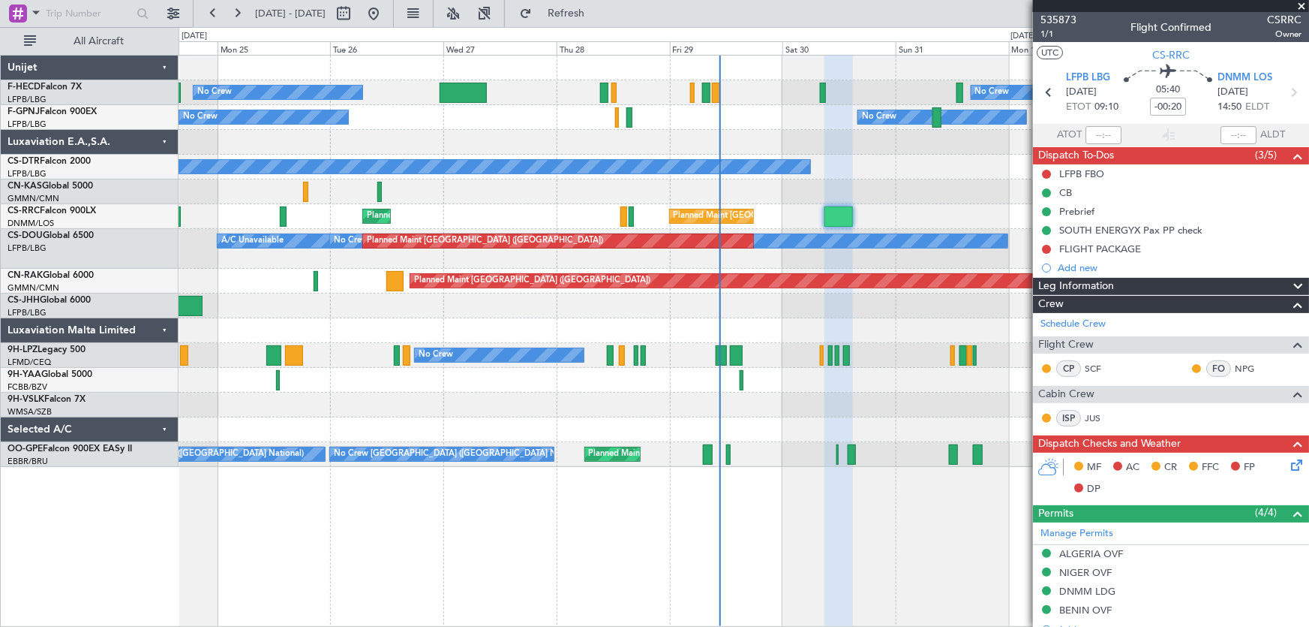
click at [585, 173] on div "Planned Maint Paris (Le Bourget) No Crew No Crew Planned Maint Paris (Le Bourge…" at bounding box center [744, 261] width 1131 height 411
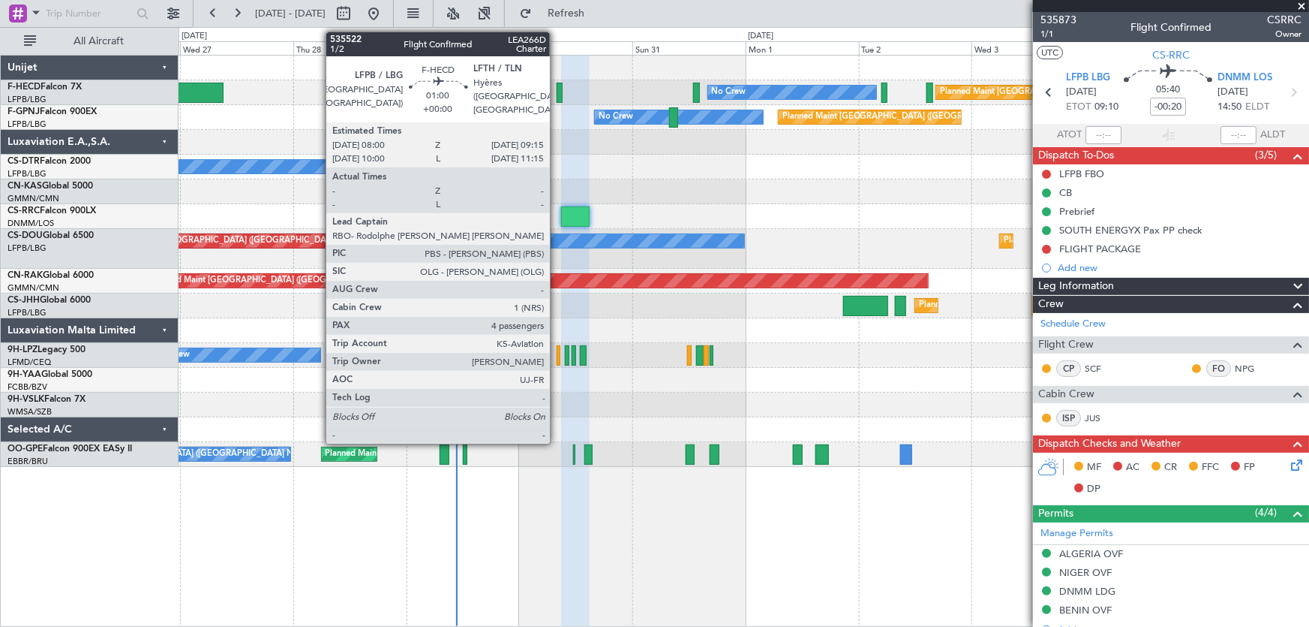
click at [557, 91] on div at bounding box center [560, 93] width 6 height 20
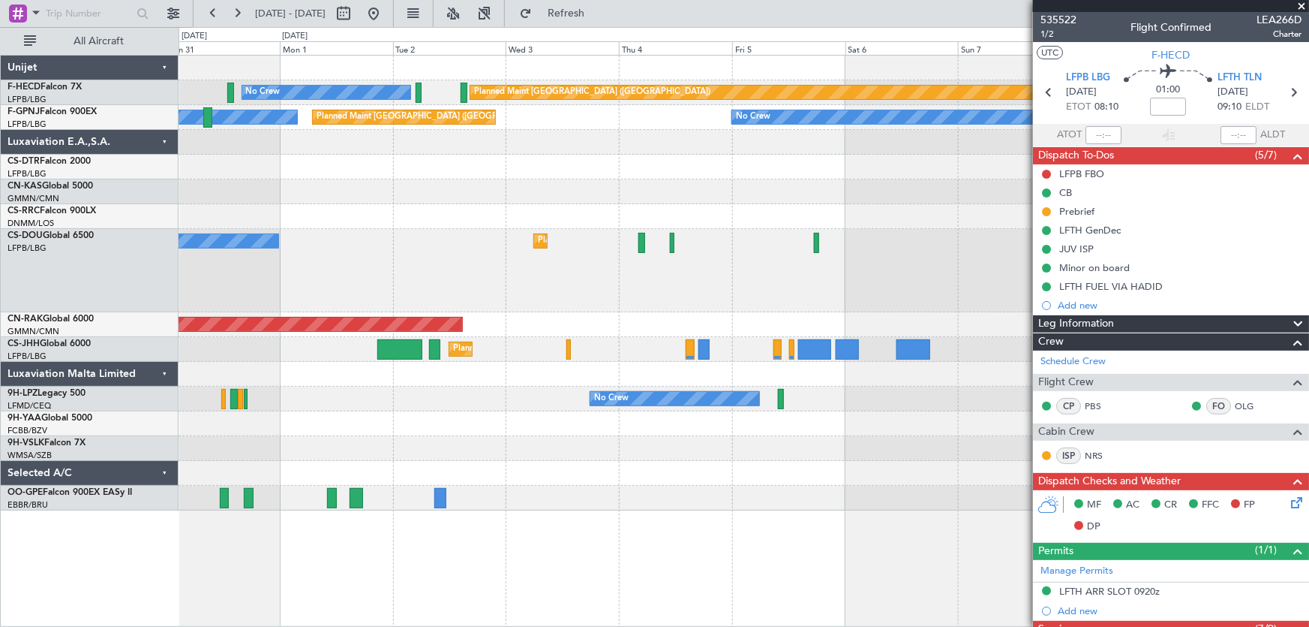
click at [629, 202] on div at bounding box center [744, 191] width 1131 height 25
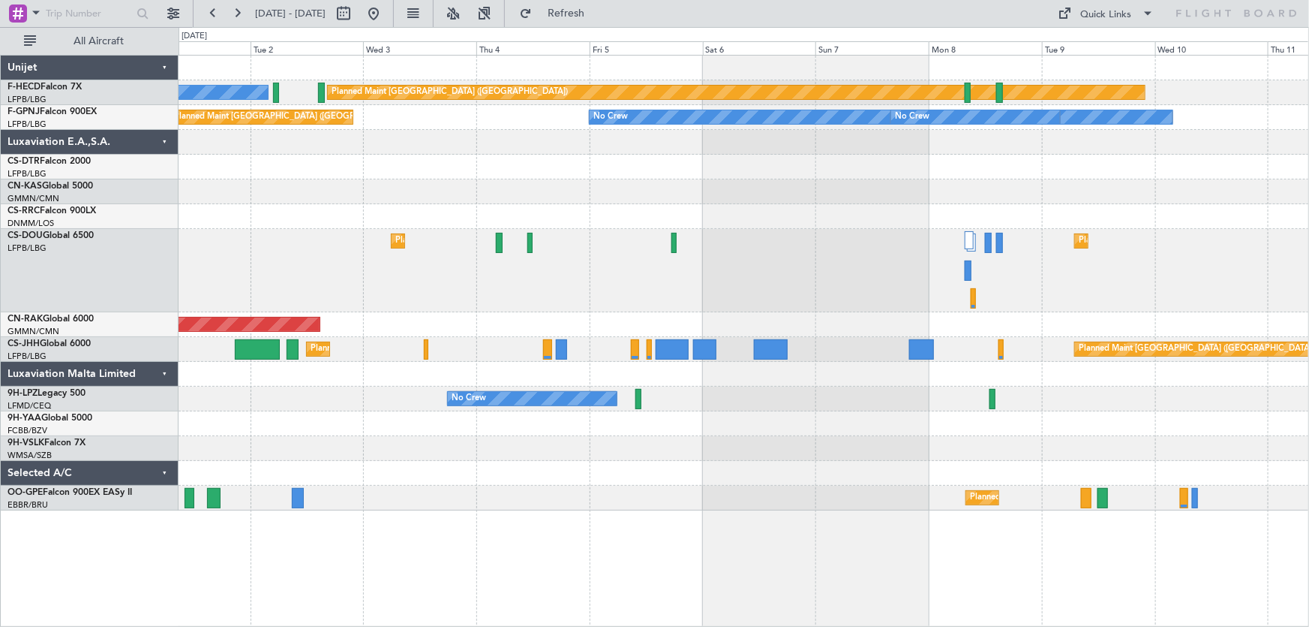
click at [419, 230] on div "Planned Maint Paris (Le Bourget) No Crew Planned Maint Paris (Le Bourget) No Cr…" at bounding box center [744, 283] width 1131 height 455
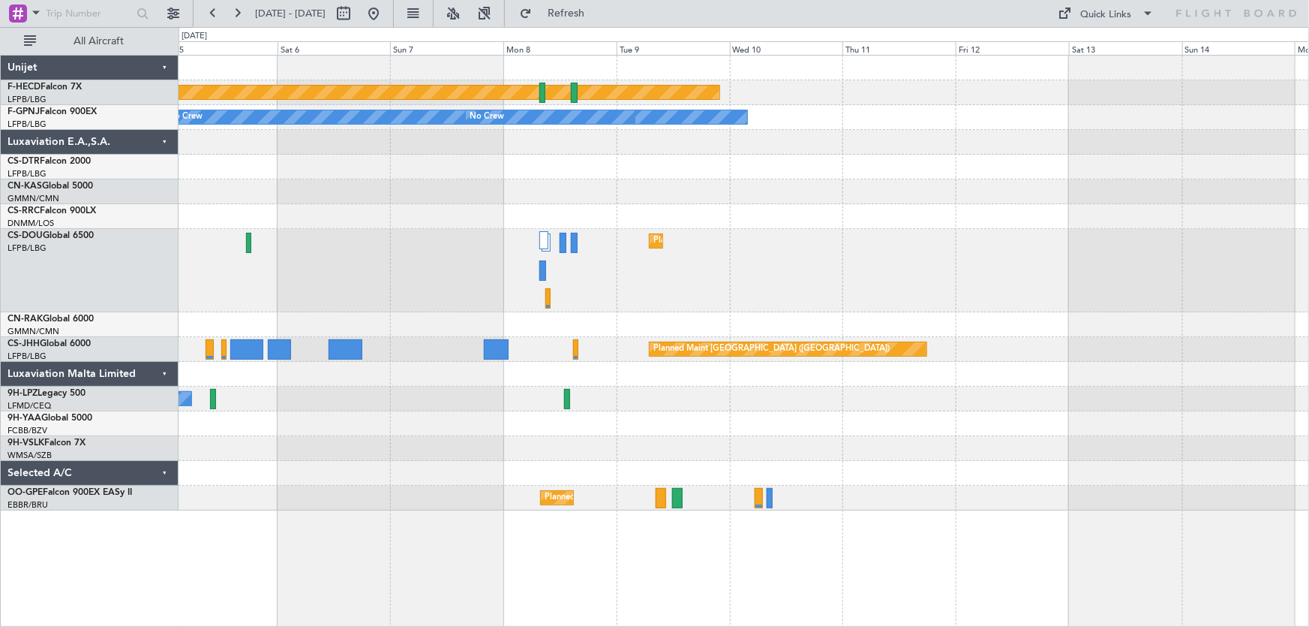
click at [534, 245] on div "Planned Maint Paris (Le Bourget) No Crew No Crew Planned Maint Paris (Le Bourge…" at bounding box center [744, 283] width 1131 height 455
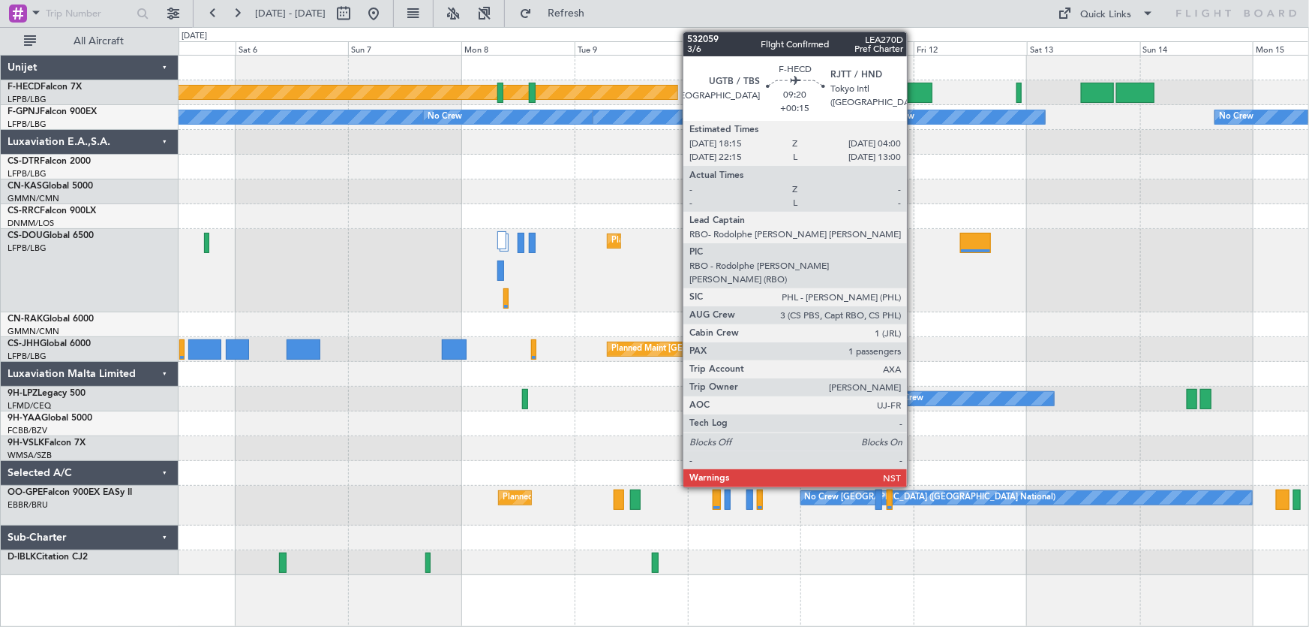
click at [914, 87] on div at bounding box center [909, 93] width 47 height 20
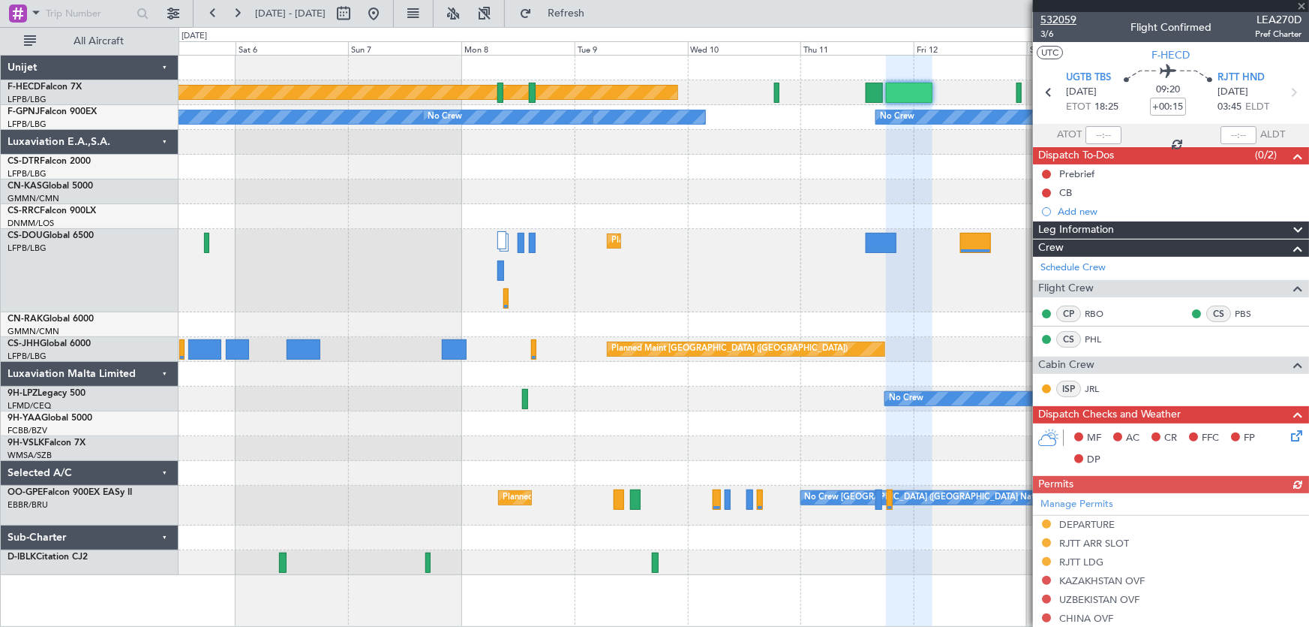
click at [1060, 23] on span "532059" at bounding box center [1059, 20] width 36 height 16
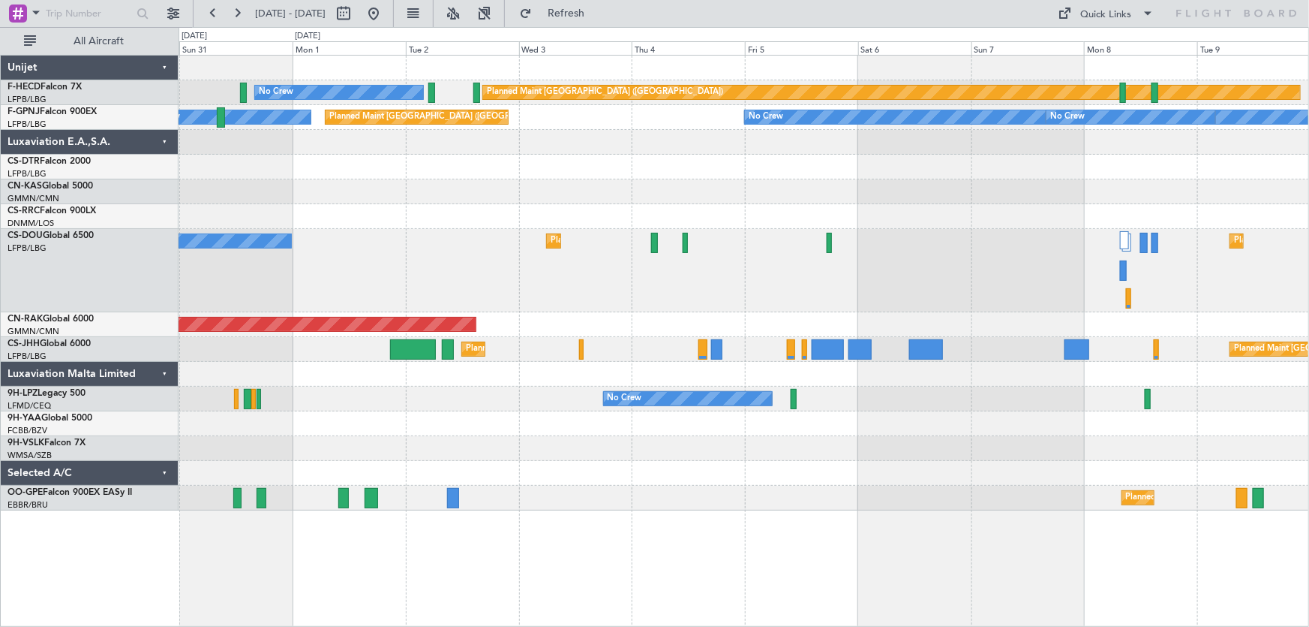
click at [398, 254] on div "Planned Maint [GEOGRAPHIC_DATA] ([GEOGRAPHIC_DATA]) No Crew Planned Maint [GEOG…" at bounding box center [744, 270] width 1131 height 83
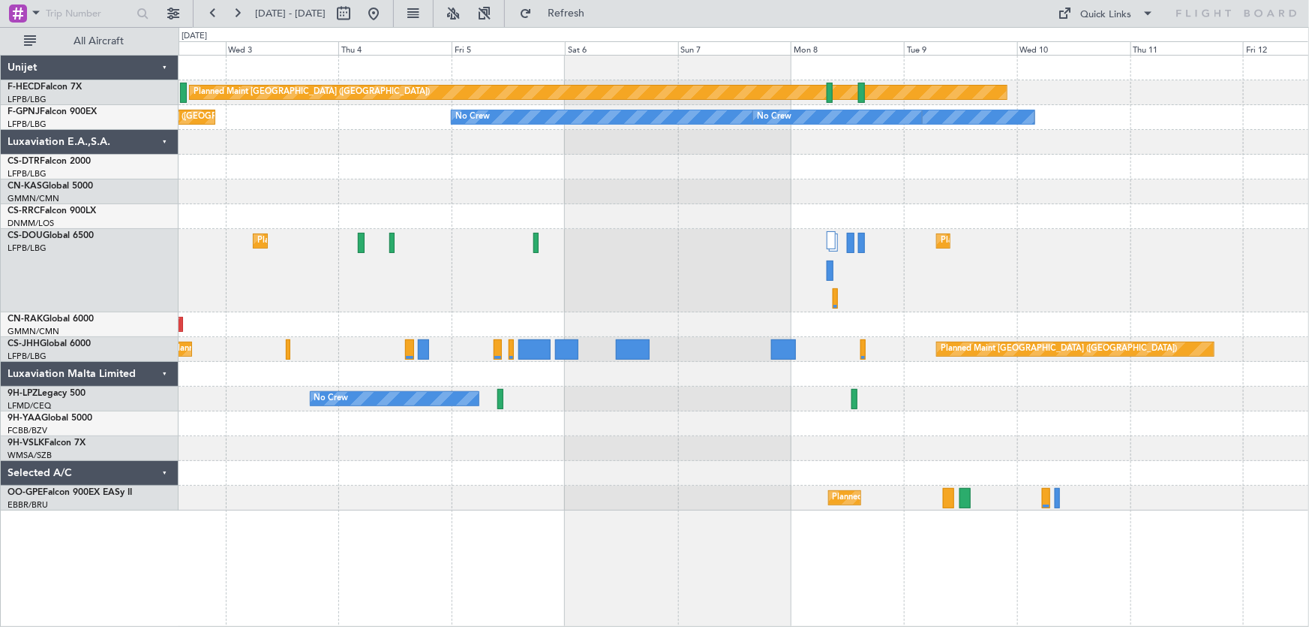
click at [342, 285] on div "Planned Maint [GEOGRAPHIC_DATA] ([GEOGRAPHIC_DATA]) Planned Maint [GEOGRAPHIC_D…" at bounding box center [744, 270] width 1131 height 83
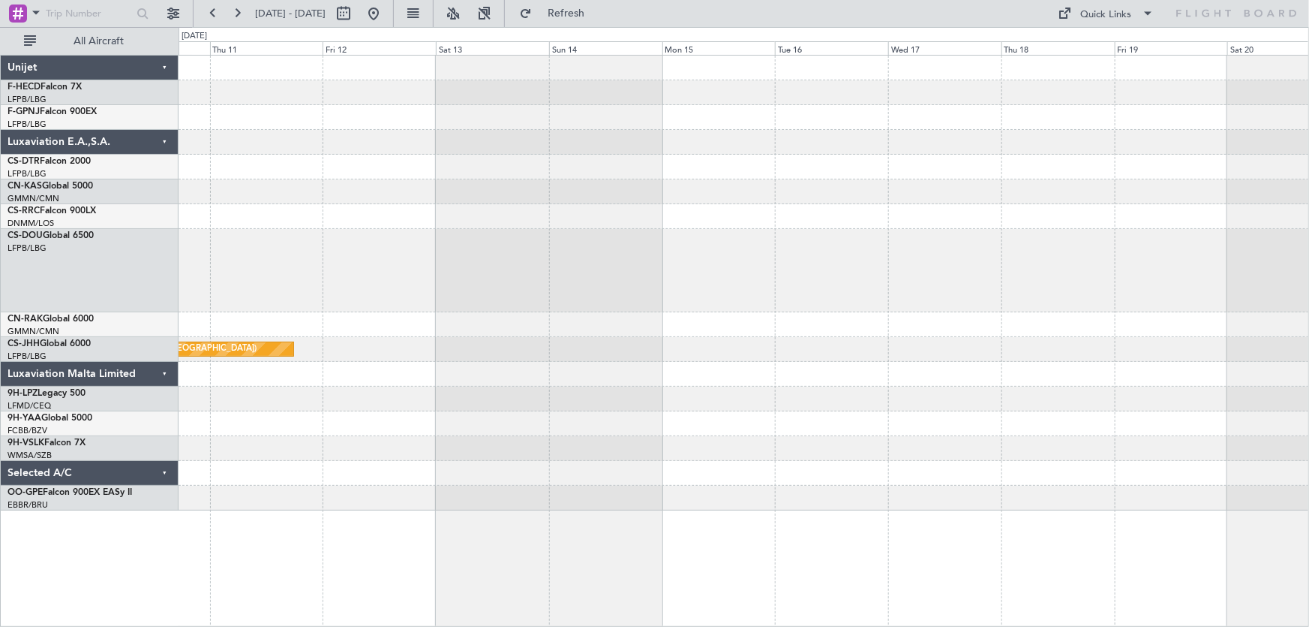
click at [315, 282] on div "Planned Maint [GEOGRAPHIC_DATA] ([GEOGRAPHIC_DATA])" at bounding box center [744, 270] width 1131 height 83
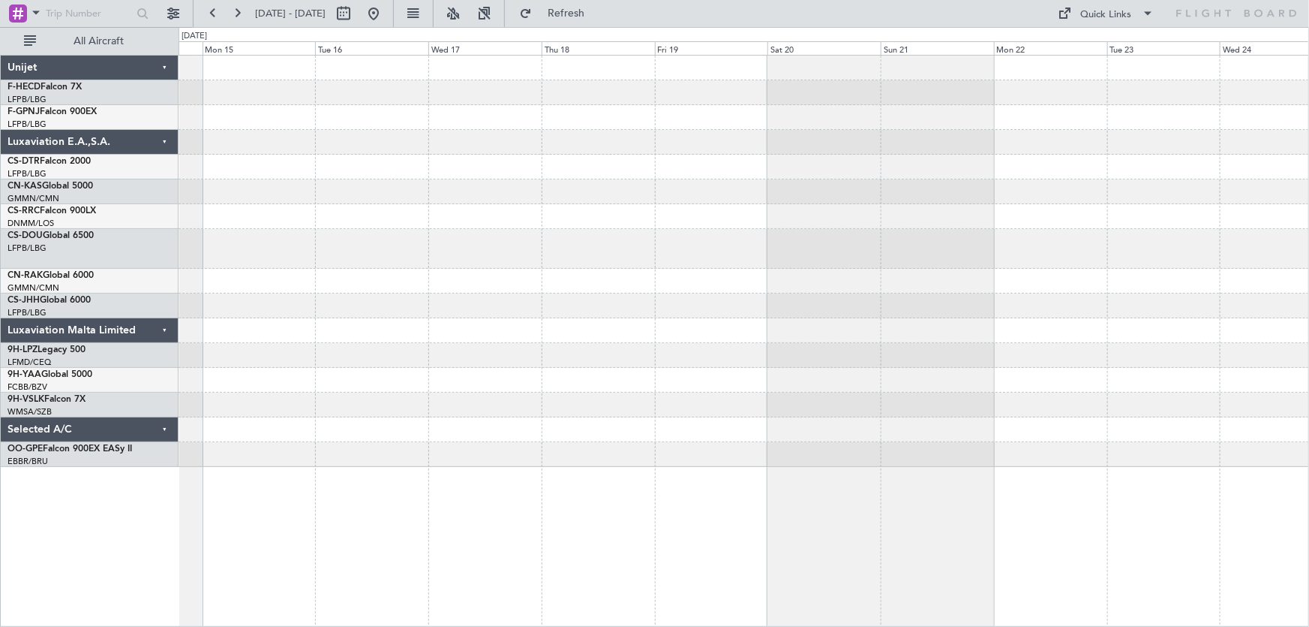
click at [455, 295] on div at bounding box center [744, 305] width 1131 height 25
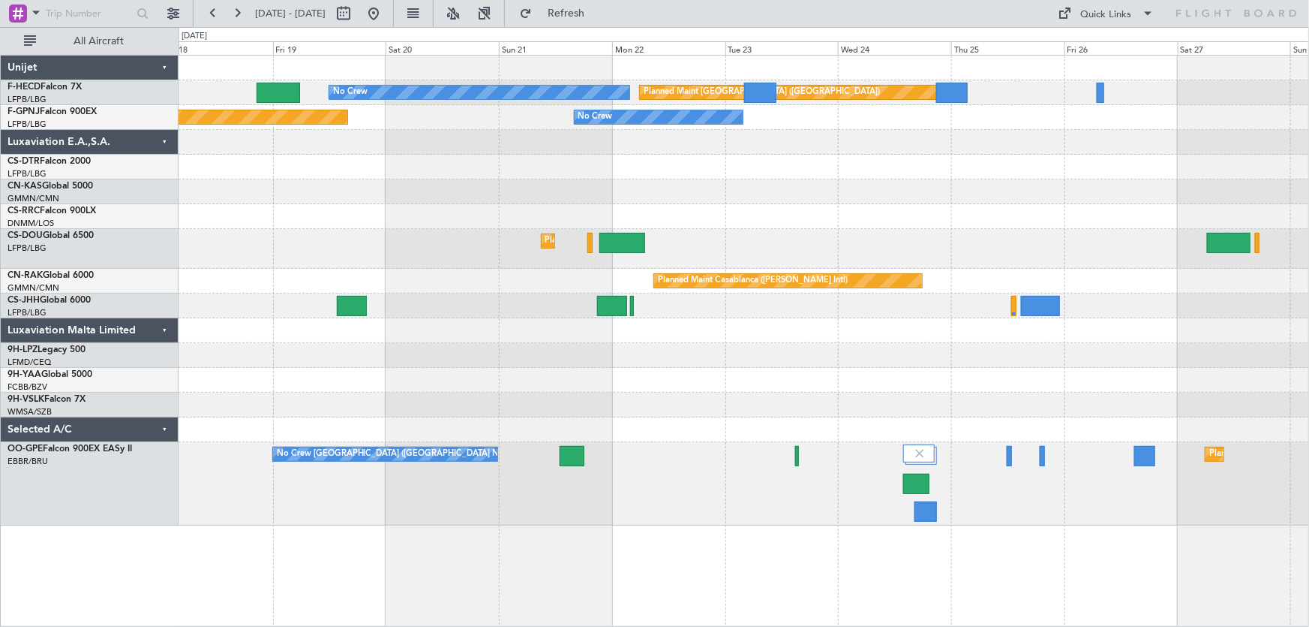
click at [414, 263] on div "No Crew Planned Maint [GEOGRAPHIC_DATA] ([GEOGRAPHIC_DATA]) Planned Maint [GEOG…" at bounding box center [744, 291] width 1131 height 470
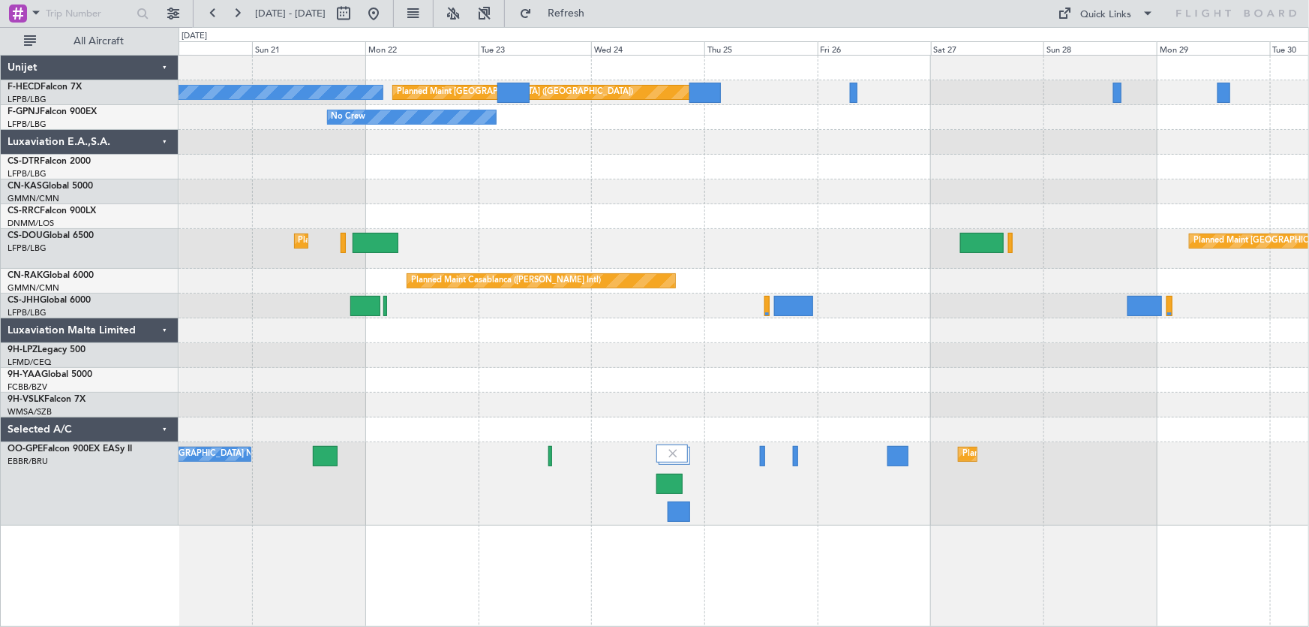
click at [638, 262] on div "Planned Maint [GEOGRAPHIC_DATA] ([GEOGRAPHIC_DATA]) Planned Maint [GEOGRAPHIC_D…" at bounding box center [744, 249] width 1131 height 40
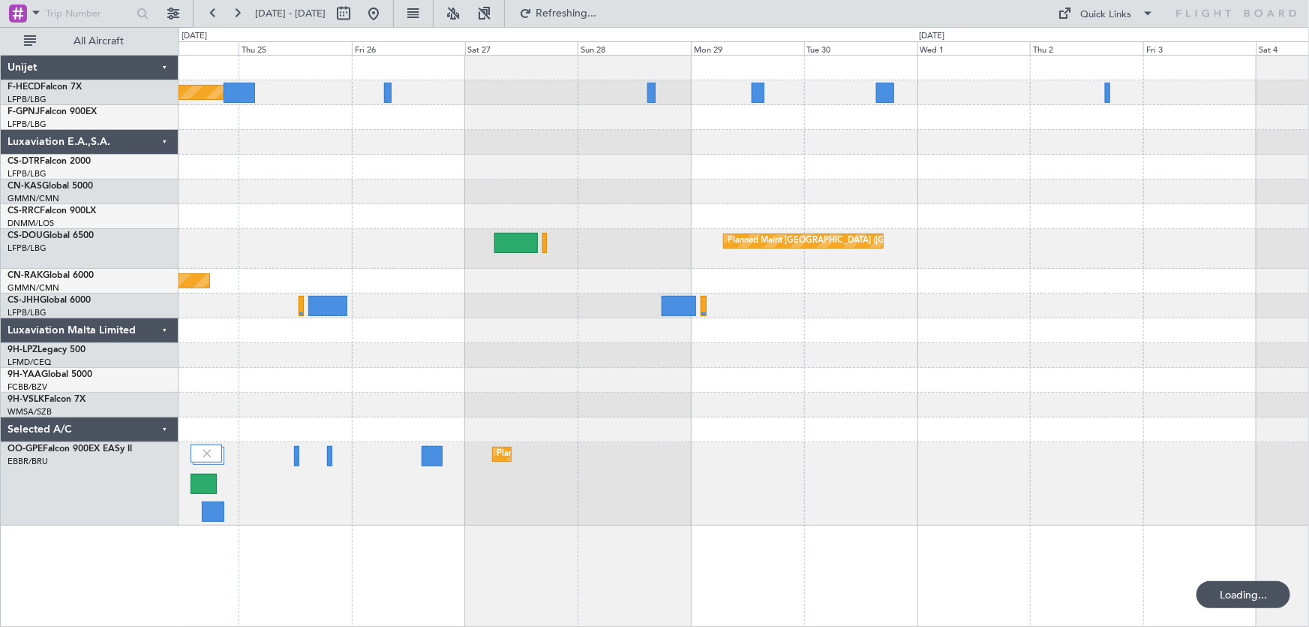
click at [488, 230] on div "Planned Maint [GEOGRAPHIC_DATA] ([GEOGRAPHIC_DATA]) No Crew No Crew Planned Mai…" at bounding box center [744, 291] width 1131 height 470
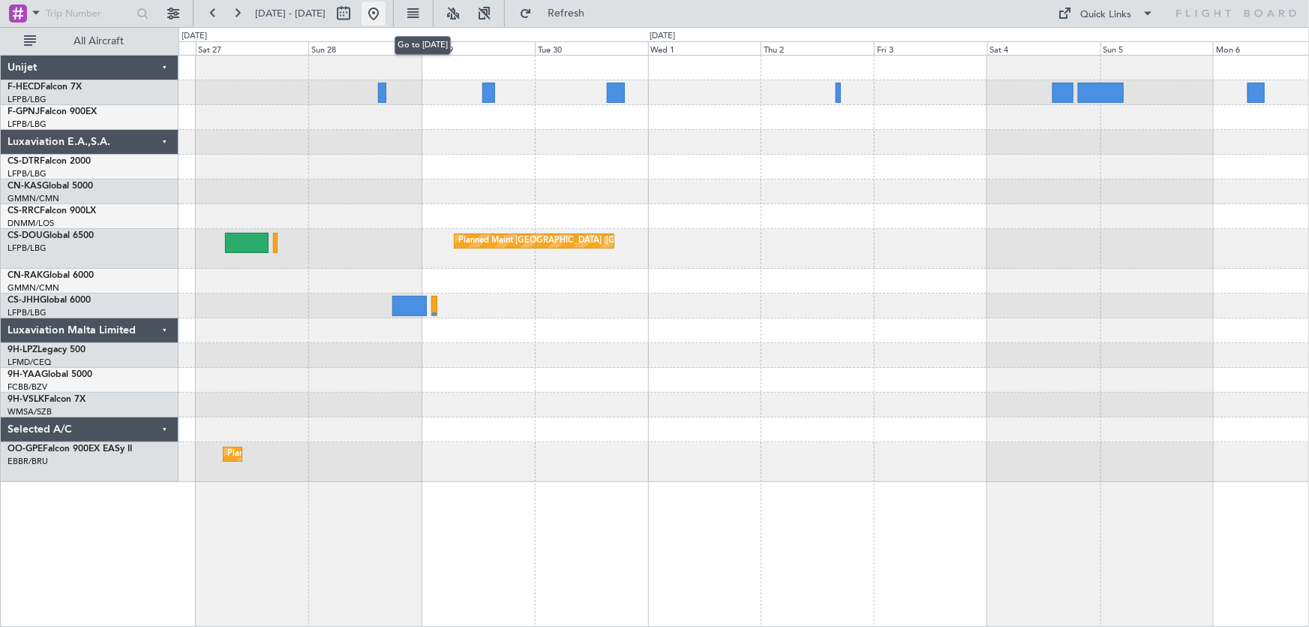
click at [386, 18] on button at bounding box center [374, 14] width 24 height 24
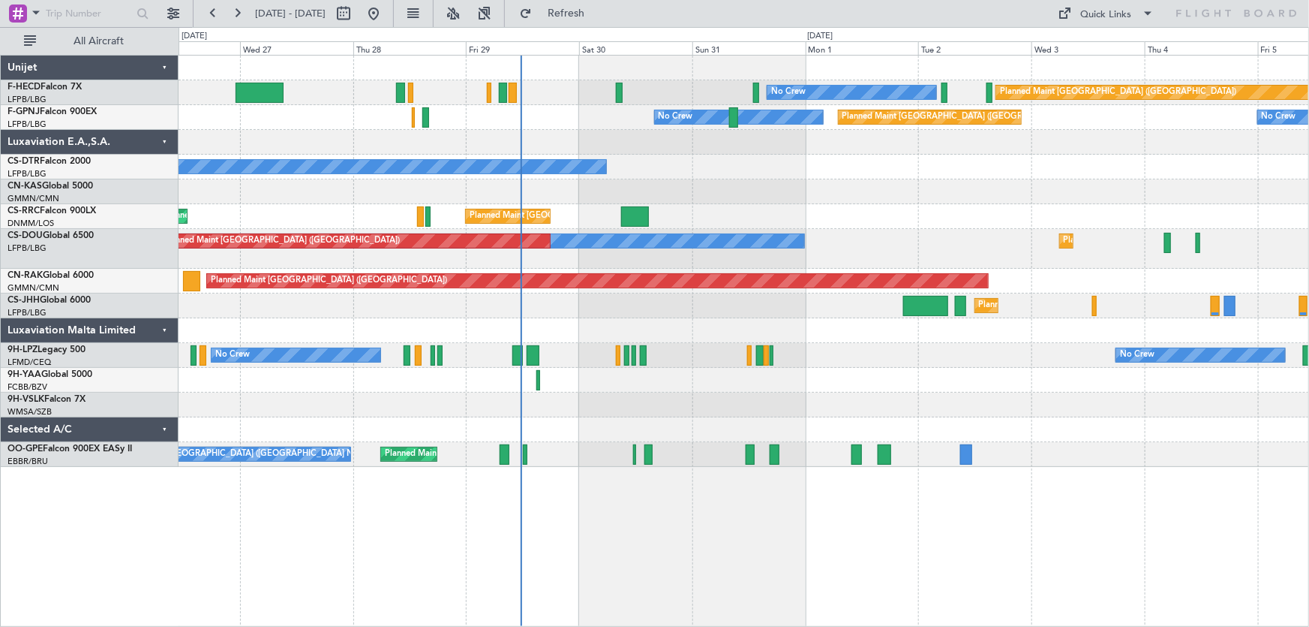
click at [786, 198] on div at bounding box center [744, 191] width 1131 height 25
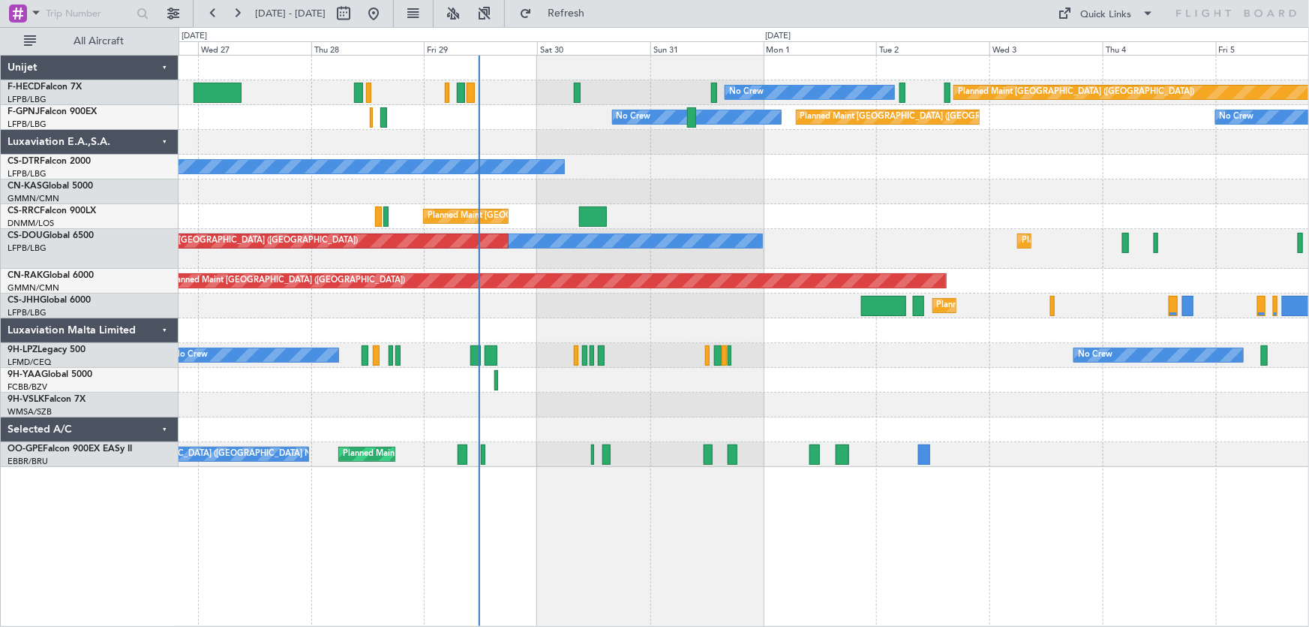
click at [631, 171] on div "Planned Maint [GEOGRAPHIC_DATA] ([GEOGRAPHIC_DATA]) No Crew No Crew Planned Mai…" at bounding box center [744, 261] width 1131 height 411
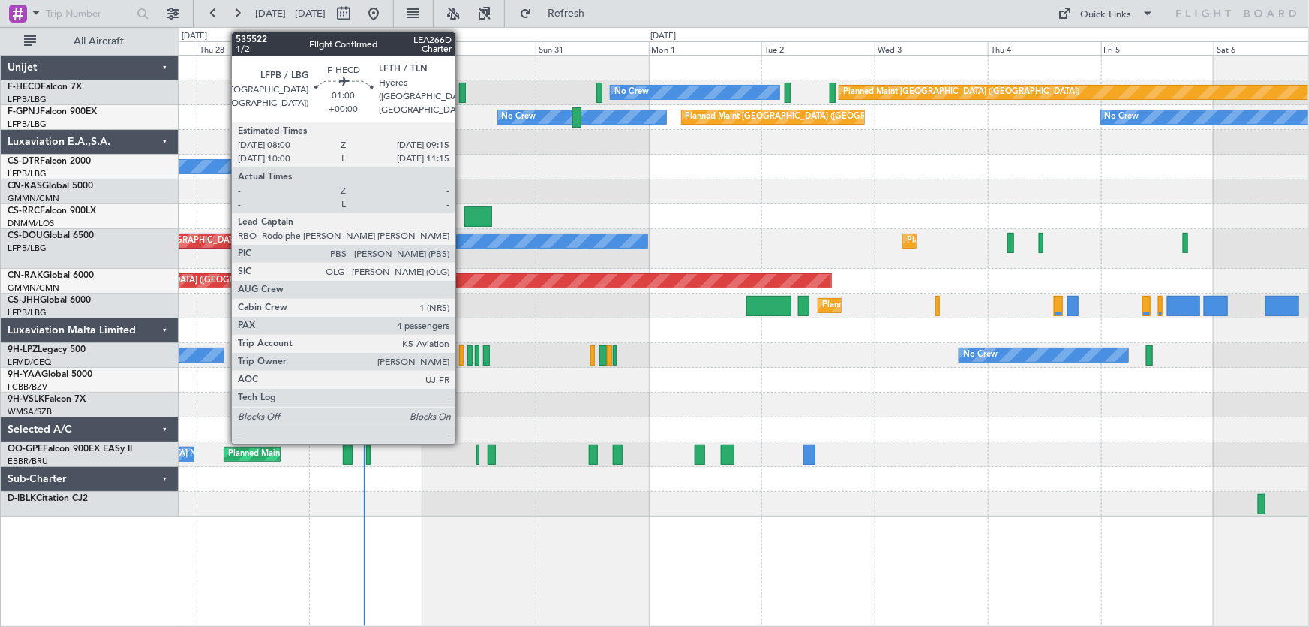
click at [462, 95] on div at bounding box center [462, 93] width 6 height 20
